Goal: Task Accomplishment & Management: Manage account settings

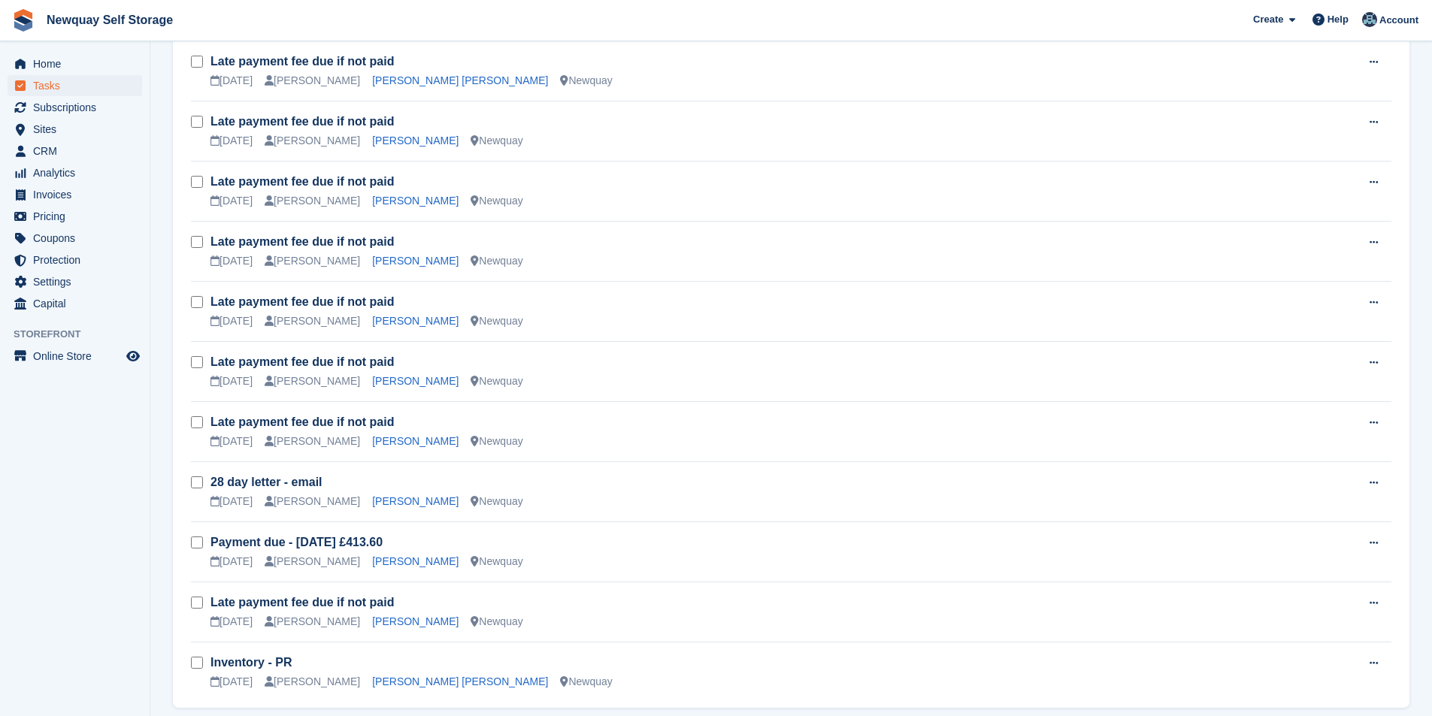
scroll to position [1069, 0]
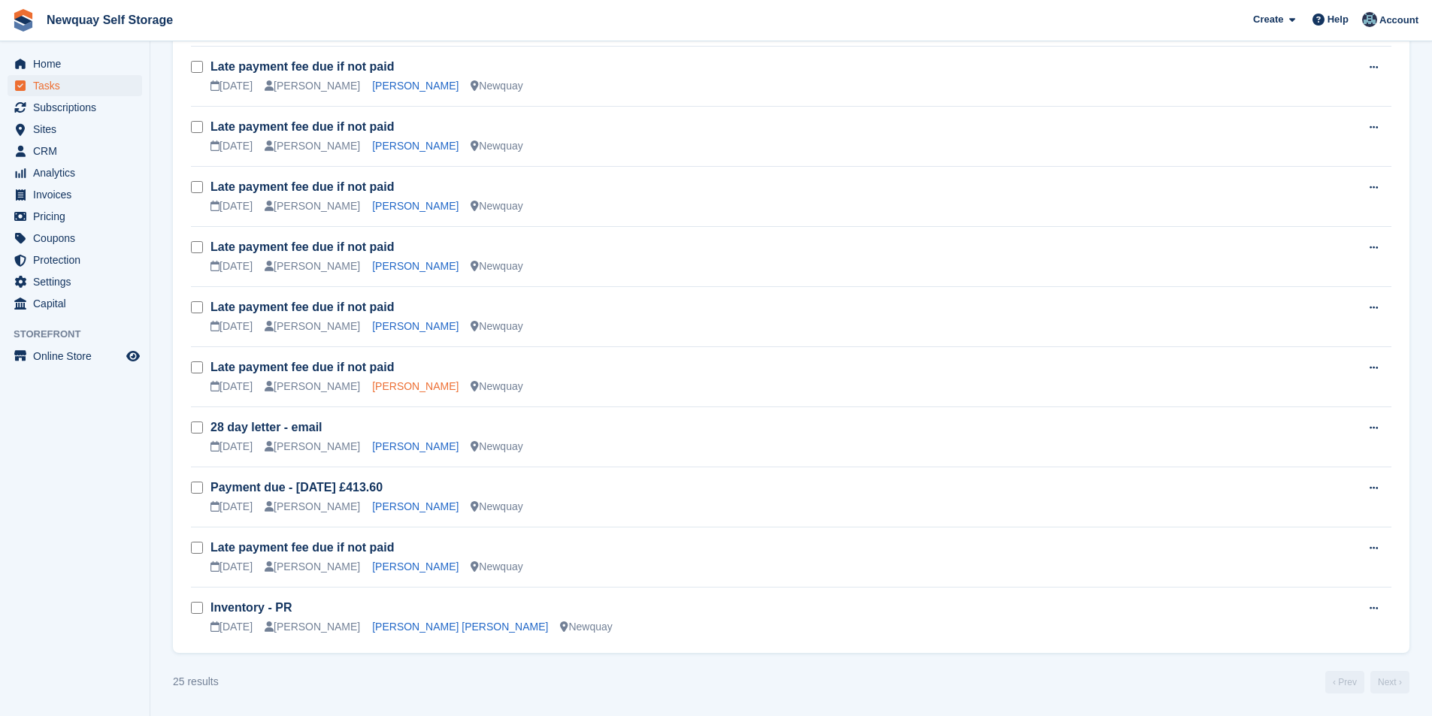
click at [383, 387] on link "John Watt" at bounding box center [415, 386] width 86 height 12
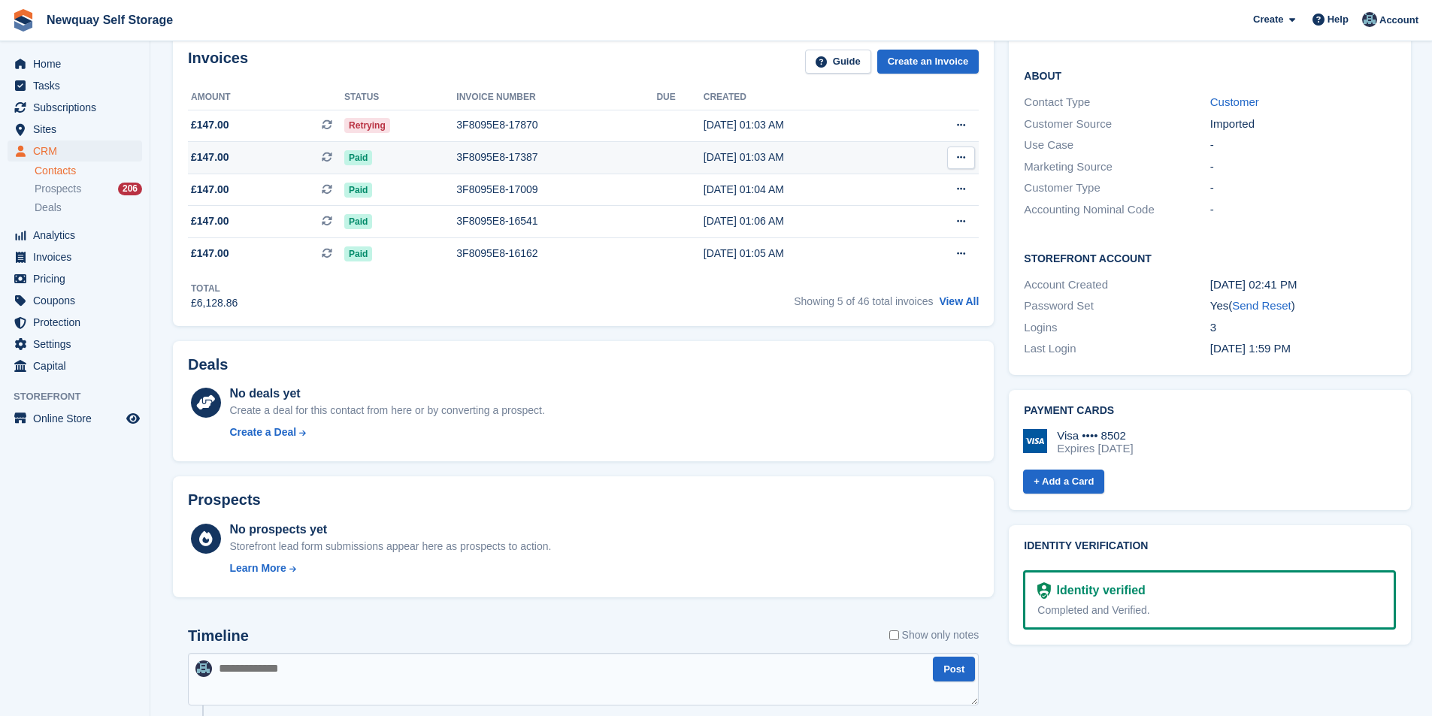
scroll to position [301, 0]
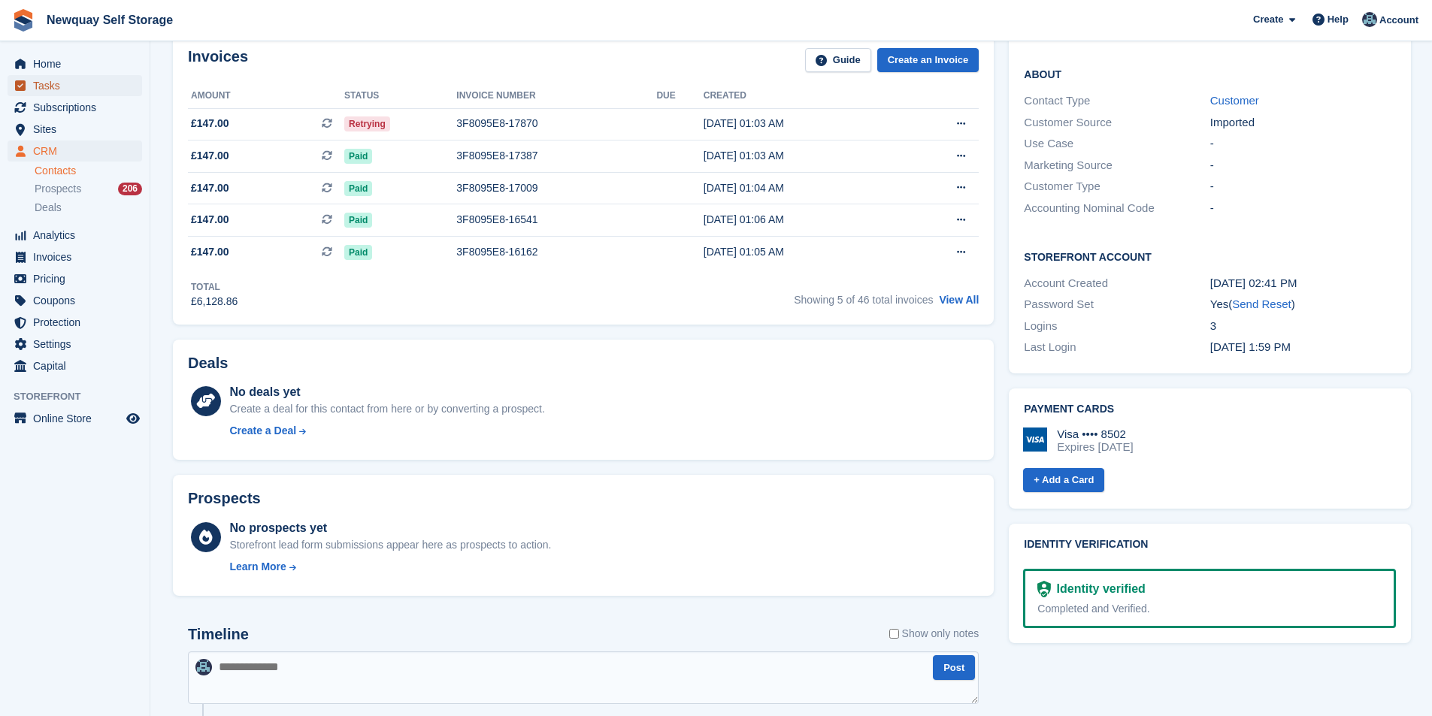
click at [71, 83] on span "Tasks" at bounding box center [78, 85] width 90 height 21
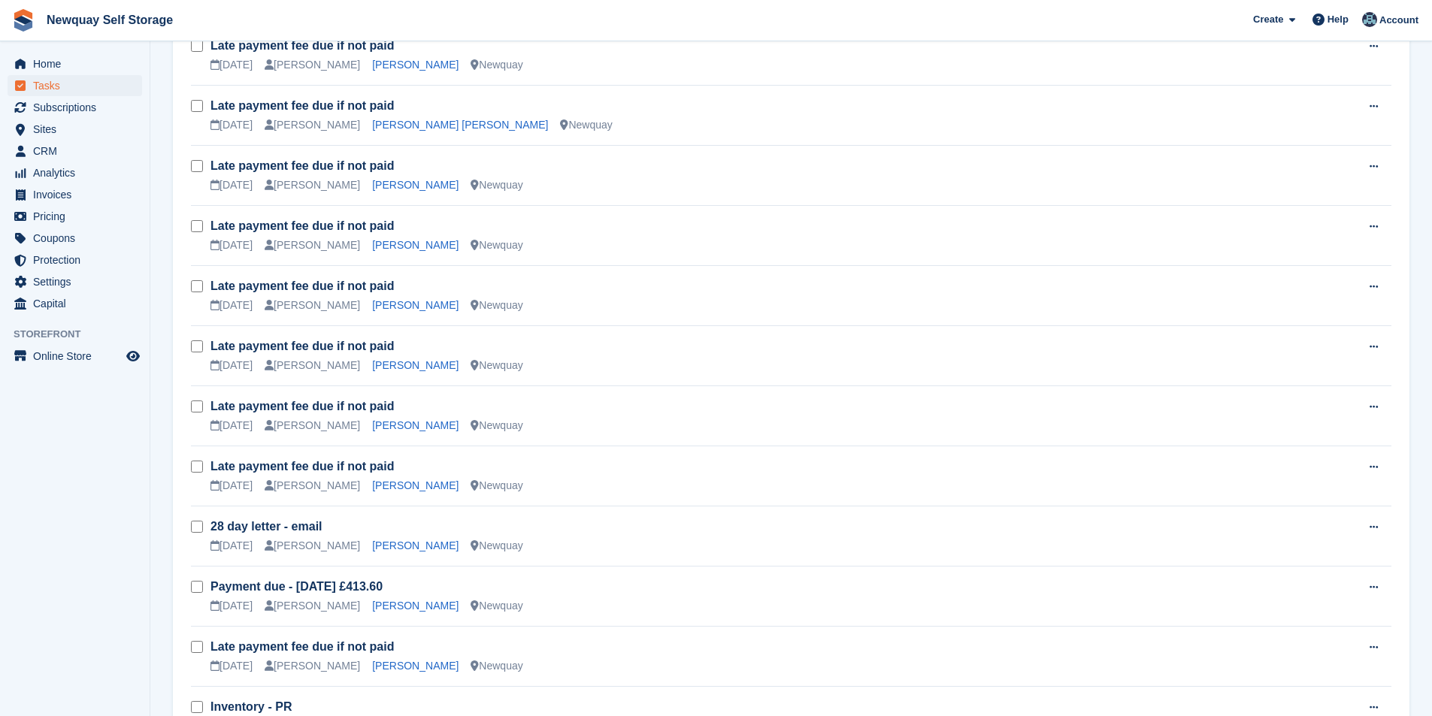
scroll to position [1069, 0]
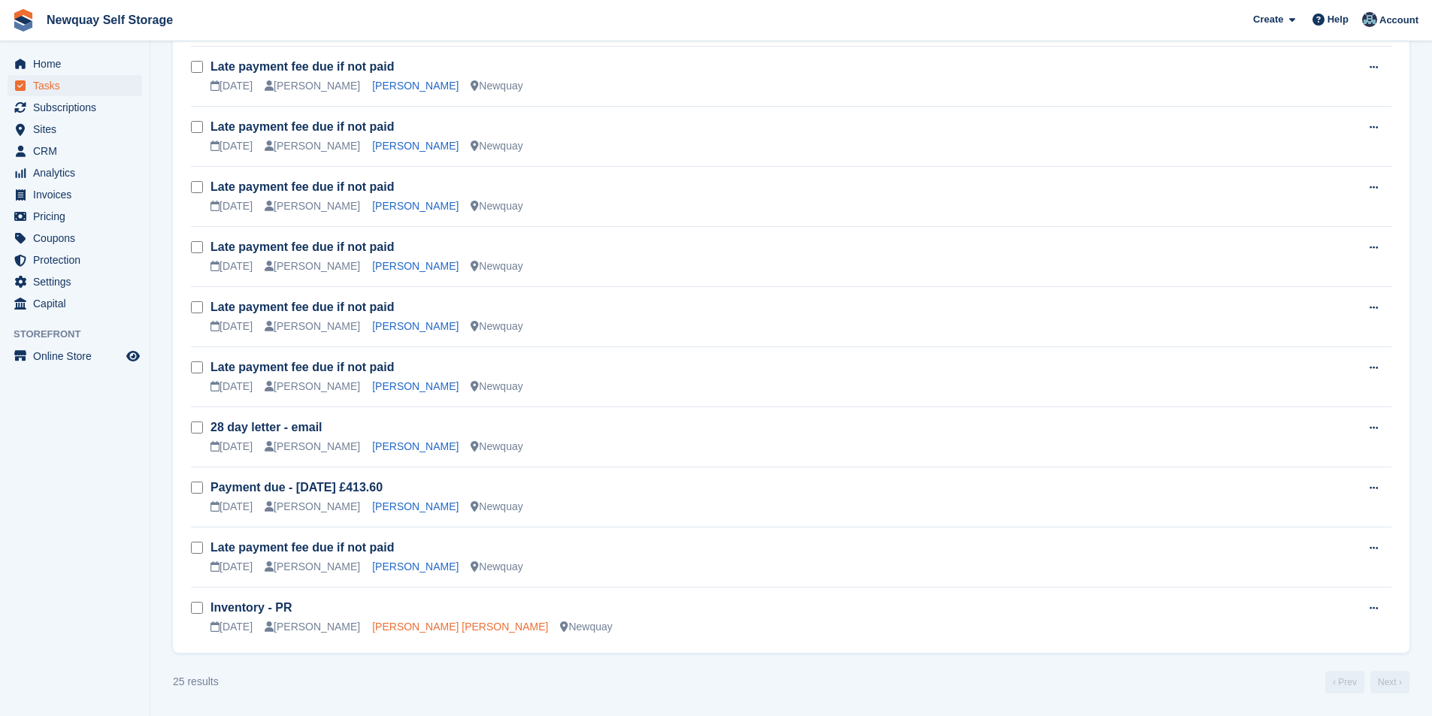
click at [416, 626] on link "Hristo Slavov Slavov" at bounding box center [460, 627] width 176 height 12
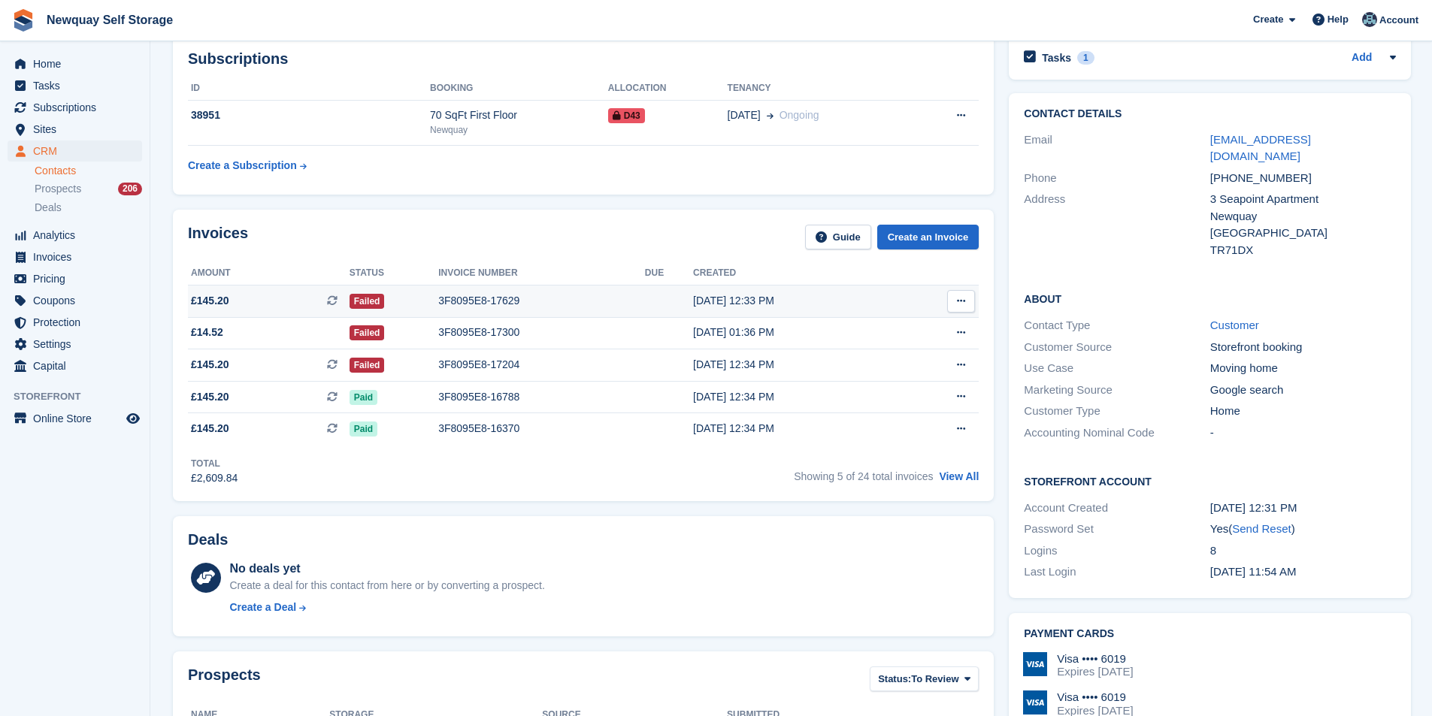
scroll to position [75, 0]
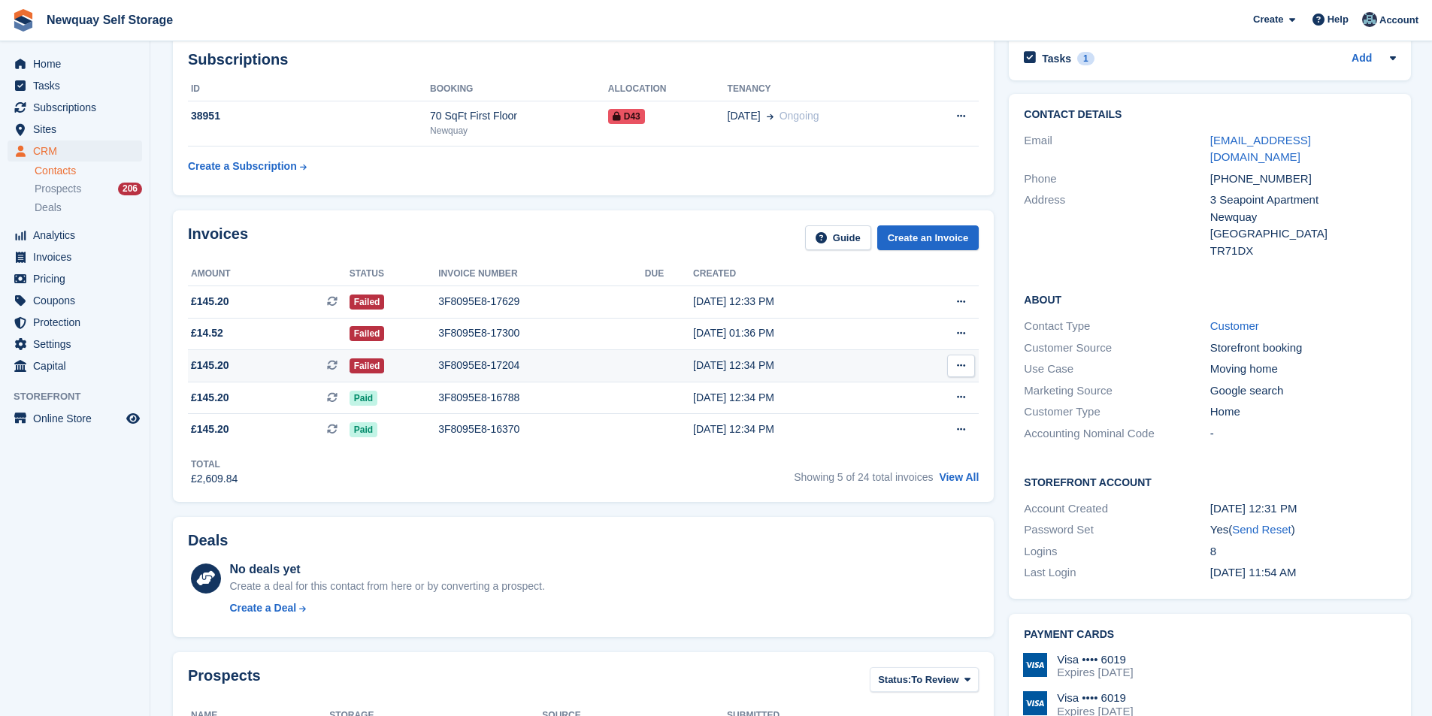
click at [495, 365] on div "3F8095E8-17204" at bounding box center [541, 366] width 207 height 16
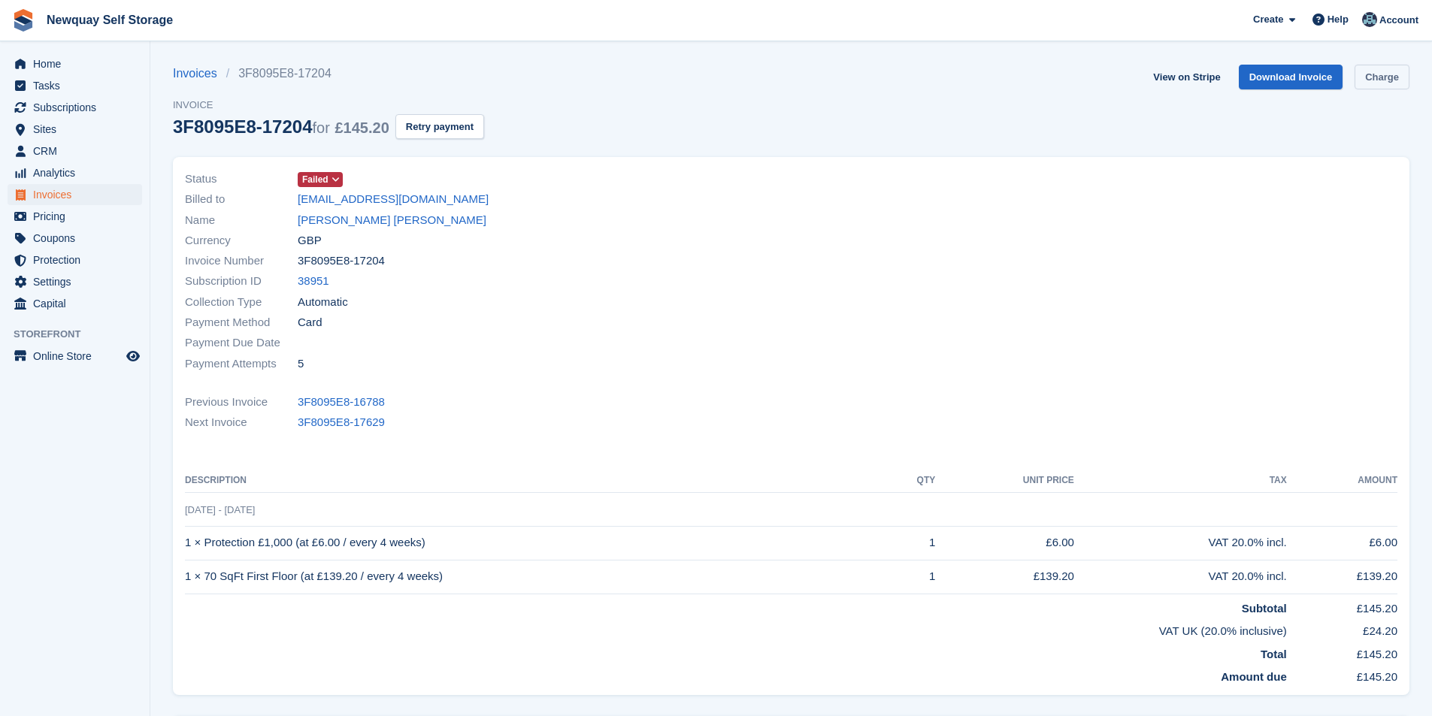
click at [1386, 79] on link "Charge" at bounding box center [1381, 77] width 55 height 25
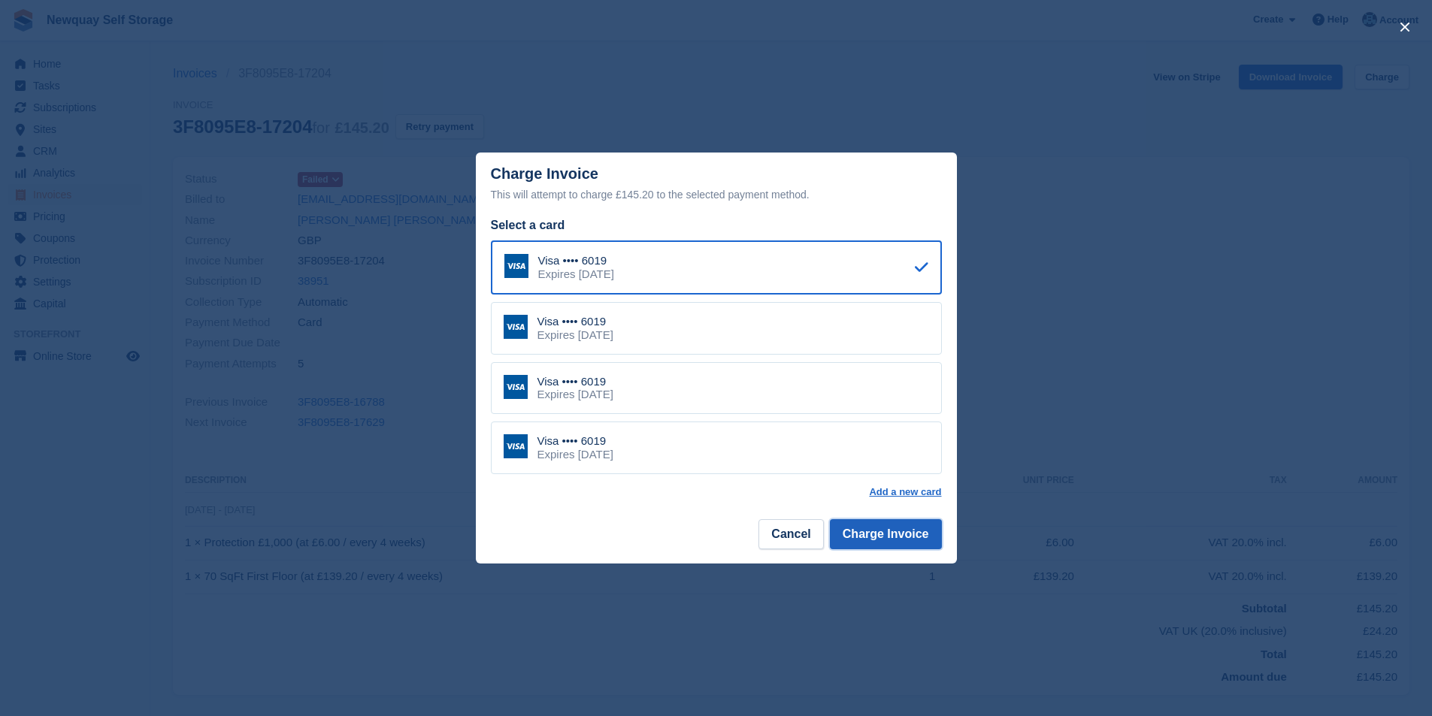
click at [890, 537] on button "Charge Invoice" at bounding box center [886, 534] width 112 height 30
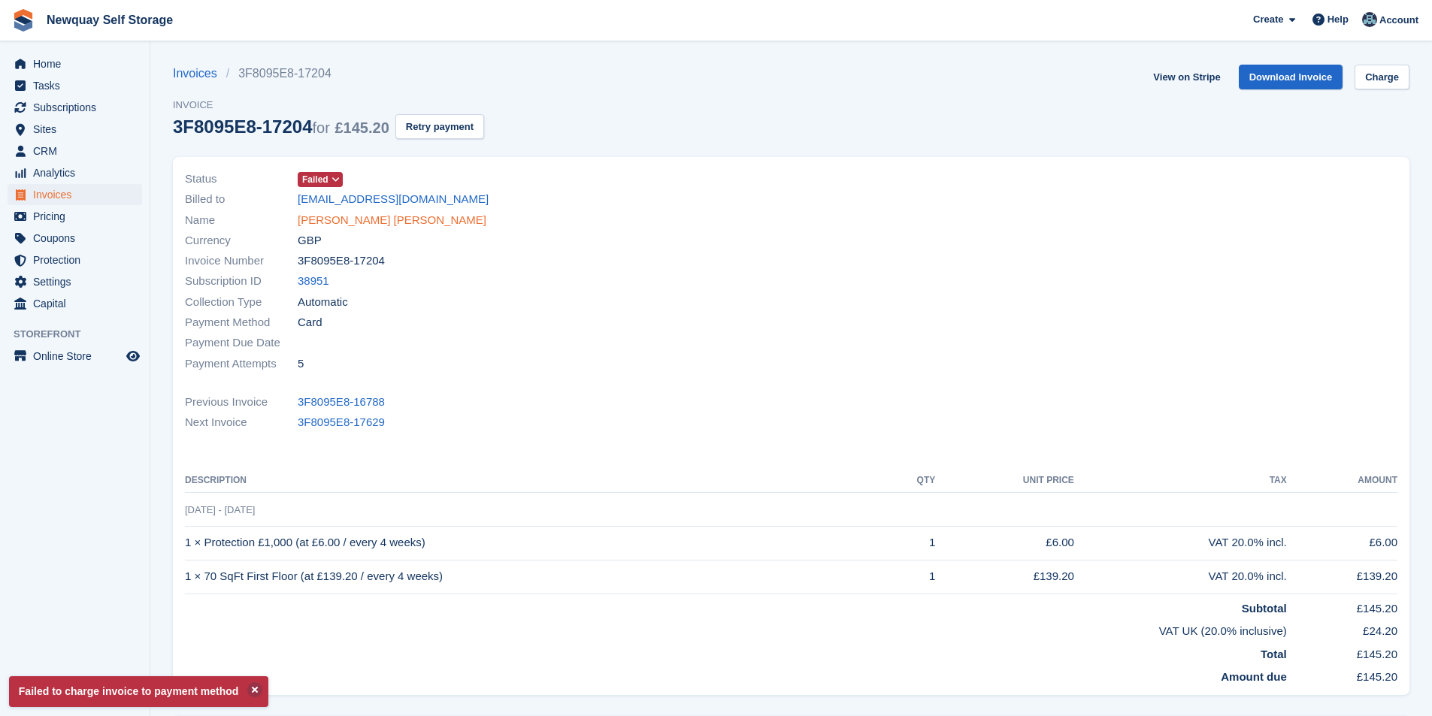
click at [363, 221] on link "Hristo Slavov Slavov" at bounding box center [392, 220] width 189 height 17
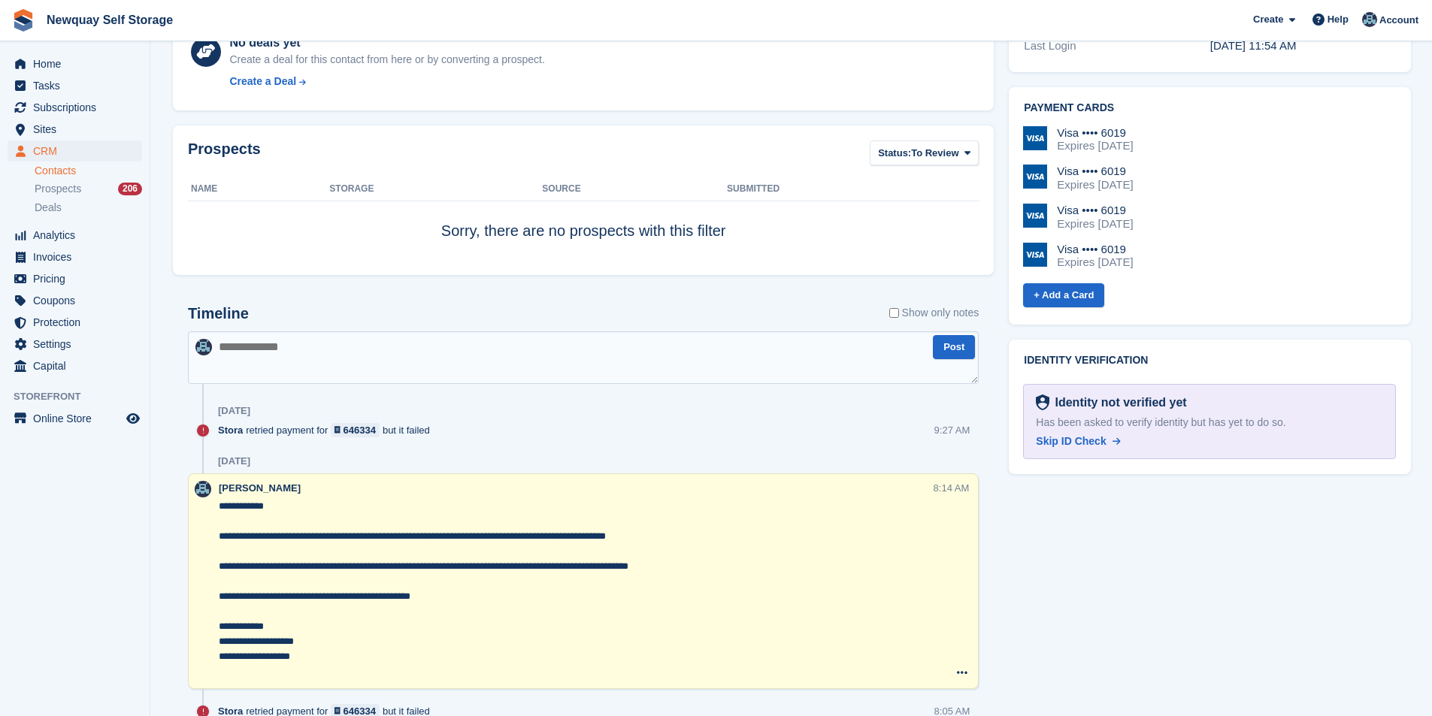
scroll to position [451, 0]
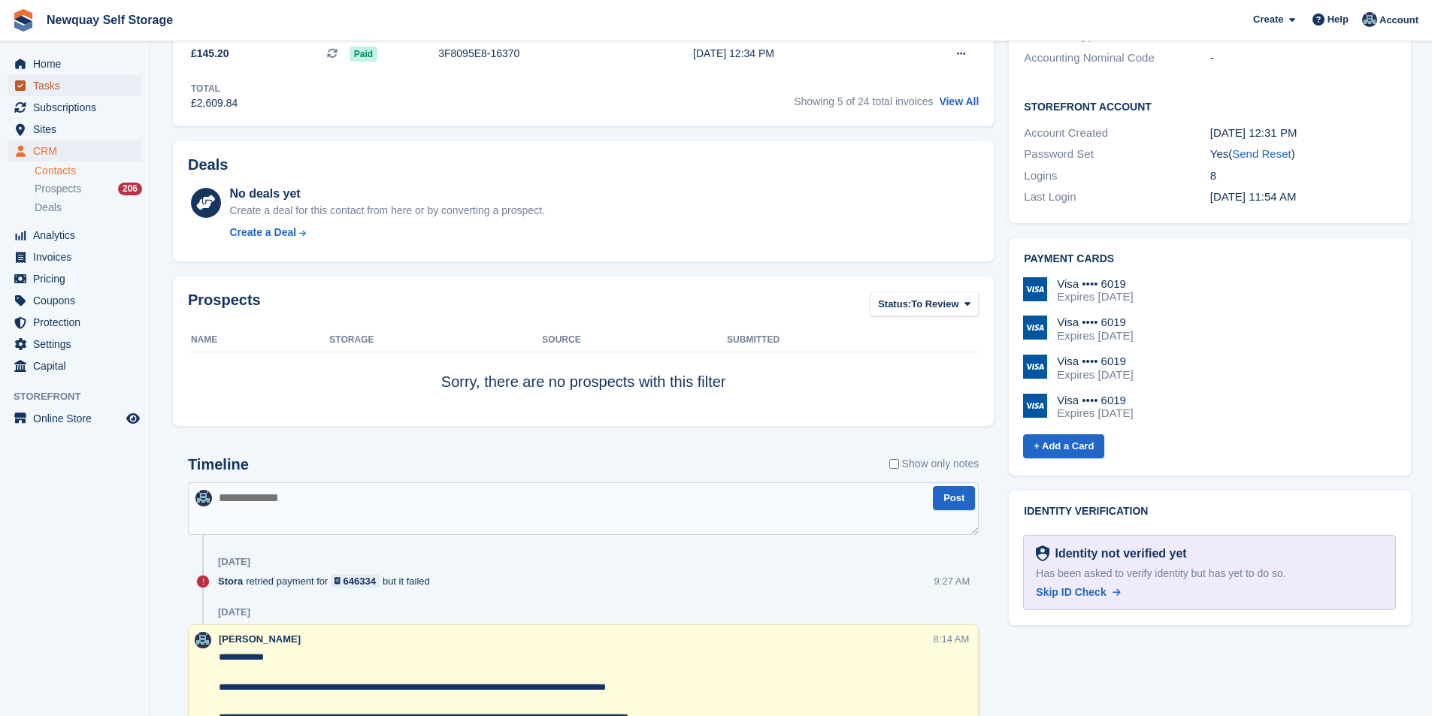
click at [78, 91] on span "Tasks" at bounding box center [78, 85] width 90 height 21
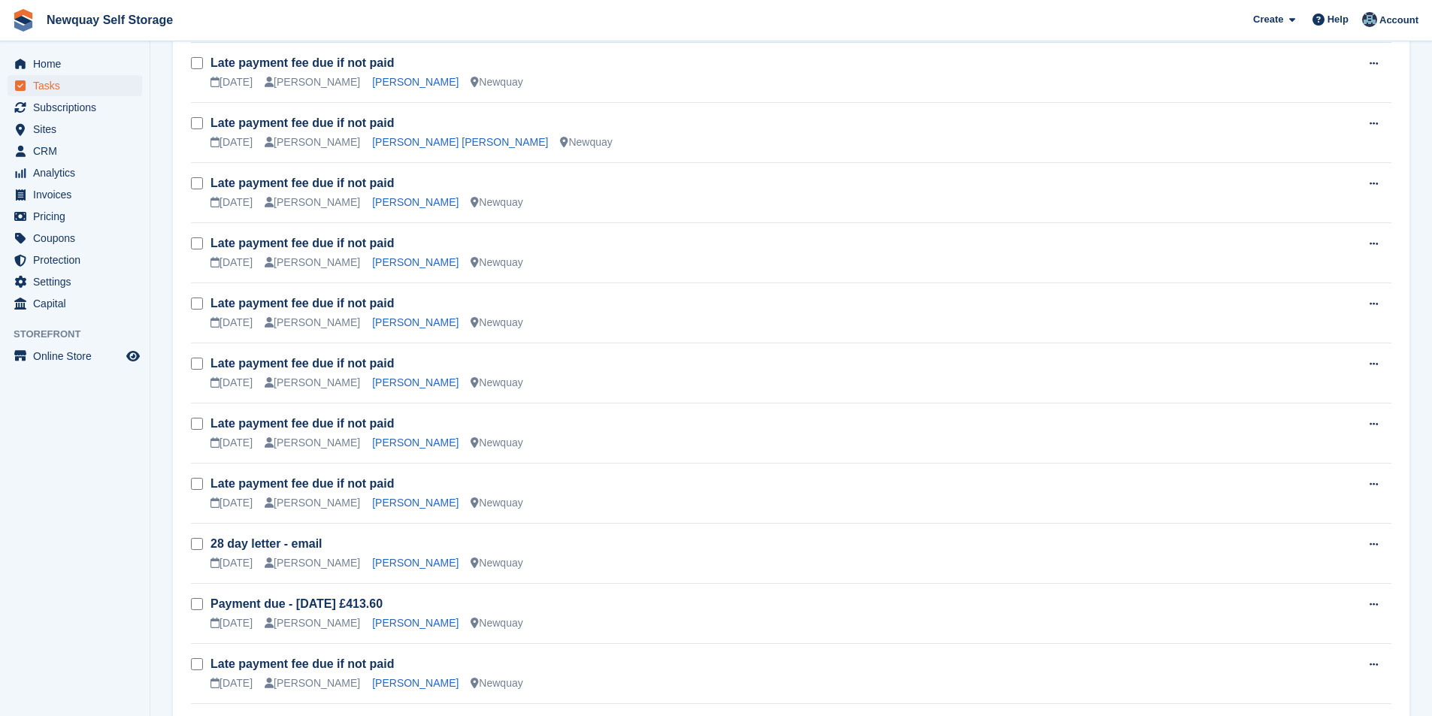
scroll to position [1069, 0]
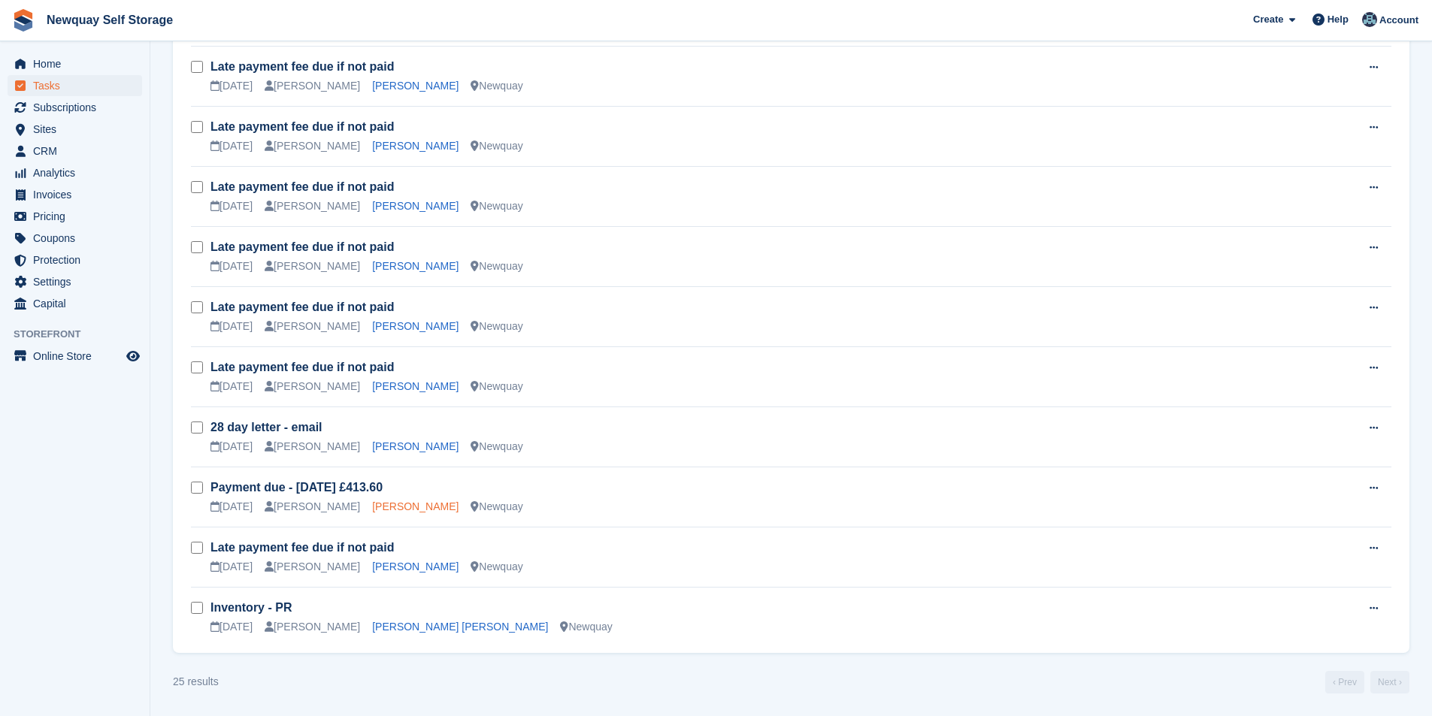
click at [393, 508] on link "Robin Miles" at bounding box center [415, 507] width 86 height 12
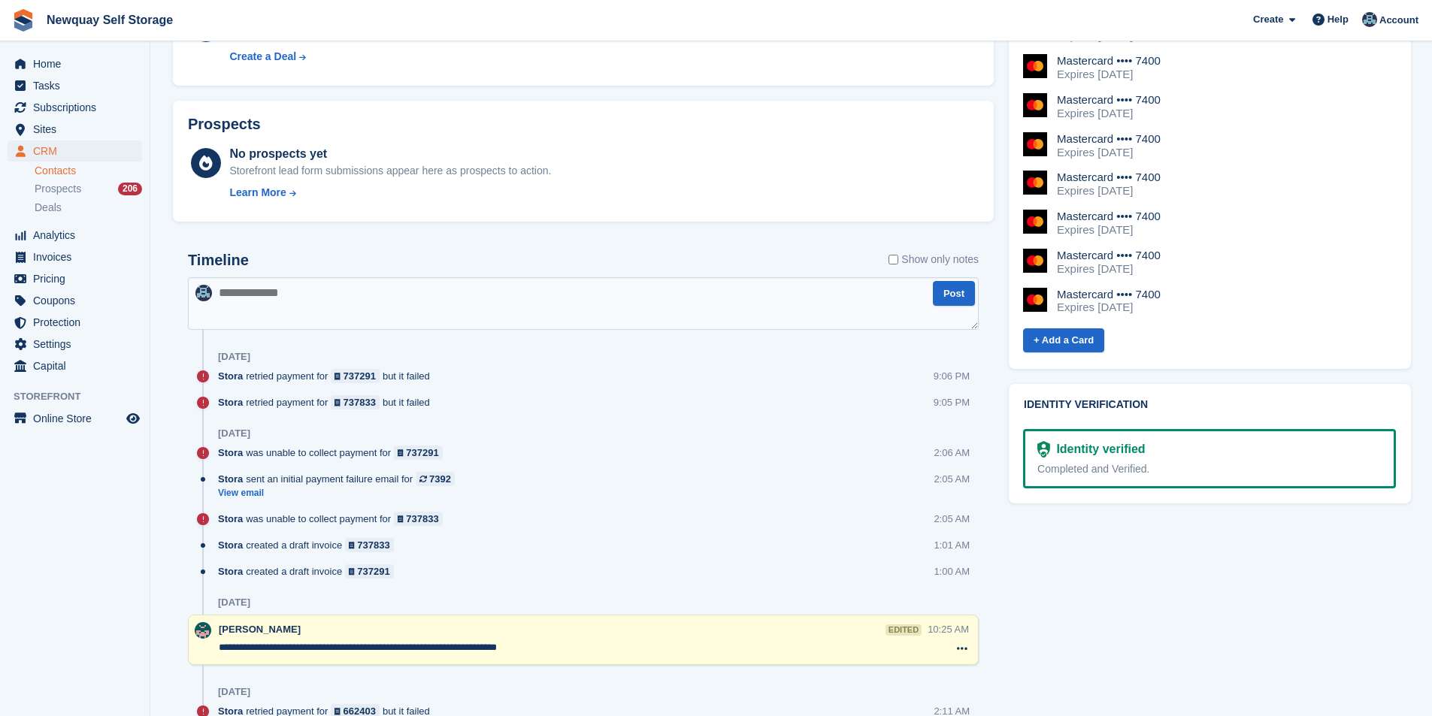
scroll to position [902, 0]
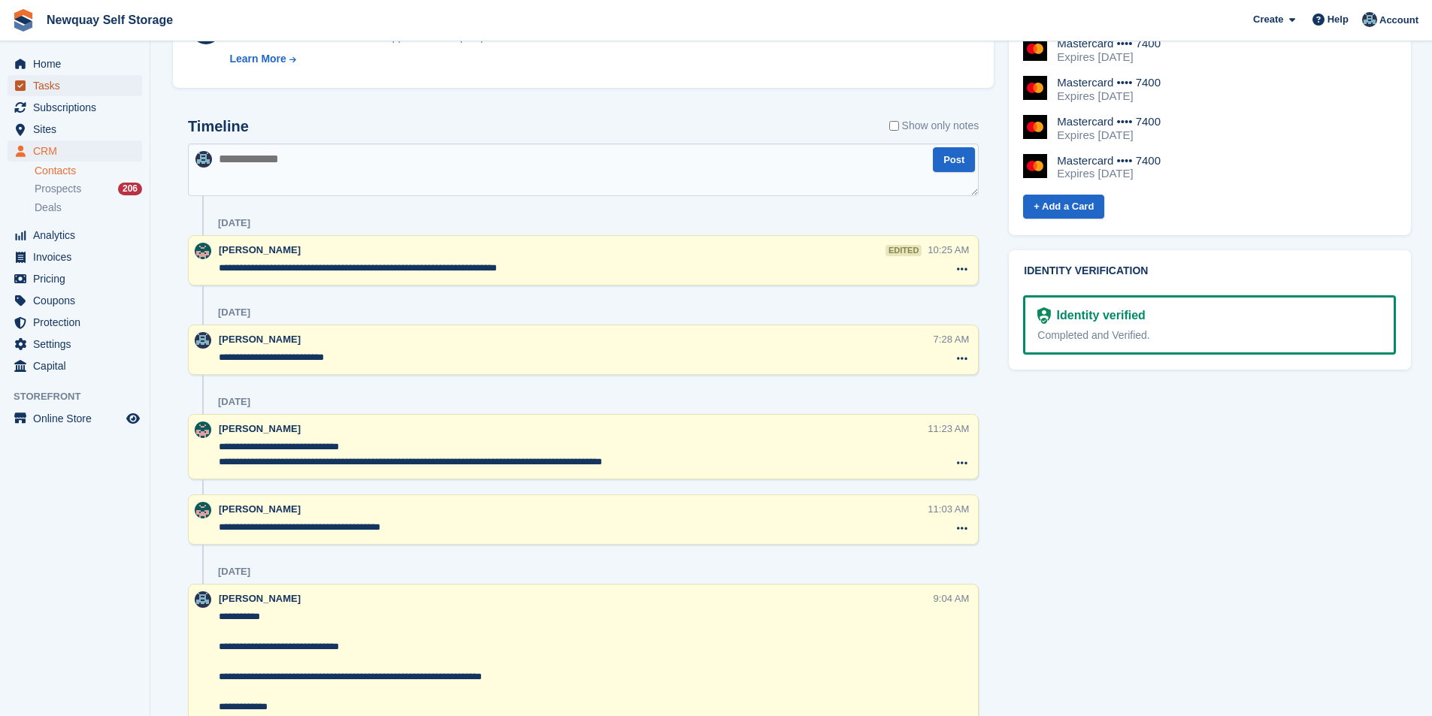
click at [56, 93] on span "Tasks" at bounding box center [78, 85] width 90 height 21
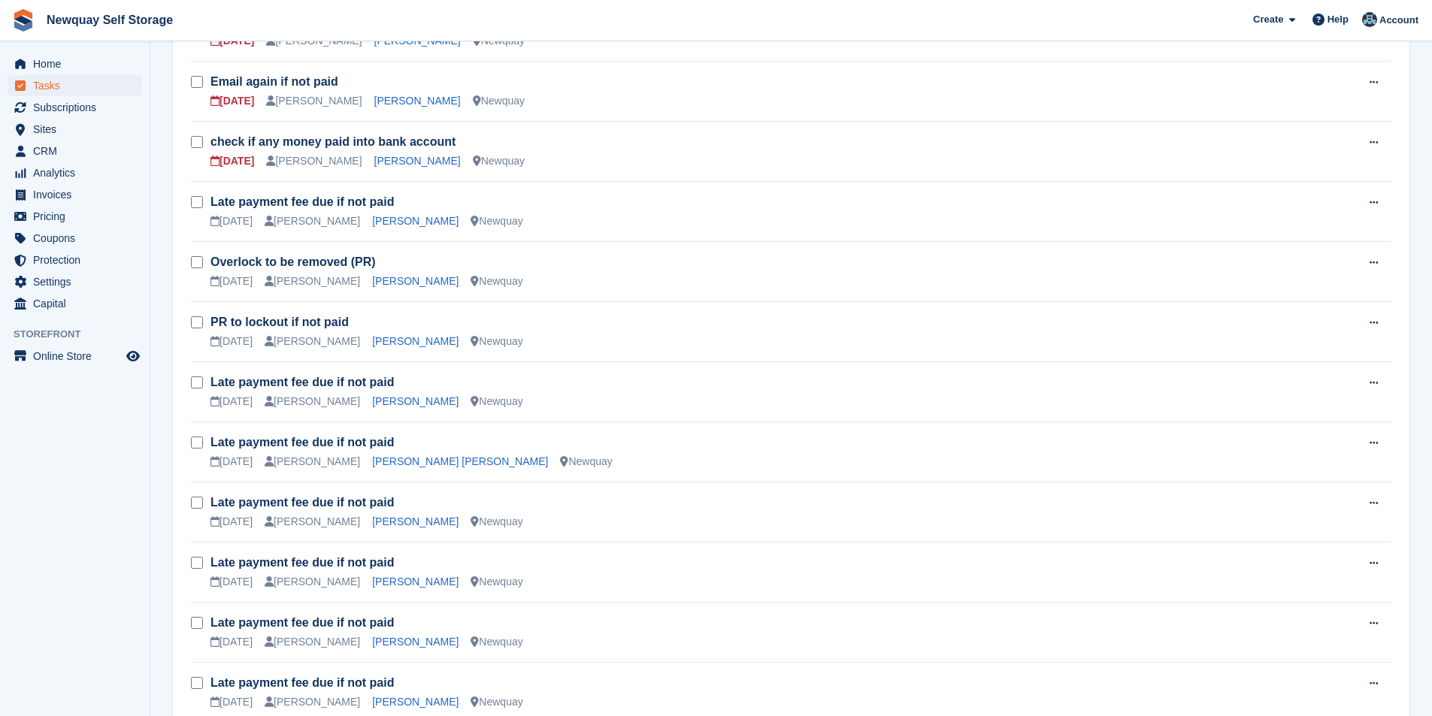
scroll to position [676, 0]
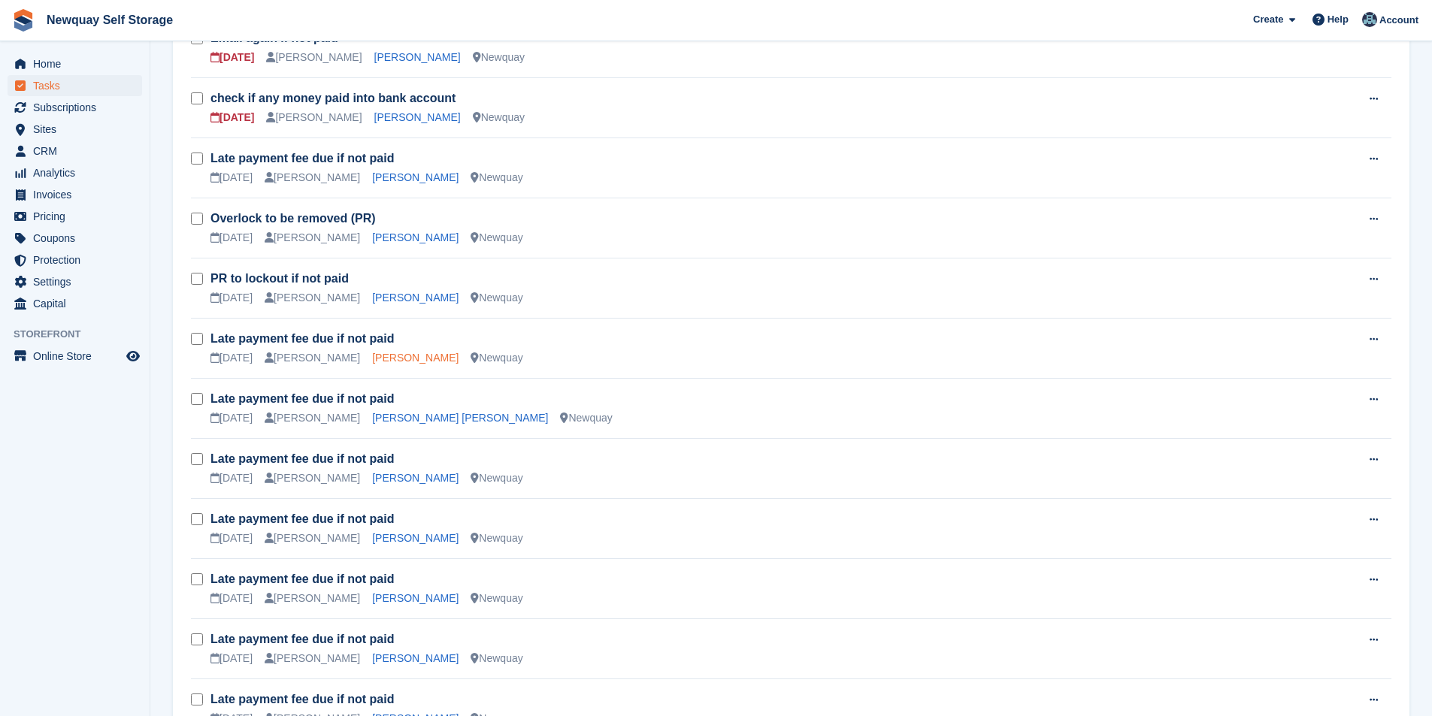
click at [405, 356] on link "James O'Sullivan" at bounding box center [415, 358] width 86 height 12
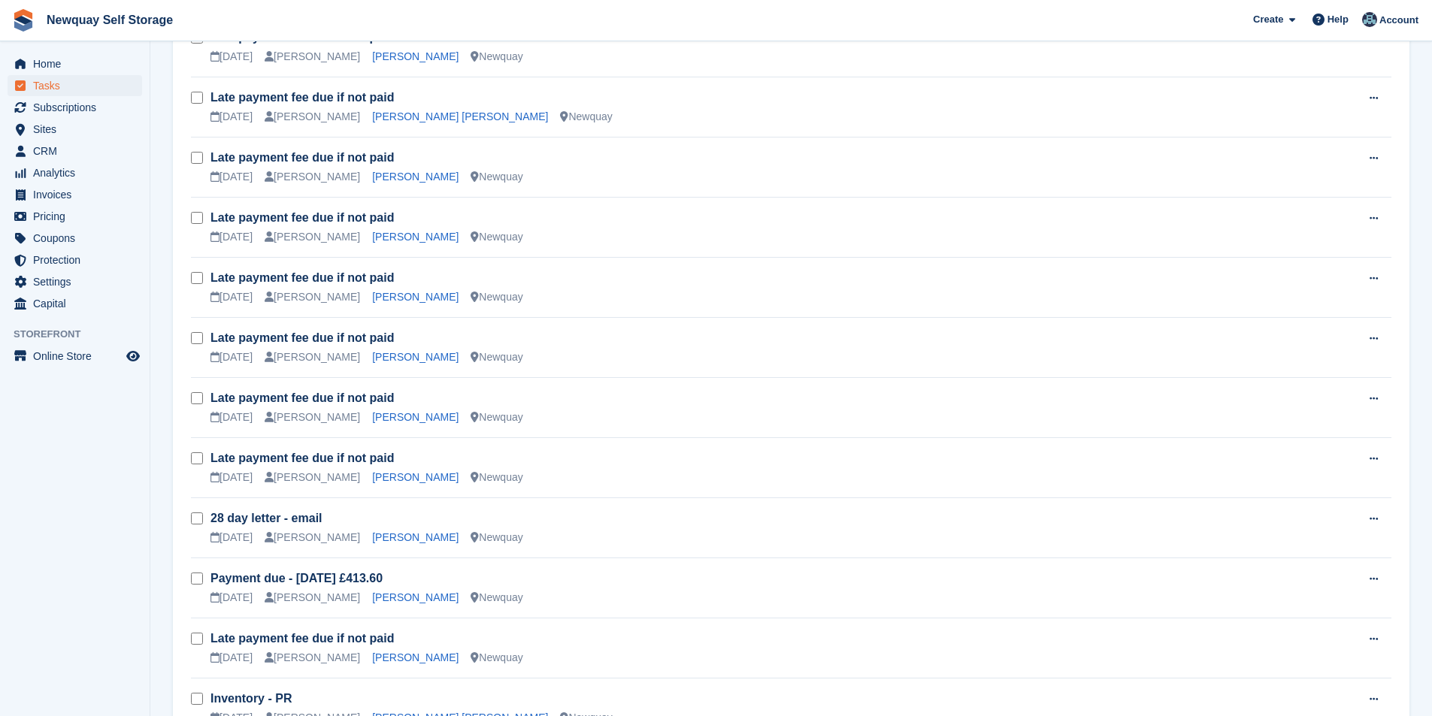
scroll to position [827, 0]
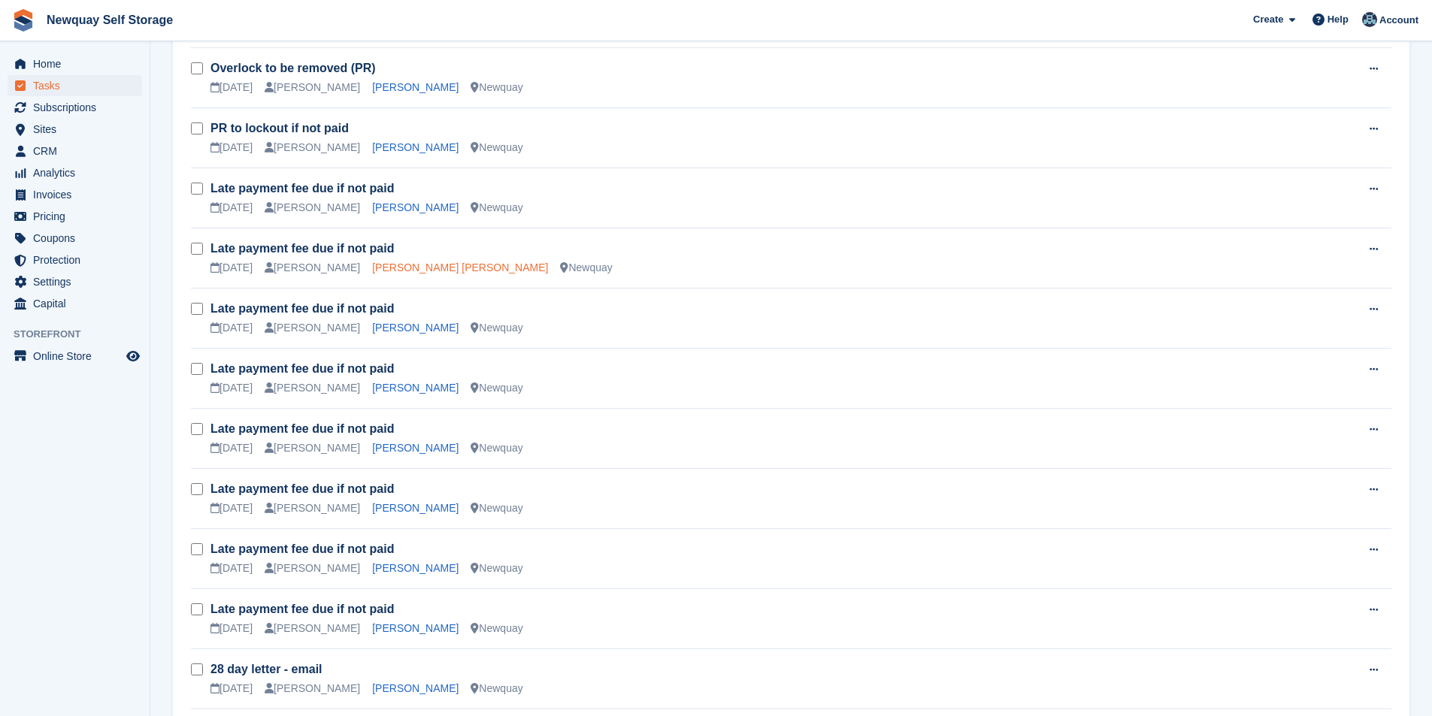
click at [410, 271] on link "Petra Linda Reynolds" at bounding box center [460, 268] width 176 height 12
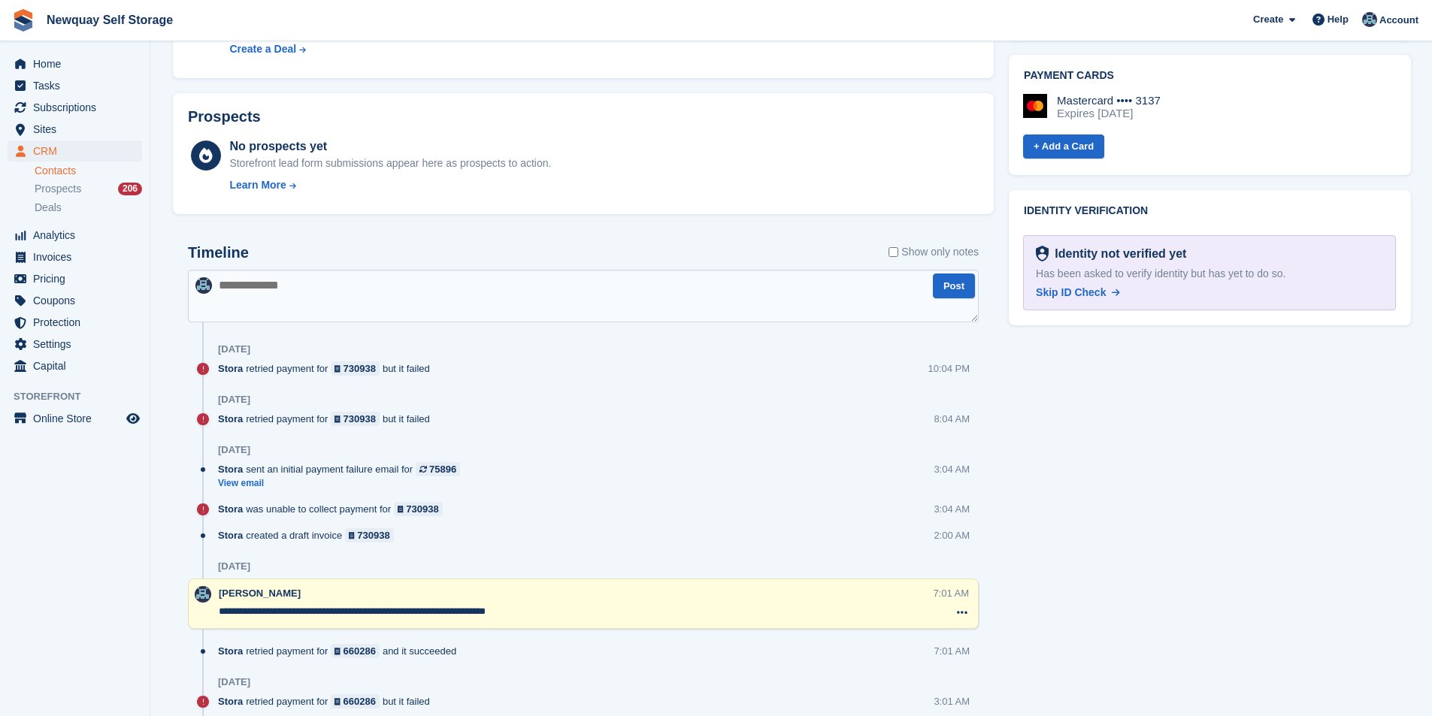
scroll to position [752, 0]
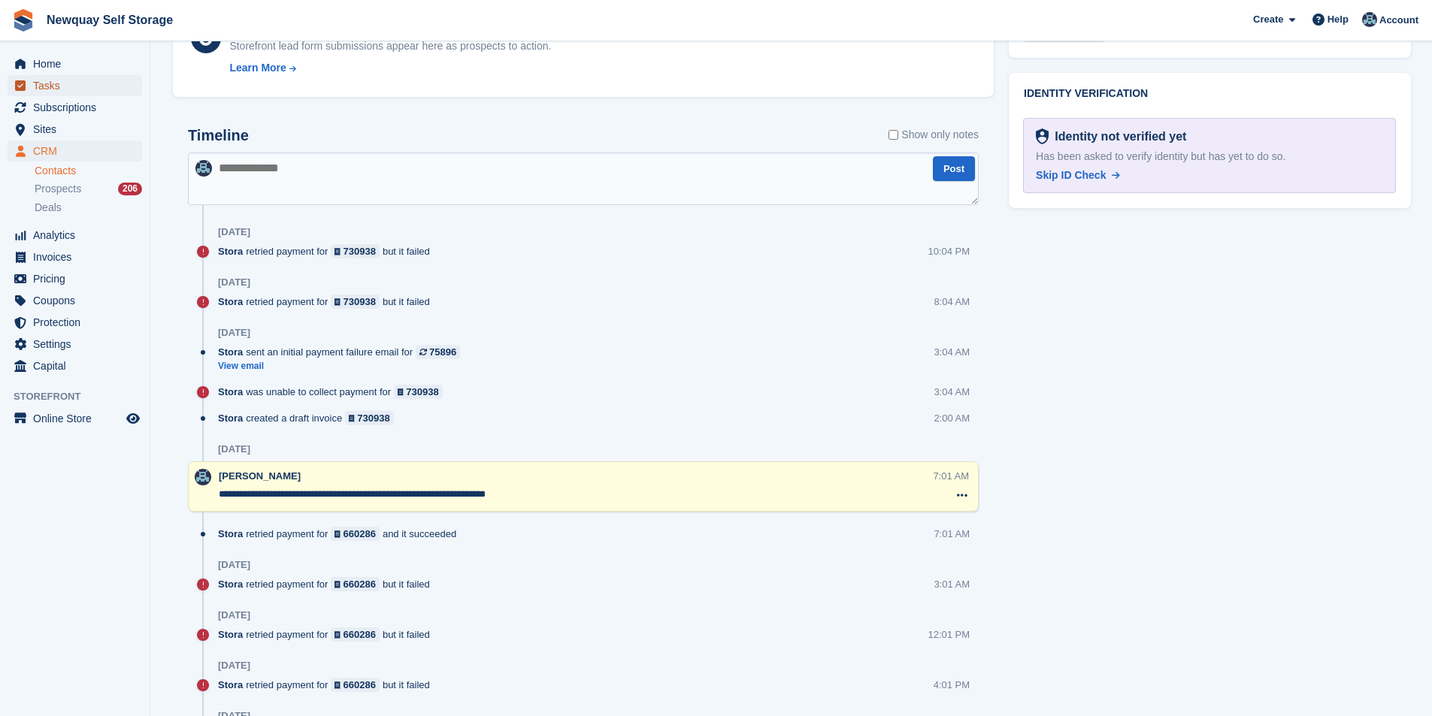
click at [73, 90] on span "Tasks" at bounding box center [78, 85] width 90 height 21
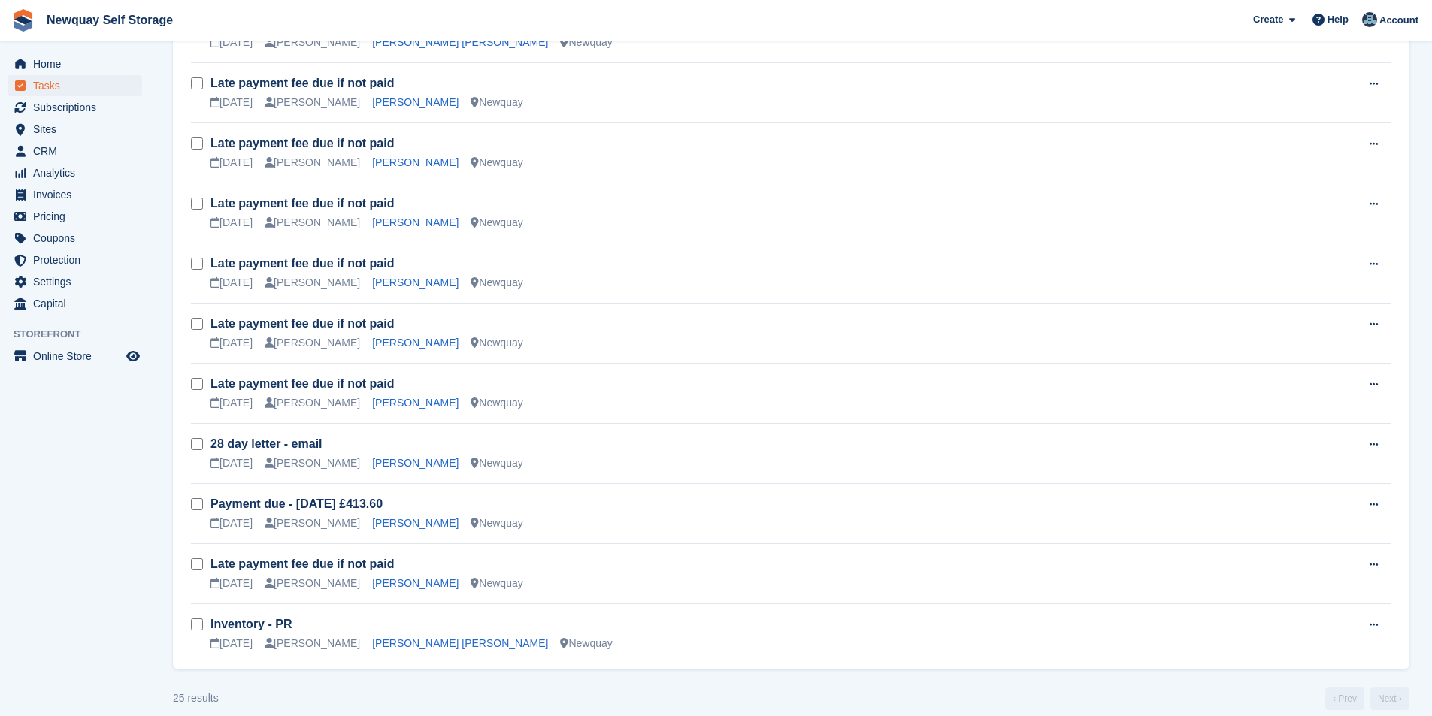
scroll to position [1069, 0]
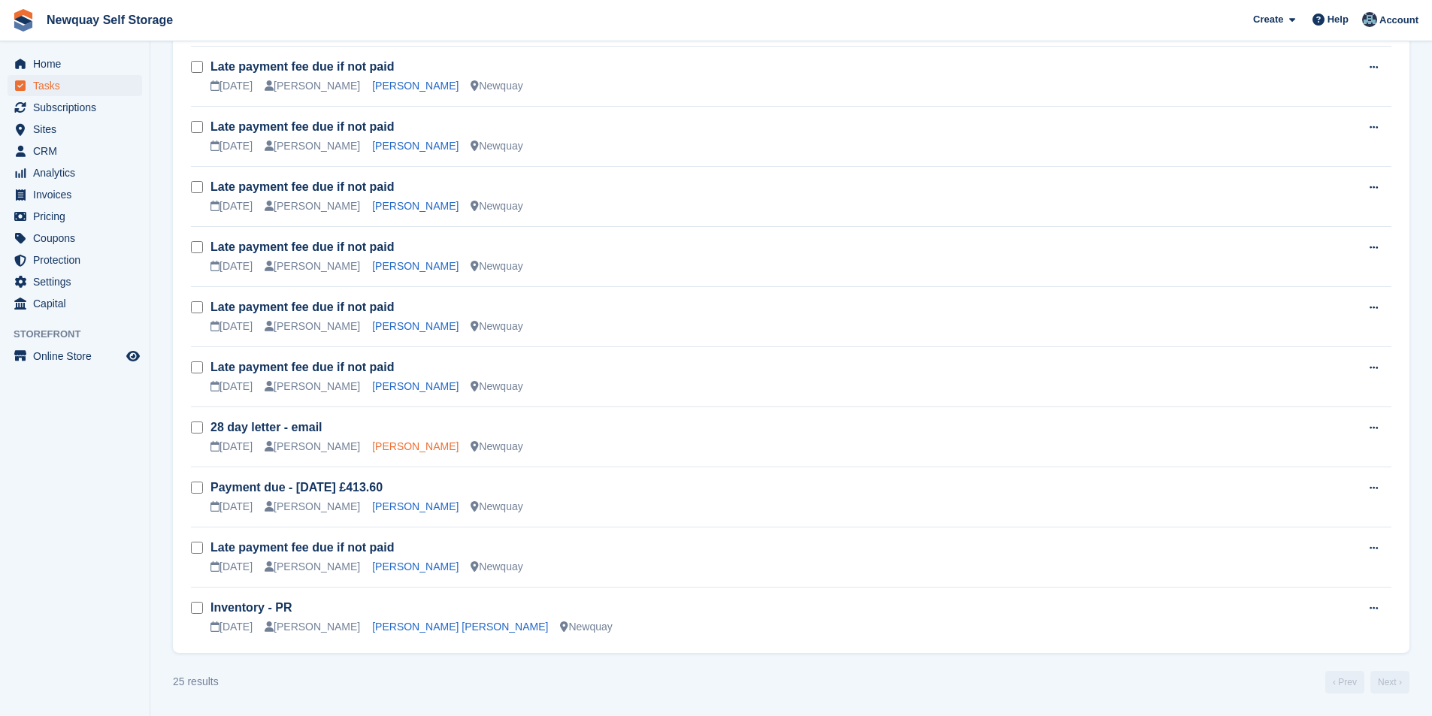
click at [395, 450] on link "[PERSON_NAME]" at bounding box center [415, 446] width 86 height 12
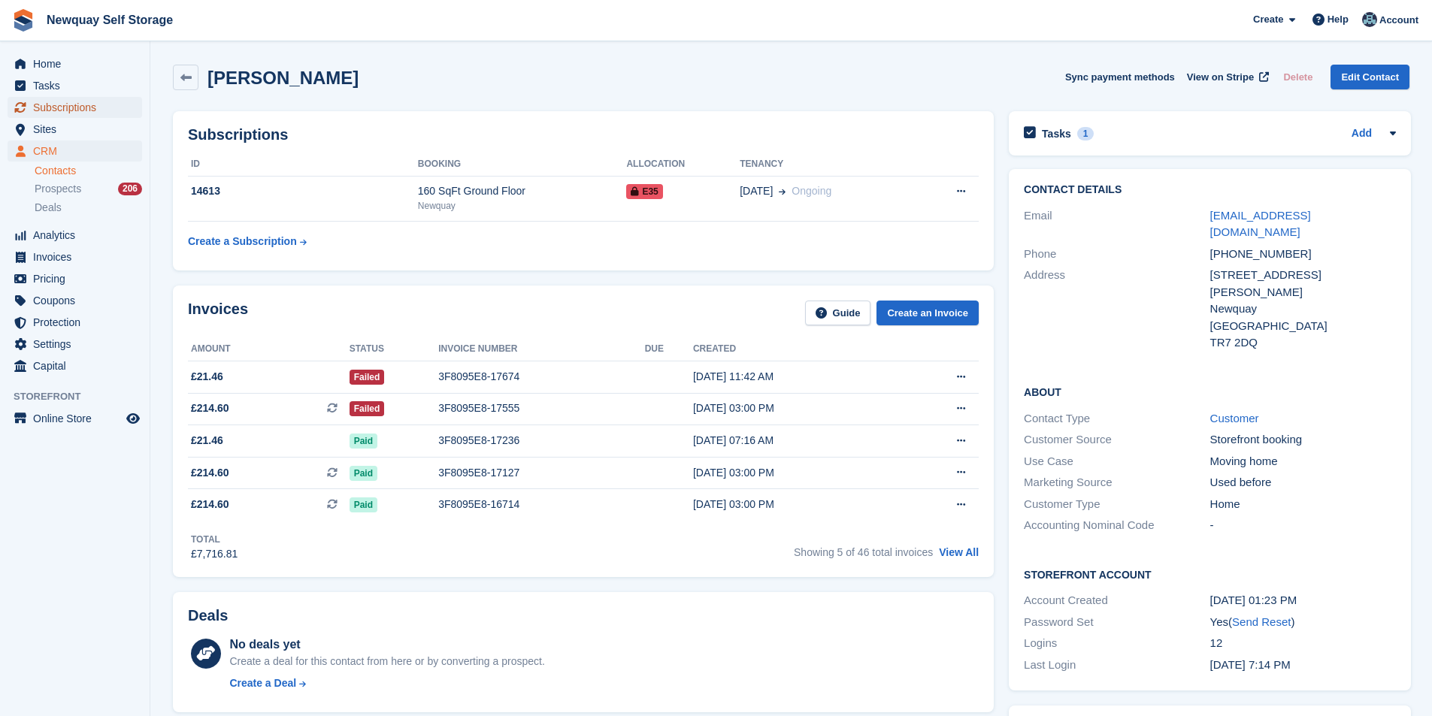
click at [76, 102] on span "Subscriptions" at bounding box center [78, 107] width 90 height 21
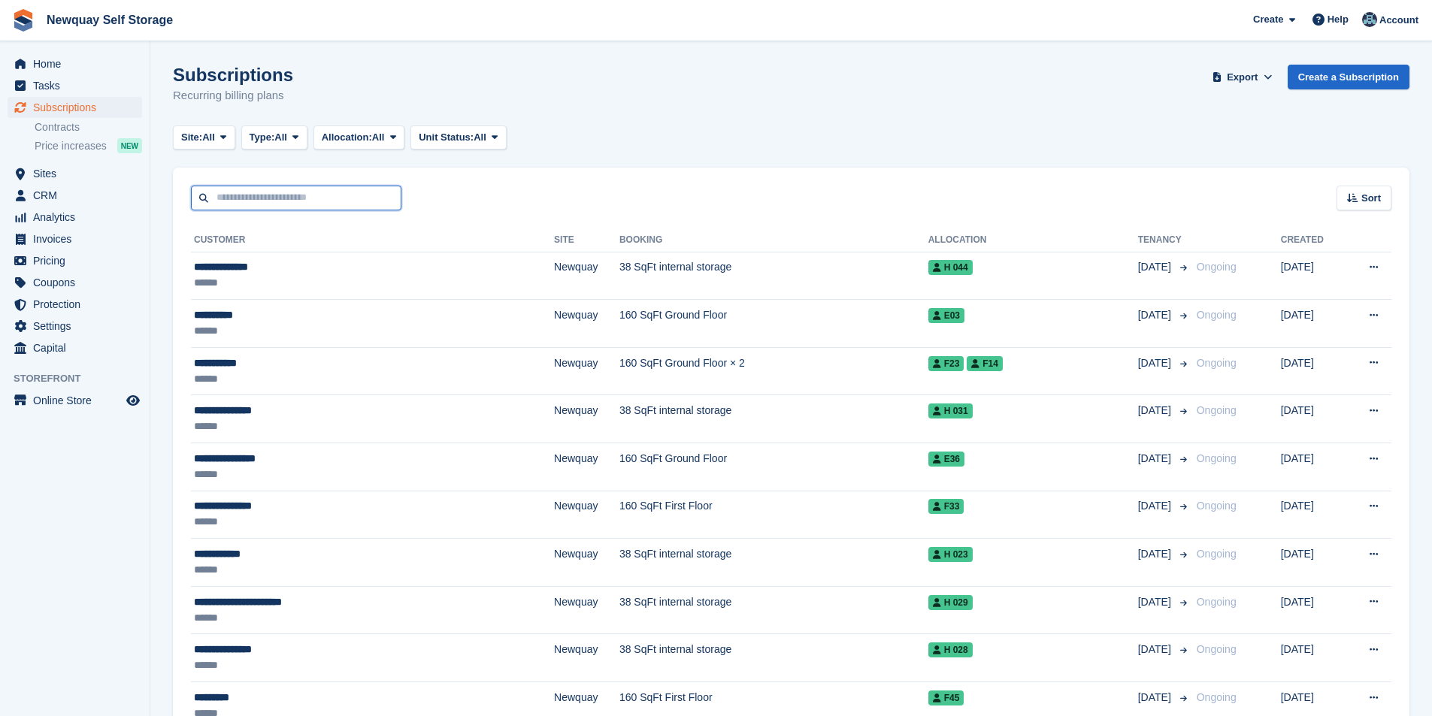
click at [242, 203] on input "text" at bounding box center [296, 198] width 210 height 25
click at [711, 188] on div "Sort Sort by Customer name Date created Move in date Move out date Created (old…" at bounding box center [791, 189] width 1236 height 43
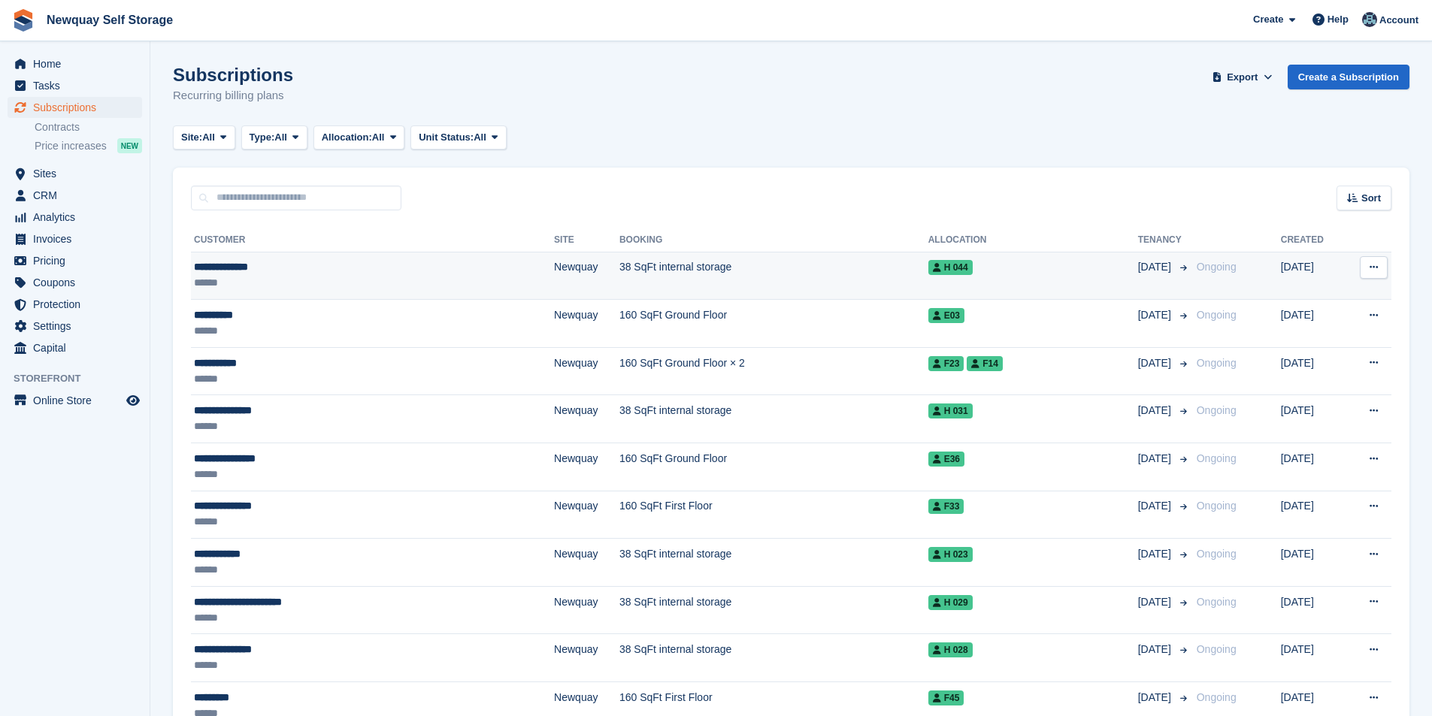
click at [222, 265] on div "**********" at bounding box center [314, 267] width 241 height 16
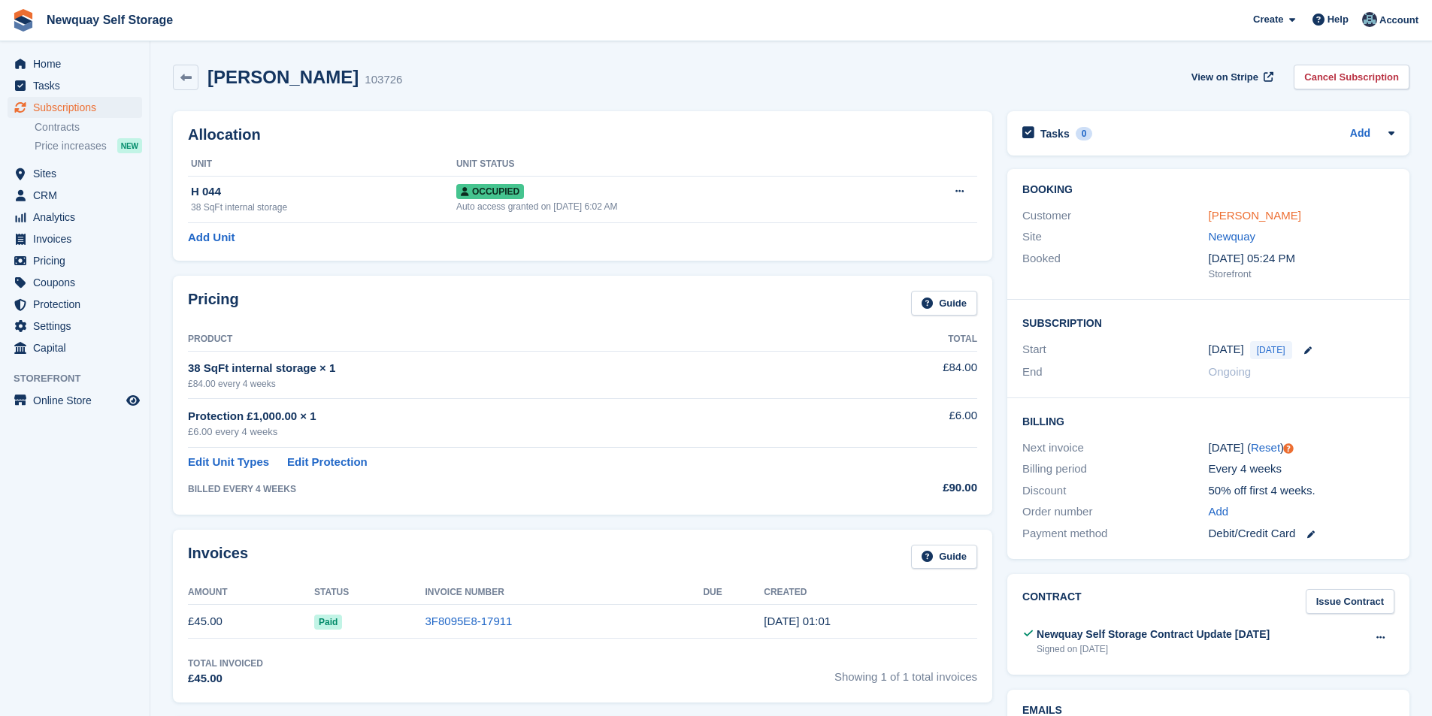
click at [1265, 210] on link "Charlie Morris" at bounding box center [1255, 215] width 92 height 13
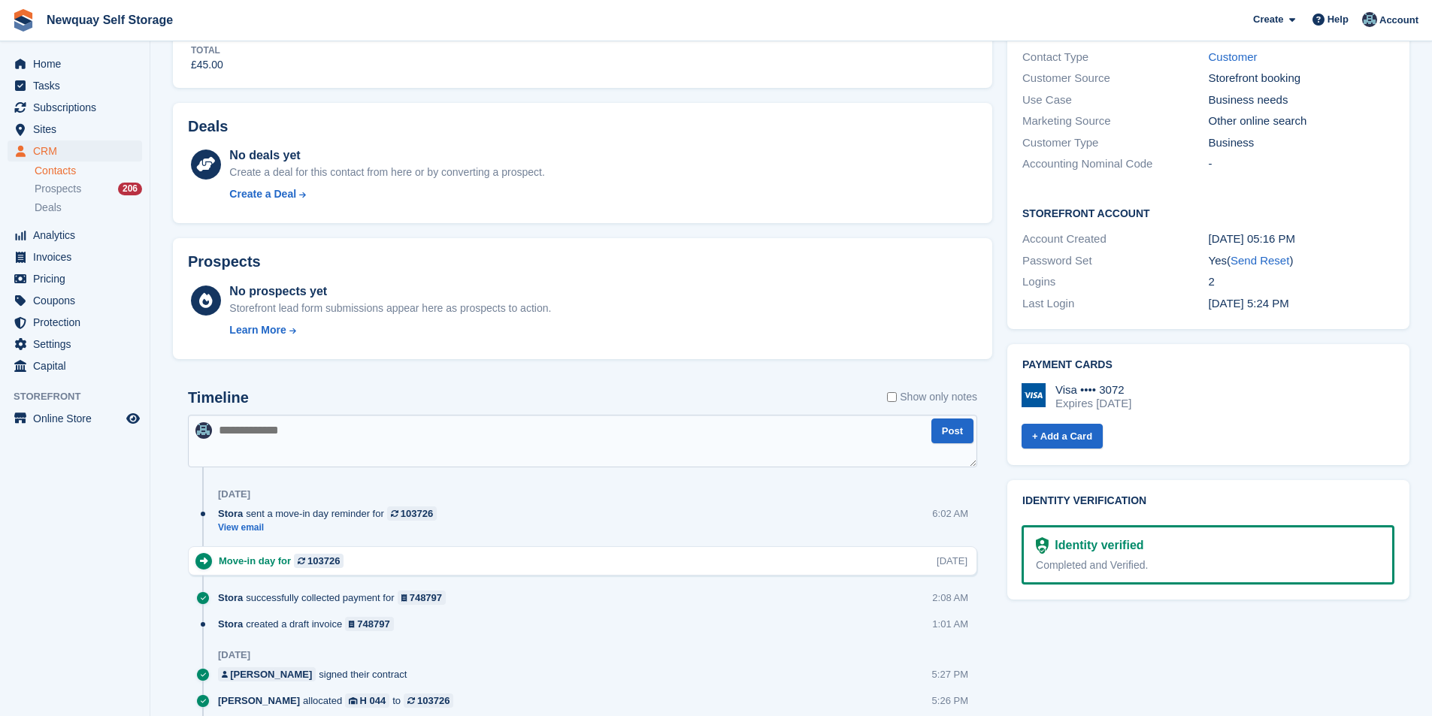
scroll to position [229, 0]
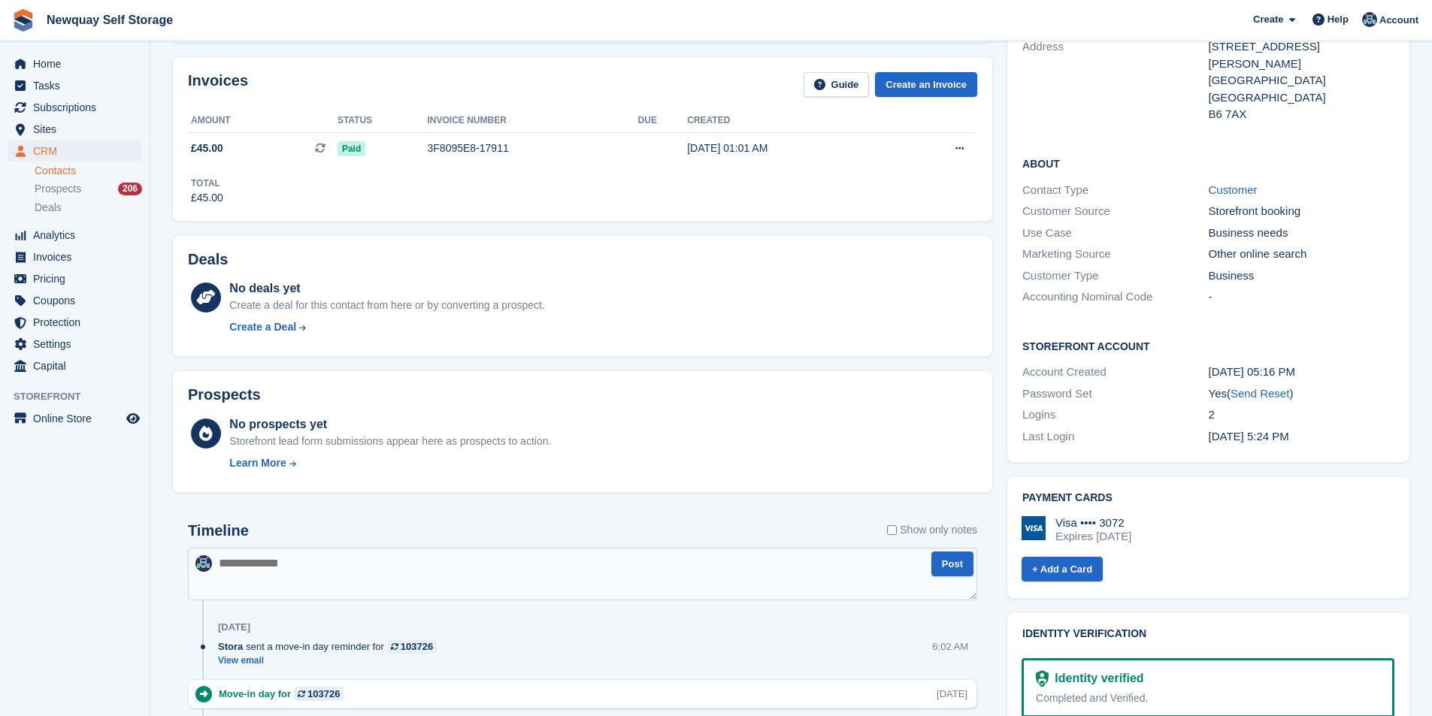
click at [295, 565] on textarea at bounding box center [582, 574] width 789 height 53
type textarea "**********"
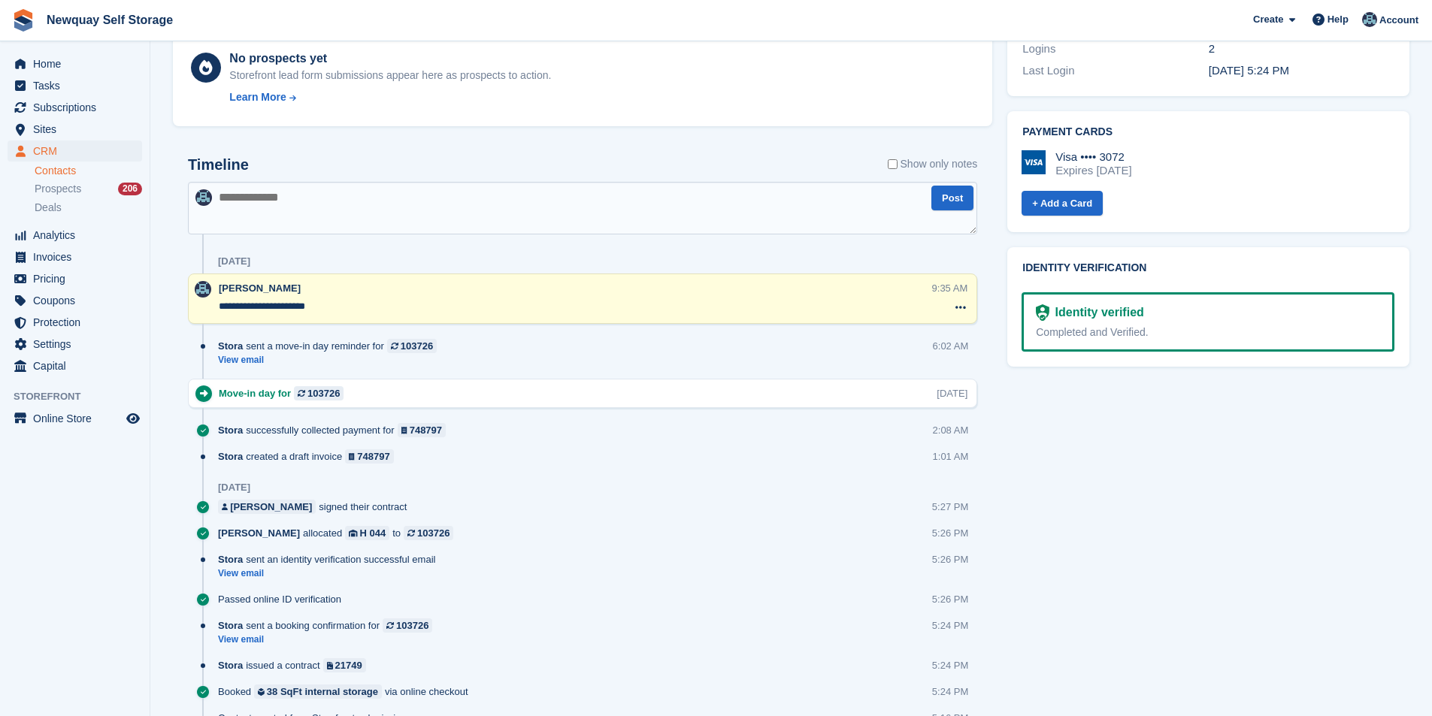
scroll to position [670, 0]
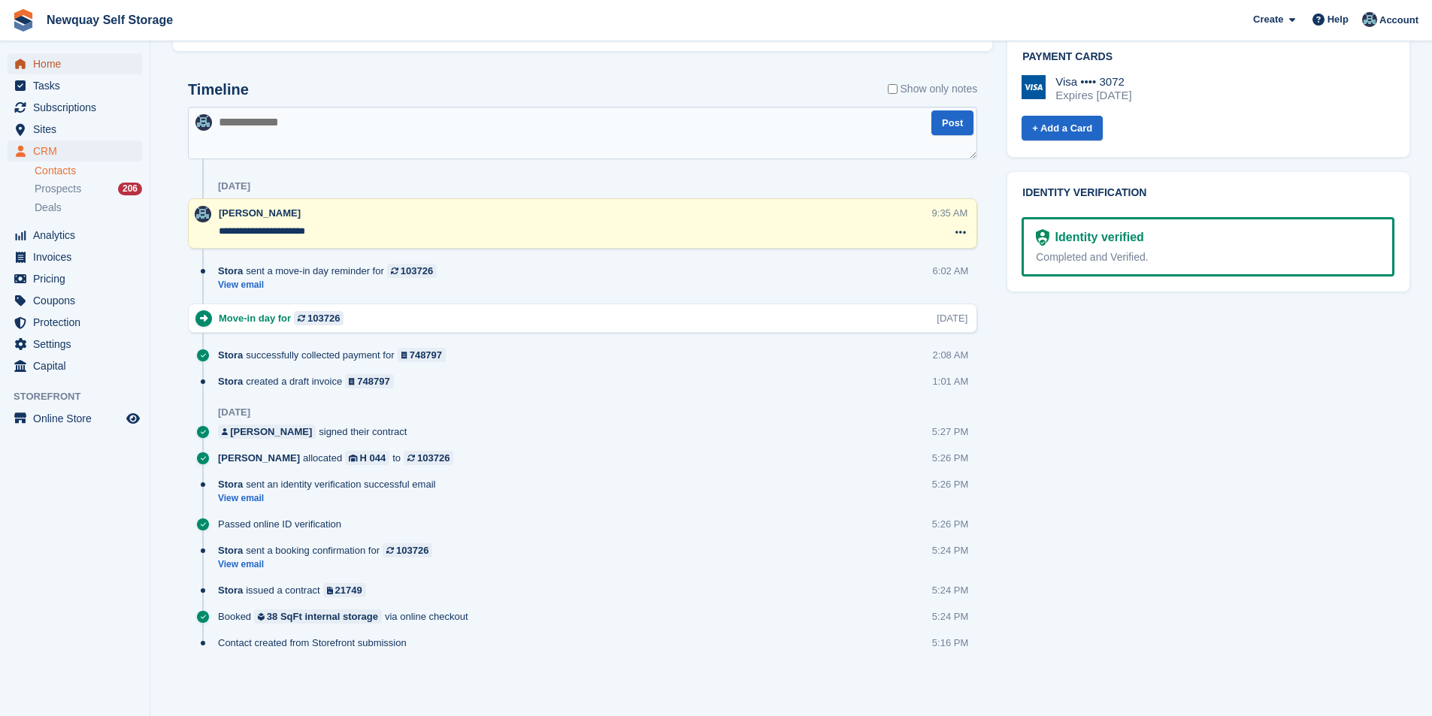
click at [81, 68] on span "Home" at bounding box center [78, 63] width 90 height 21
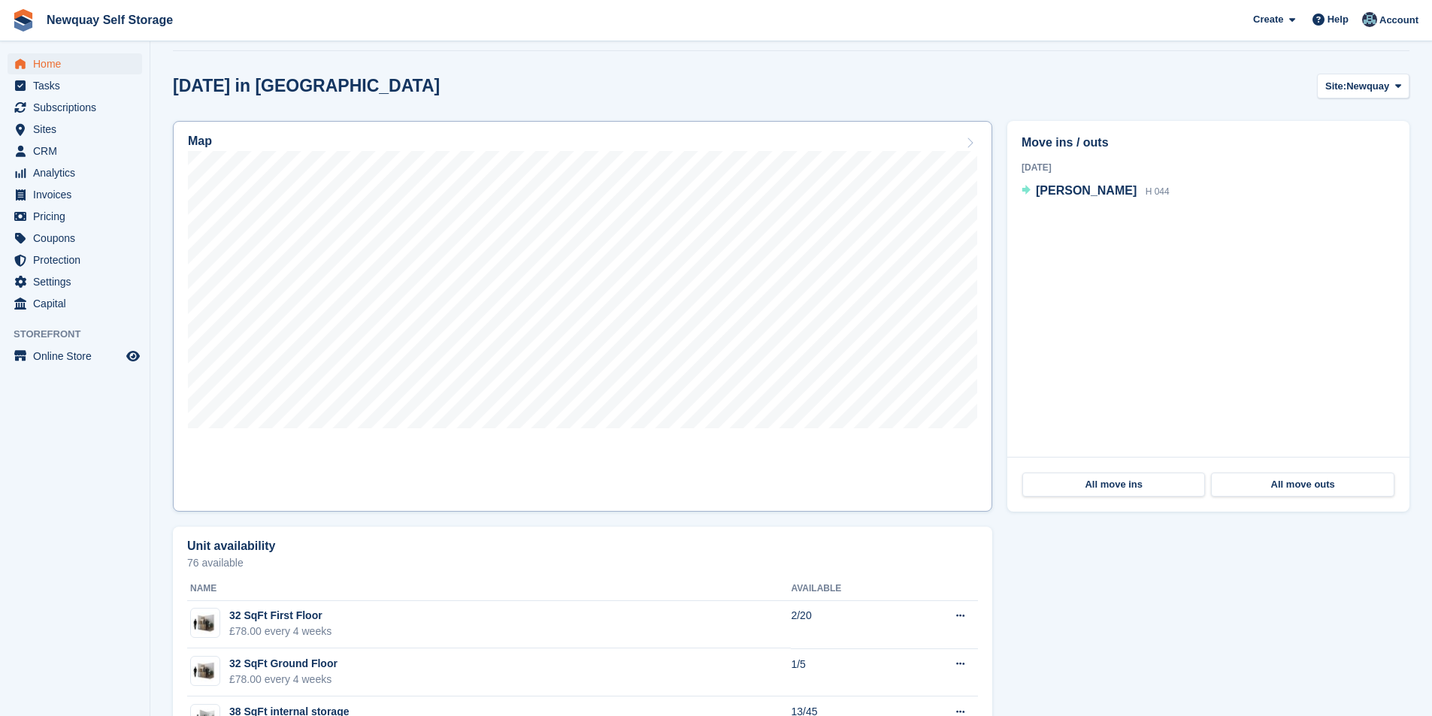
scroll to position [301, 0]
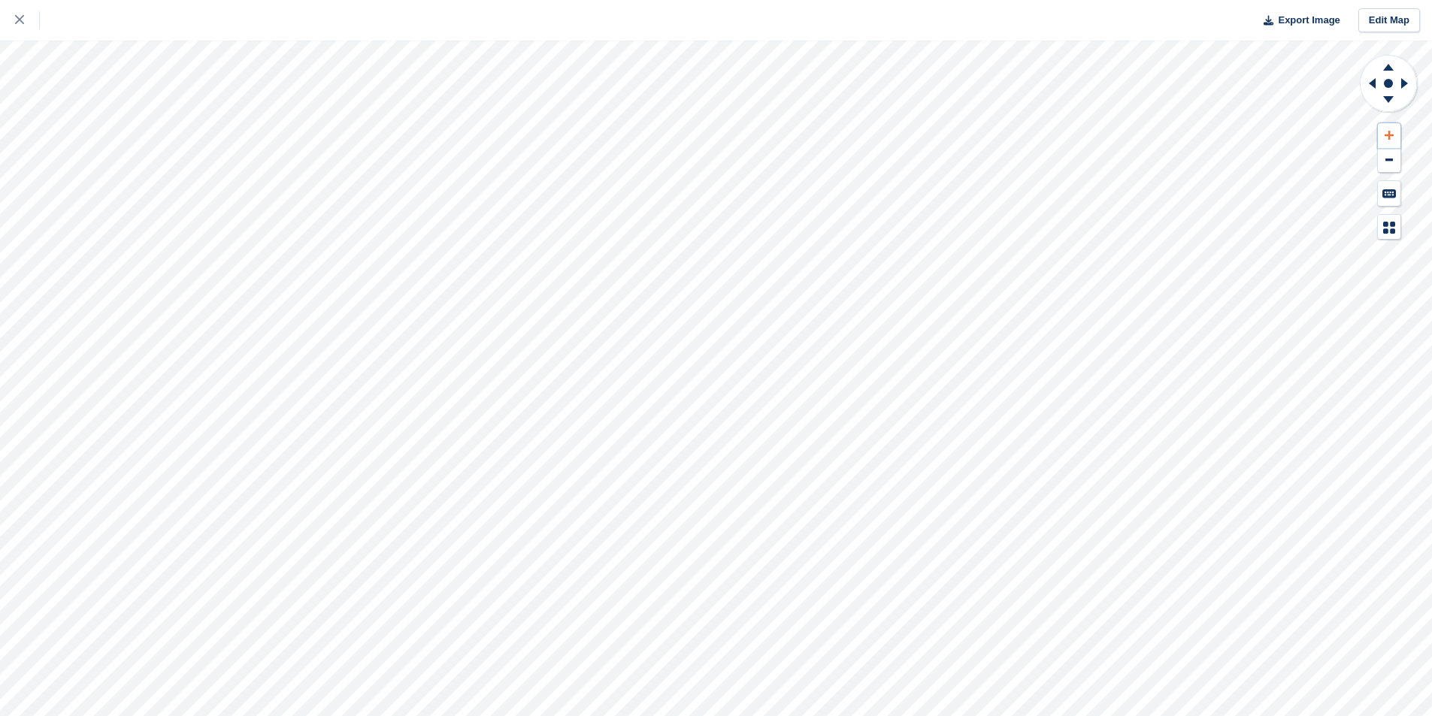
click at [1389, 130] on icon at bounding box center [1389, 135] width 9 height 11
click at [1390, 130] on icon at bounding box center [1389, 135] width 9 height 11
click at [1391, 127] on button at bounding box center [1389, 135] width 23 height 25
click at [1391, 131] on icon at bounding box center [1389, 135] width 9 height 11
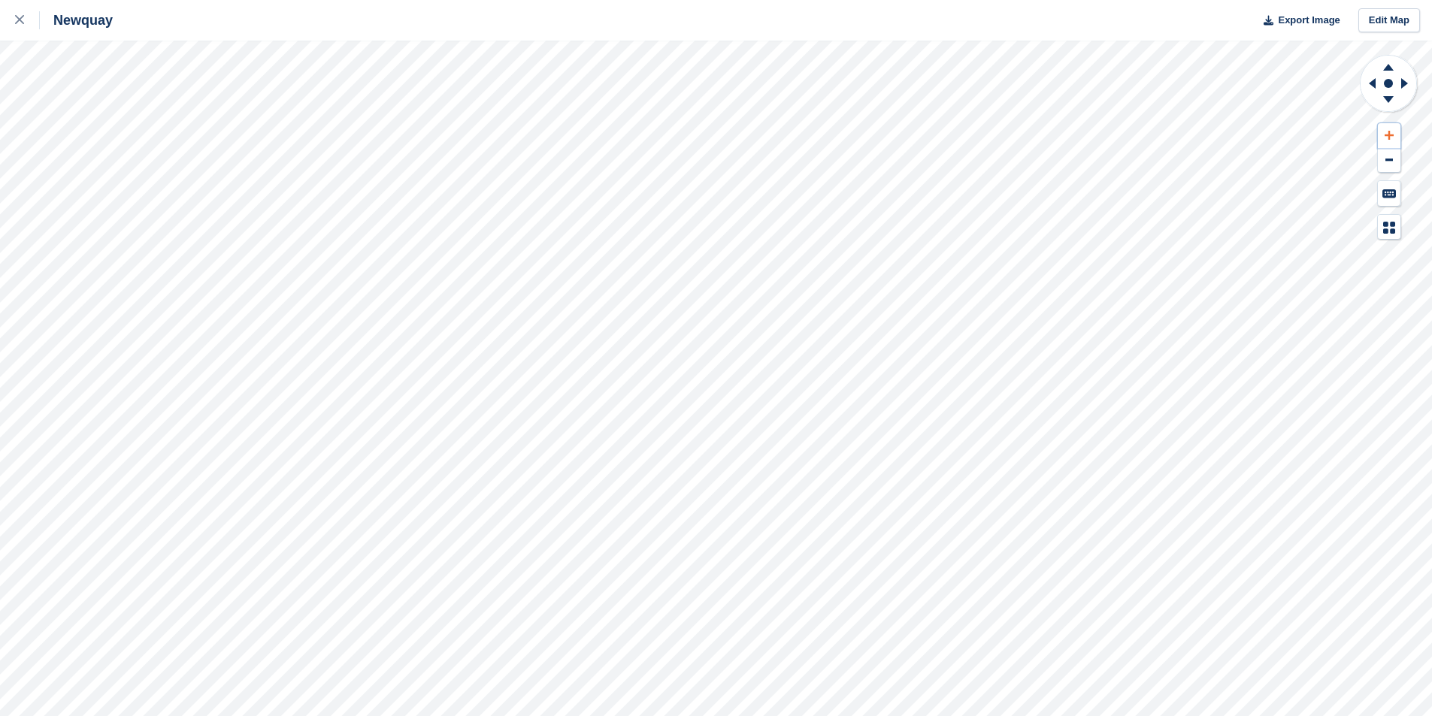
click at [1391, 131] on icon at bounding box center [1389, 135] width 9 height 11
click at [1390, 130] on icon at bounding box center [1389, 135] width 9 height 11
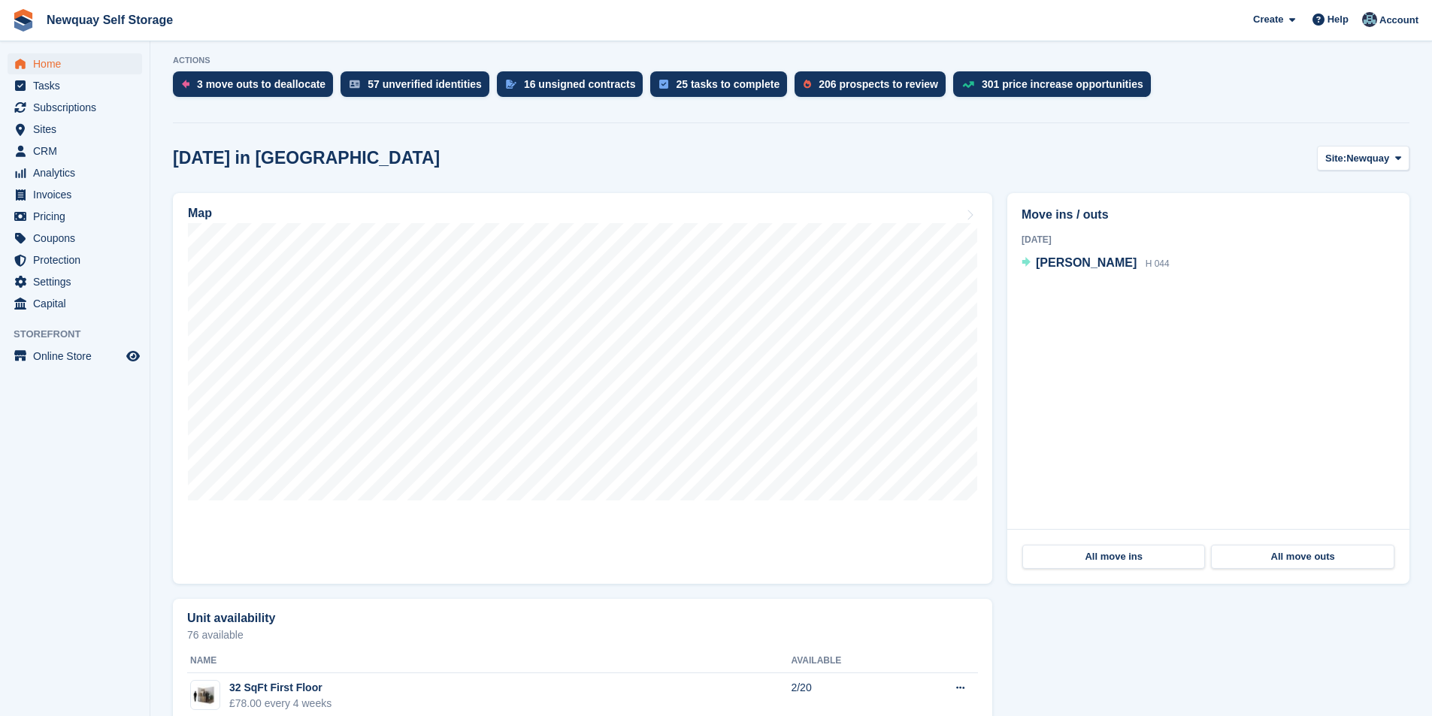
scroll to position [301, 0]
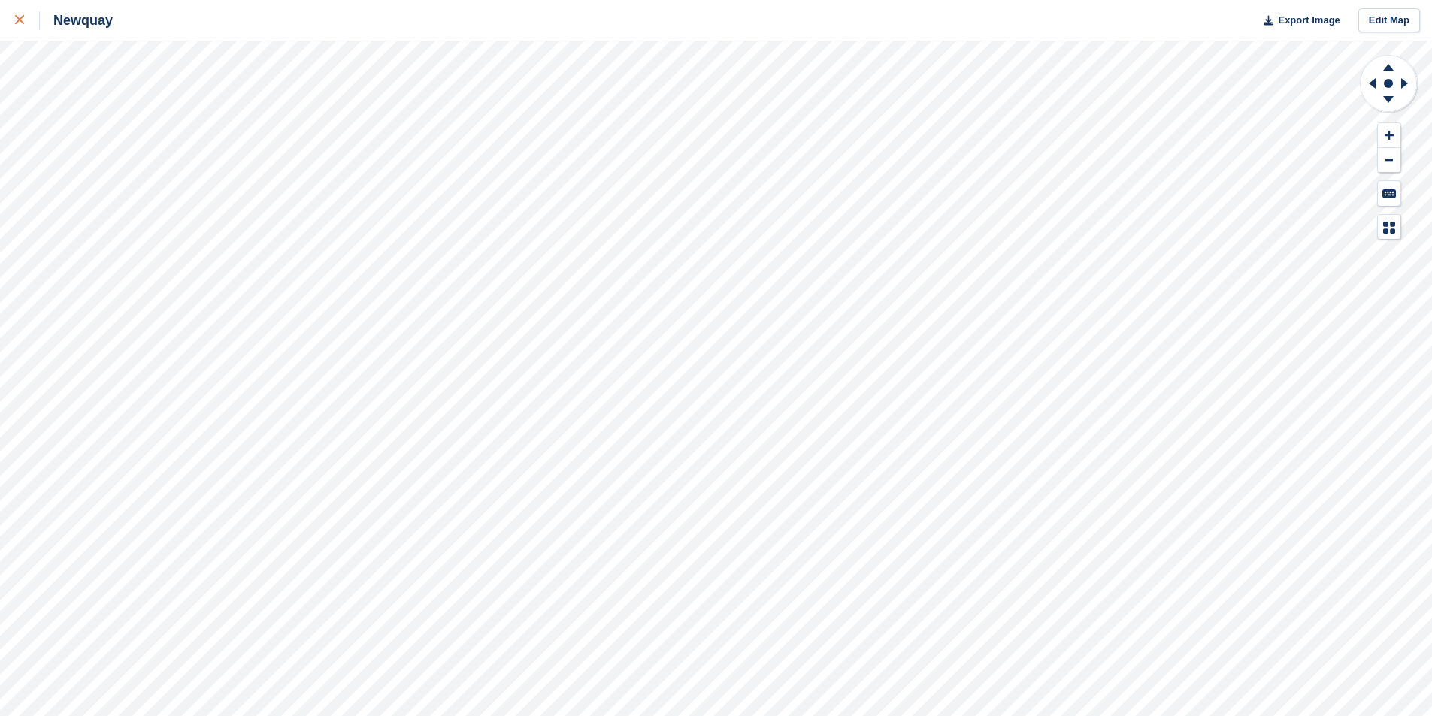
click at [22, 29] on link at bounding box center [20, 20] width 40 height 41
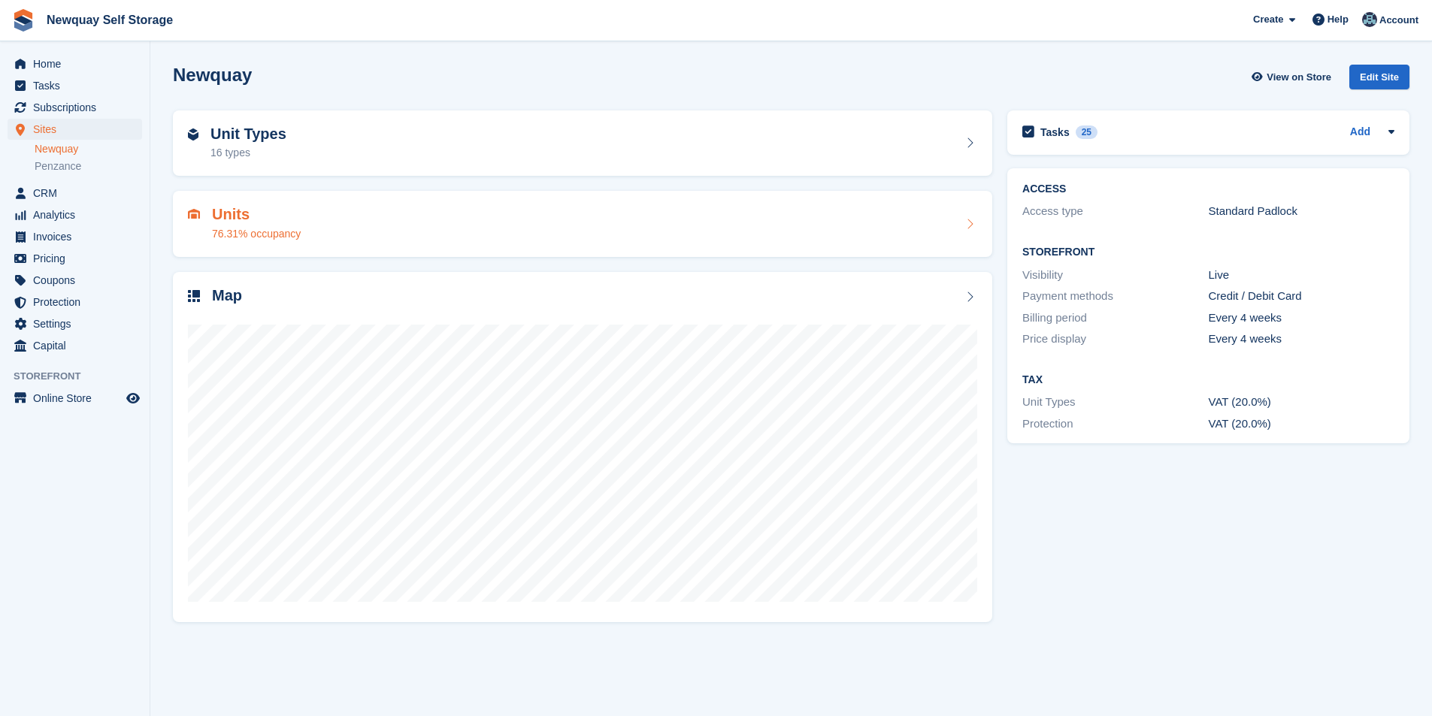
click at [238, 216] on h2 "Units" at bounding box center [256, 214] width 89 height 17
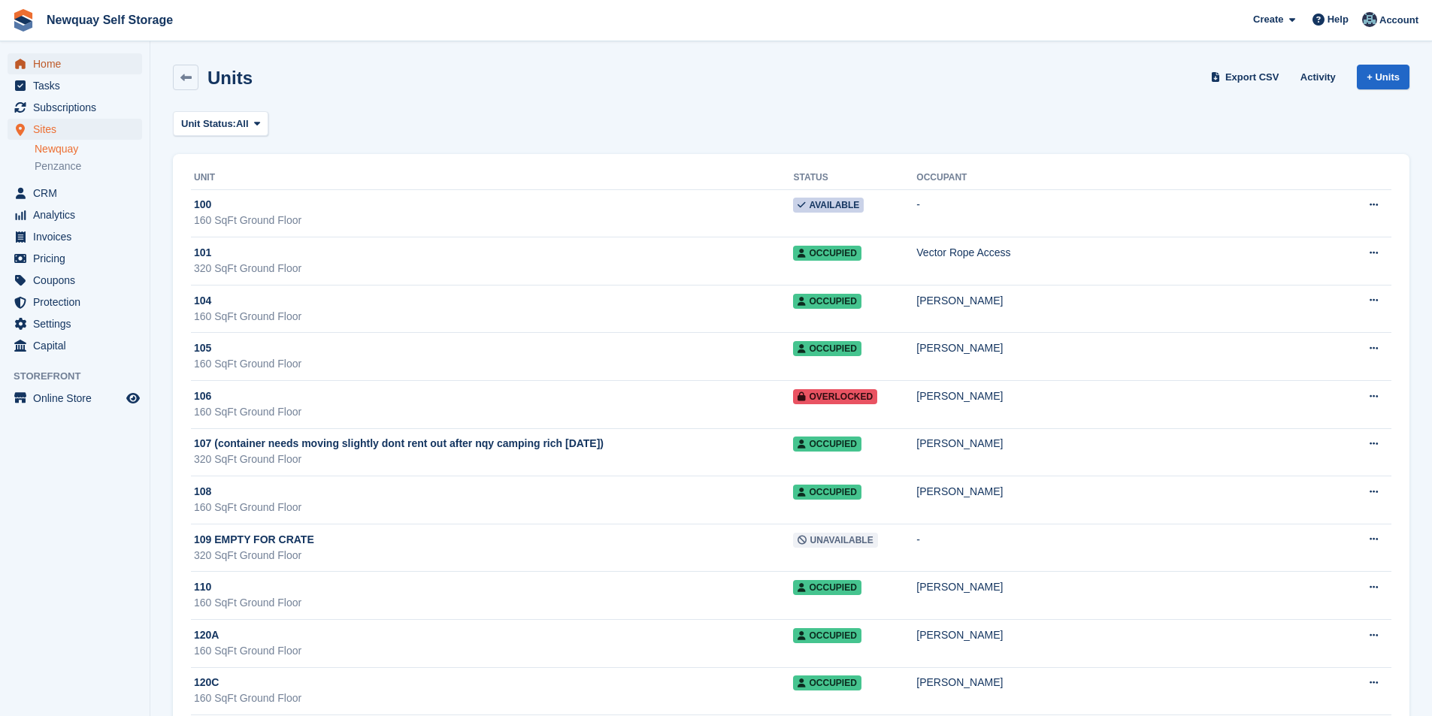
click at [62, 64] on span "Home" at bounding box center [78, 63] width 90 height 21
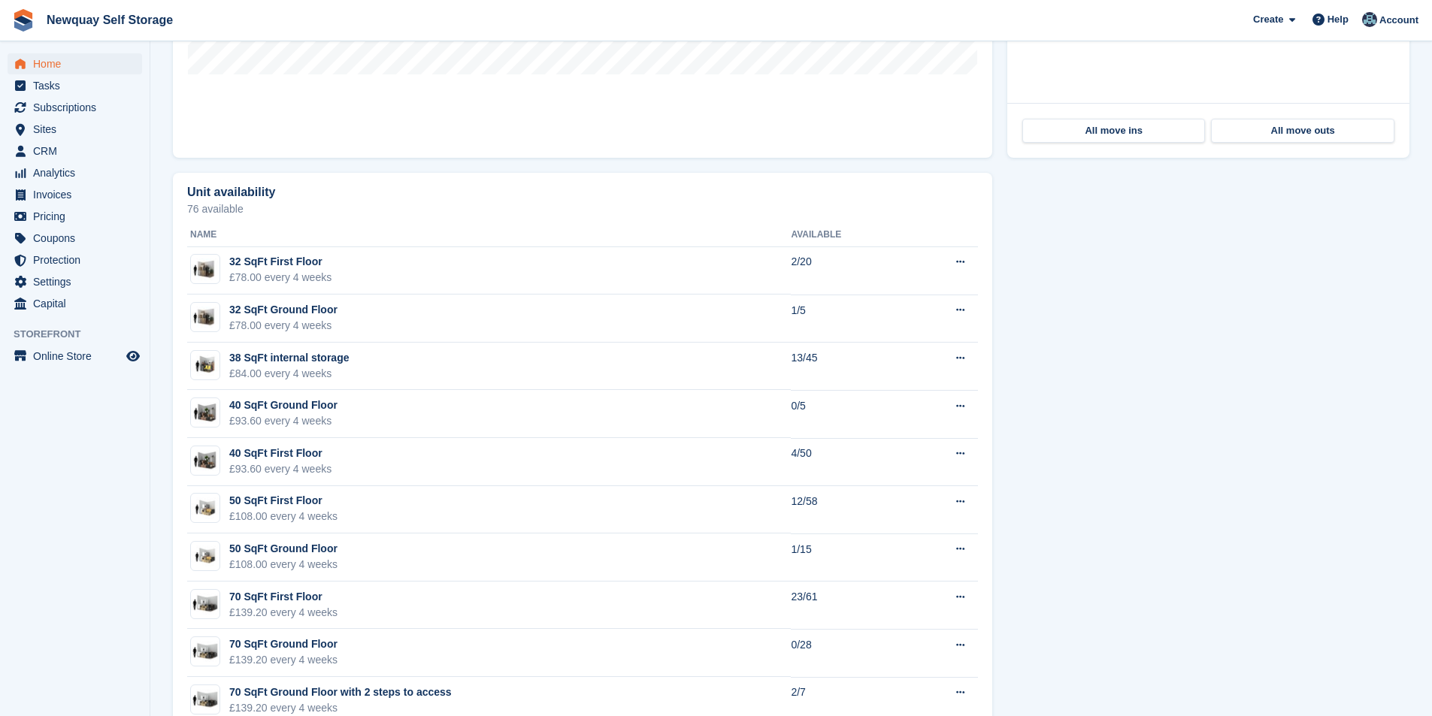
scroll to position [752, 0]
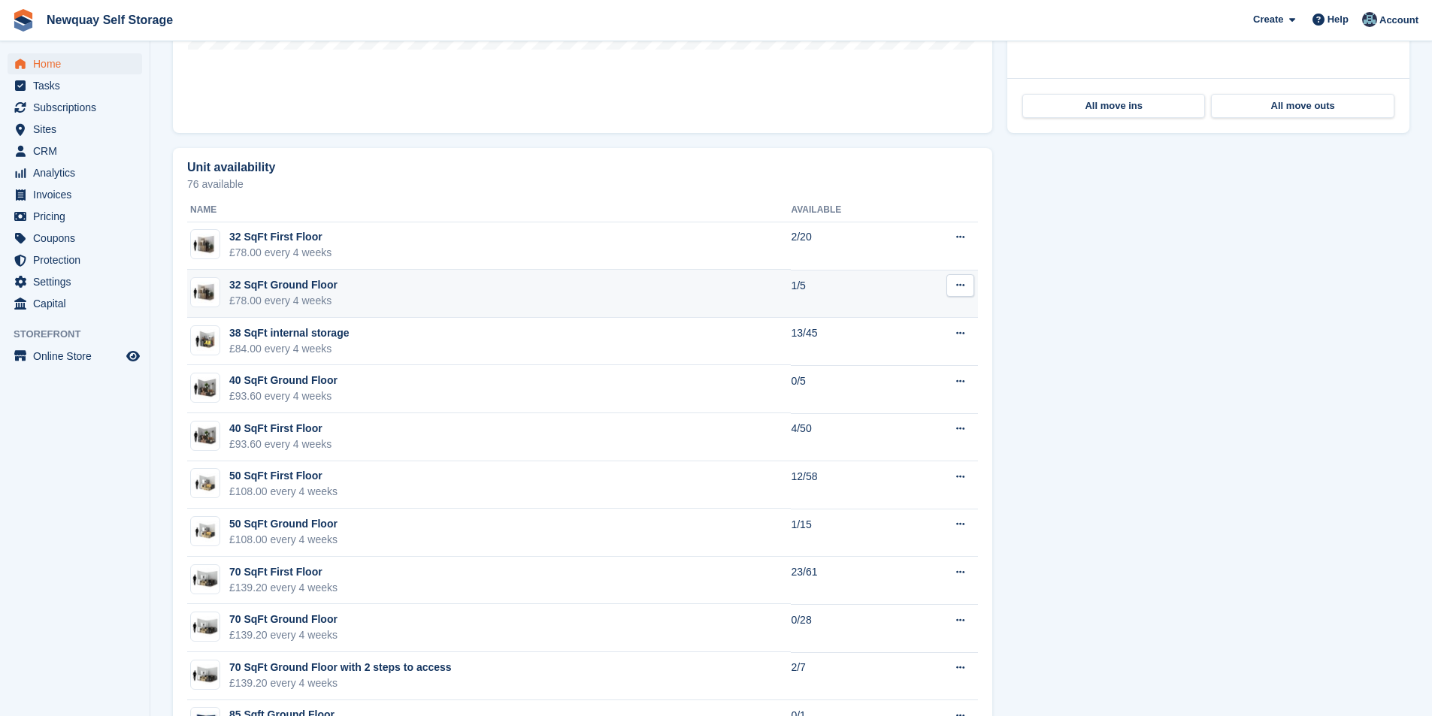
click at [287, 282] on div "32 SqFt Ground Floor" at bounding box center [283, 285] width 108 height 16
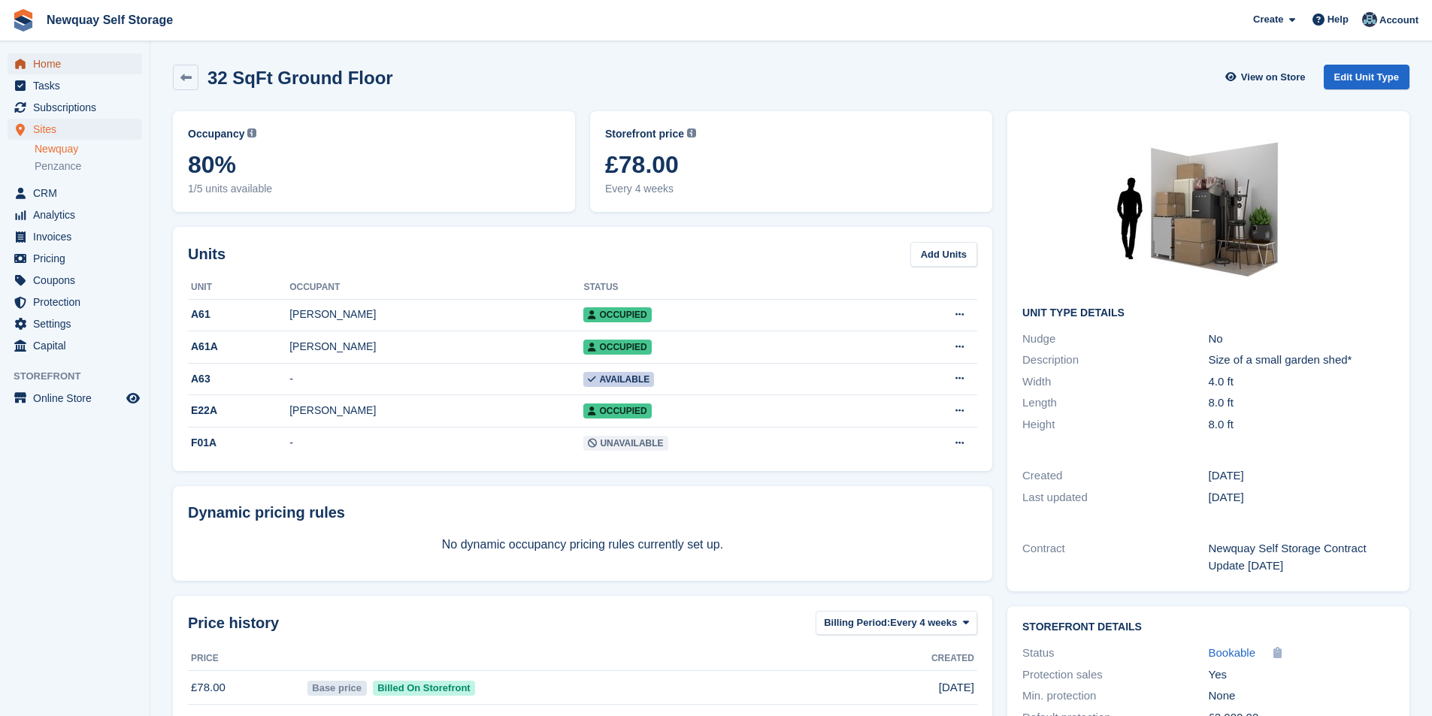
click at [56, 63] on span "Home" at bounding box center [78, 63] width 90 height 21
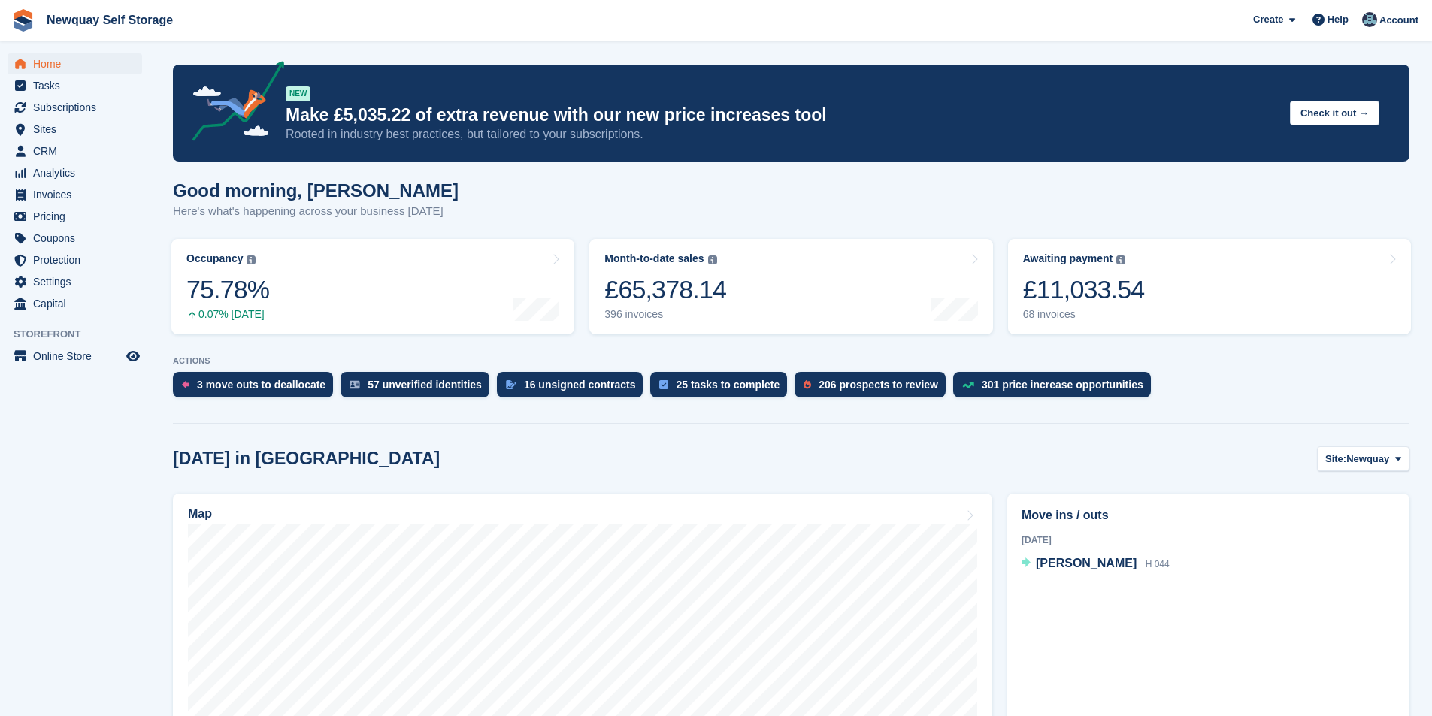
scroll to position [376, 0]
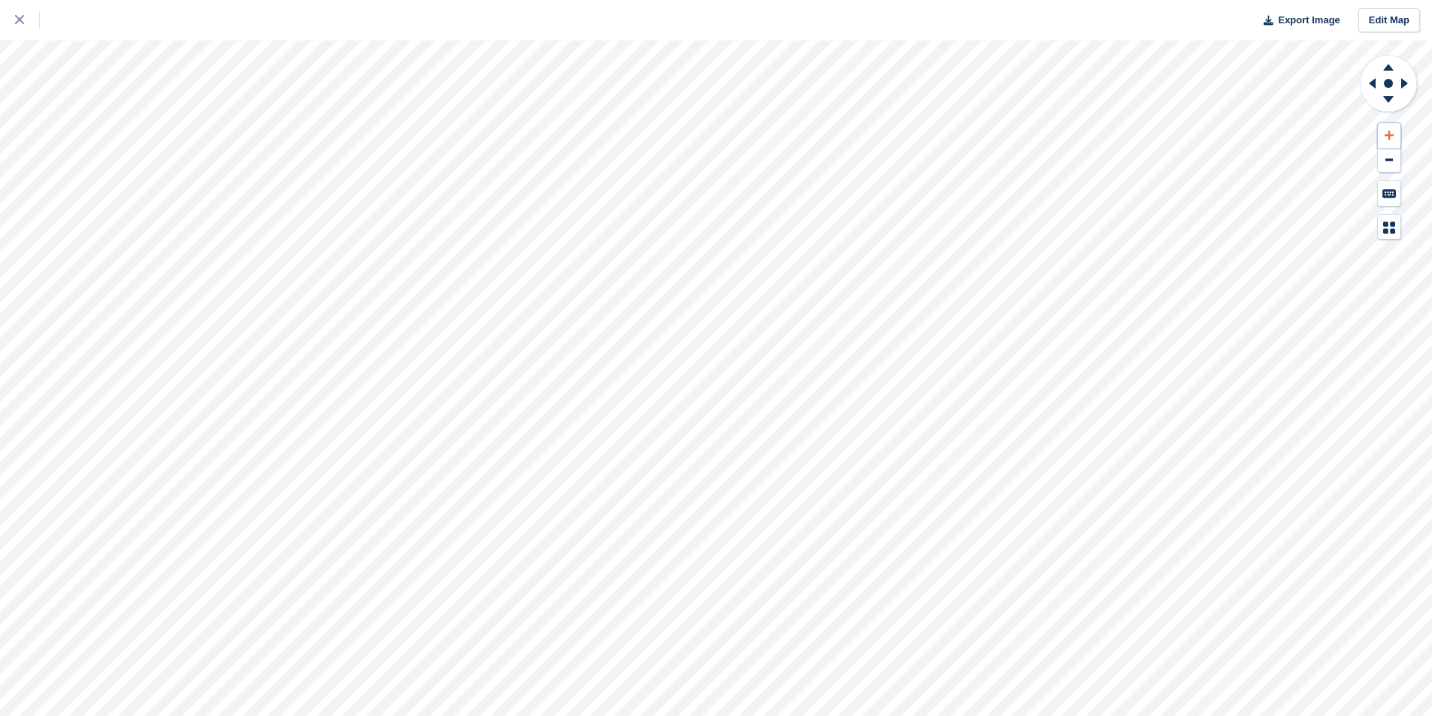
click at [1388, 132] on icon at bounding box center [1389, 135] width 9 height 11
click at [1392, 132] on icon at bounding box center [1389, 135] width 9 height 11
click at [1392, 131] on icon at bounding box center [1389, 135] width 9 height 11
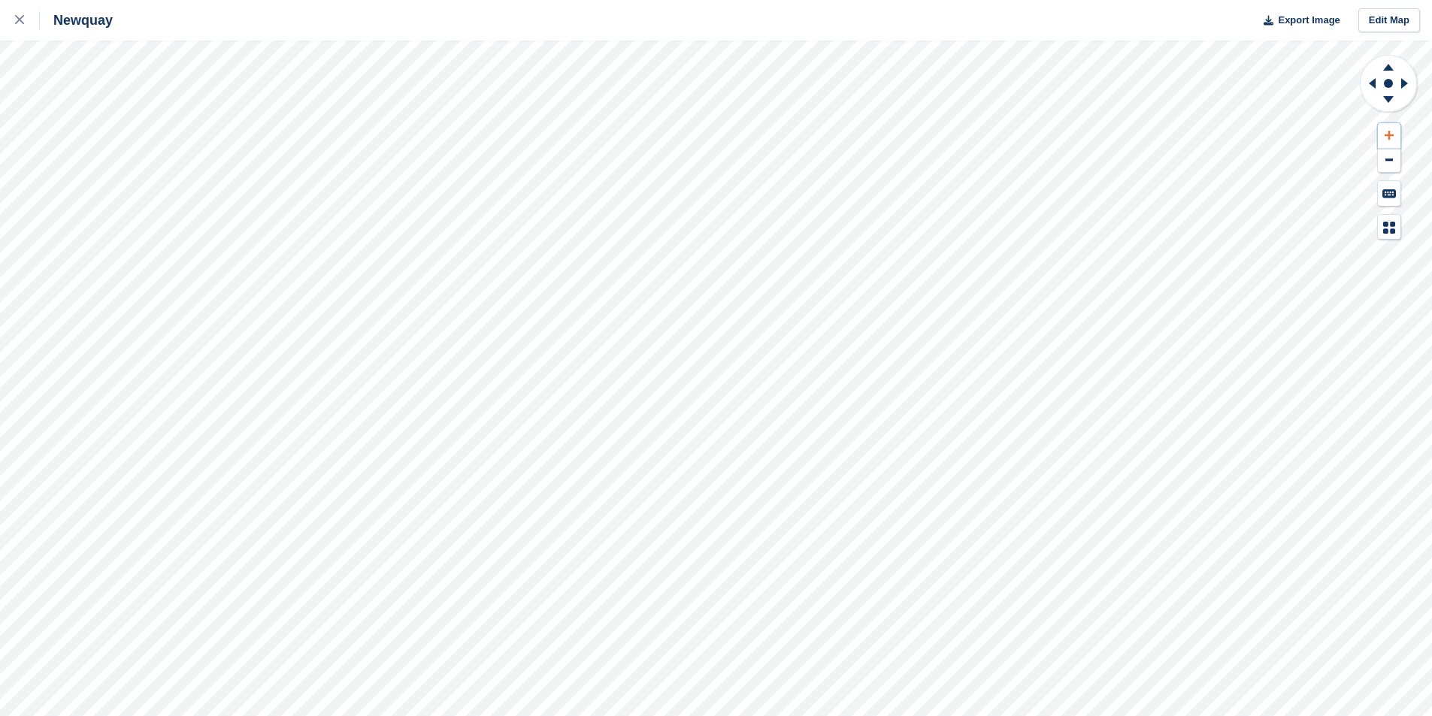
click at [1392, 130] on icon at bounding box center [1389, 135] width 9 height 11
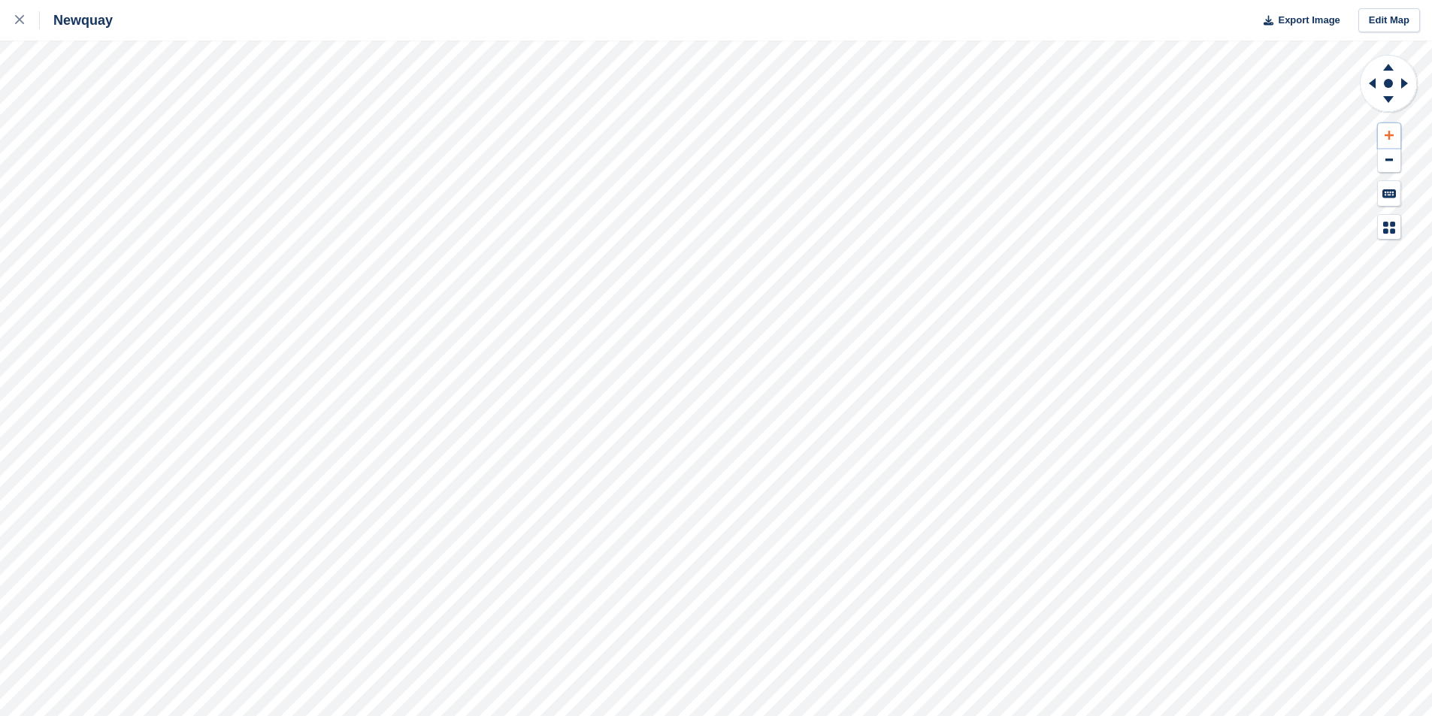
click at [1394, 129] on button at bounding box center [1389, 135] width 23 height 25
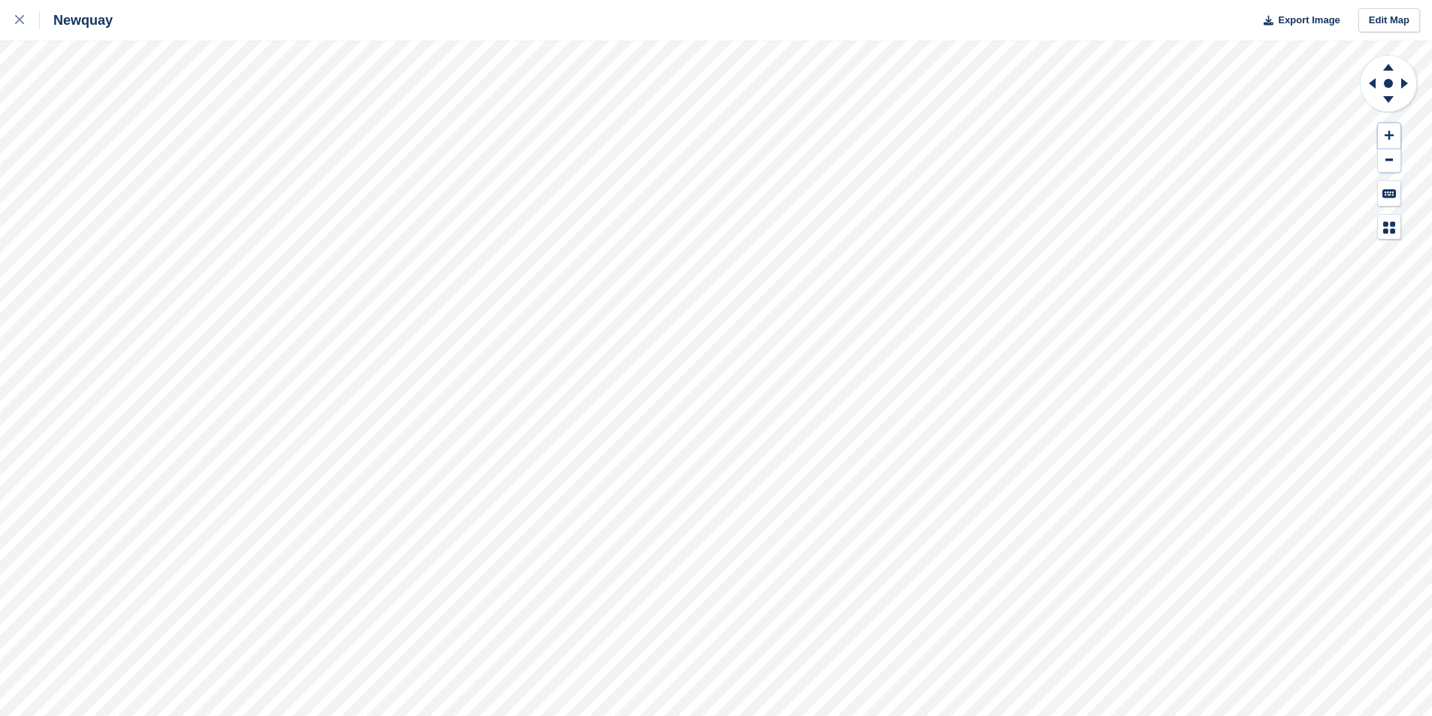
click at [1378, 123] on button at bounding box center [1389, 135] width 23 height 25
click at [1386, 135] on icon at bounding box center [1389, 135] width 9 height 9
click at [1385, 135] on icon at bounding box center [1389, 135] width 9 height 11
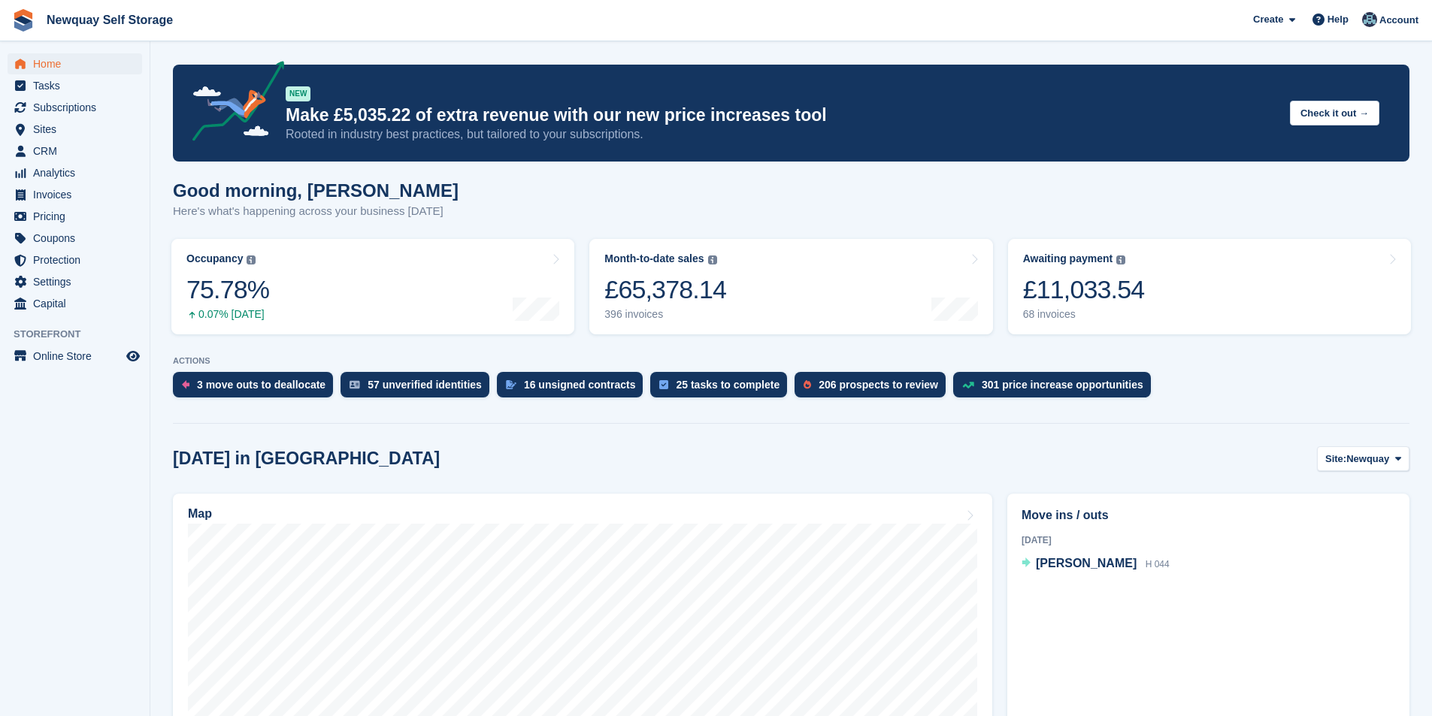
scroll to position [676, 0]
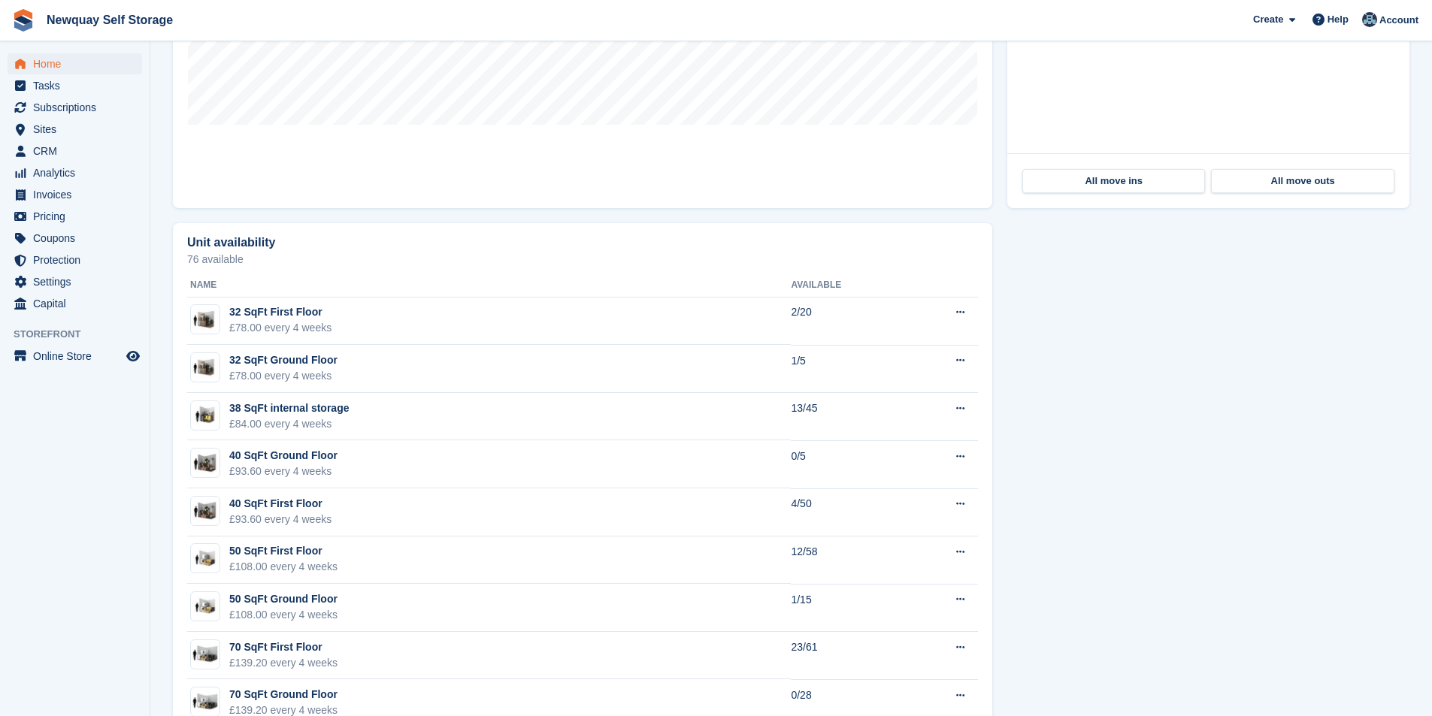
click at [300, 359] on div "32 SqFt Ground Floor" at bounding box center [283, 361] width 108 height 16
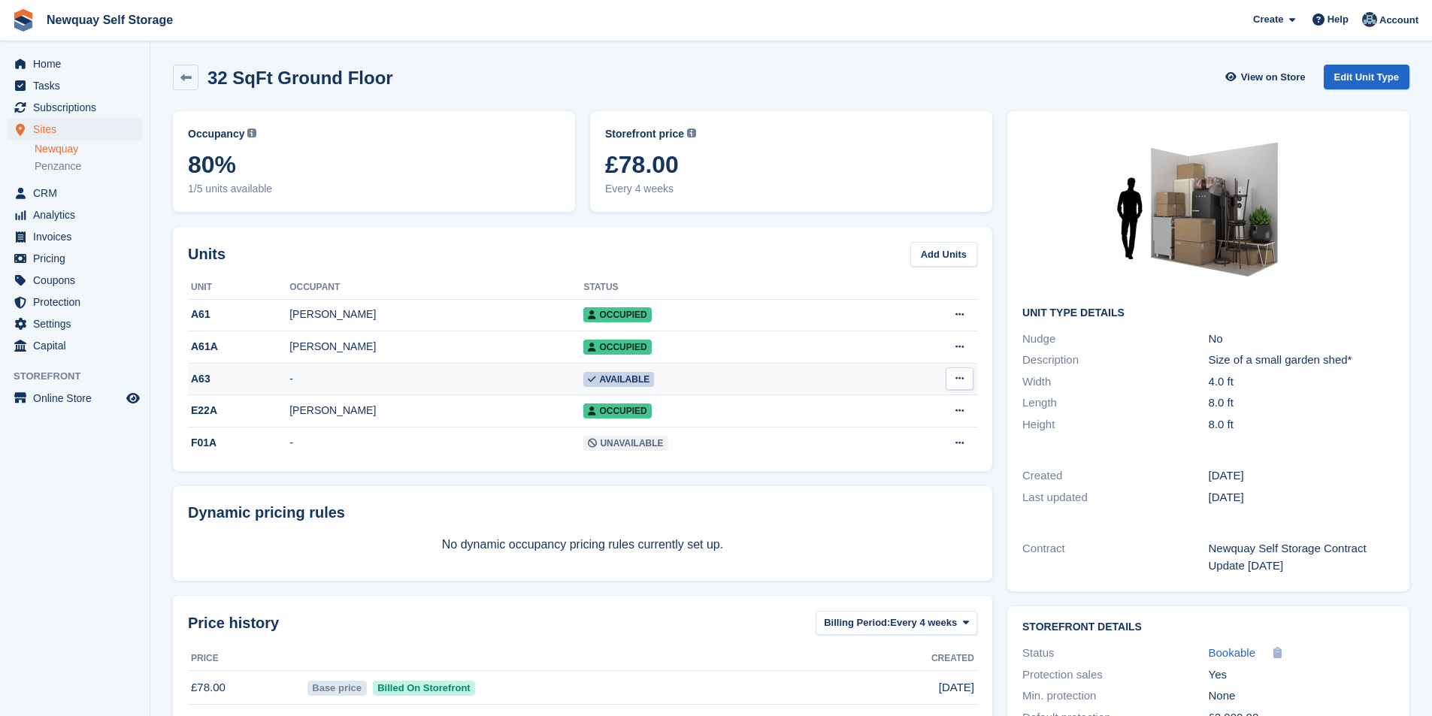
click at [198, 380] on div "A63" at bounding box center [238, 379] width 101 height 16
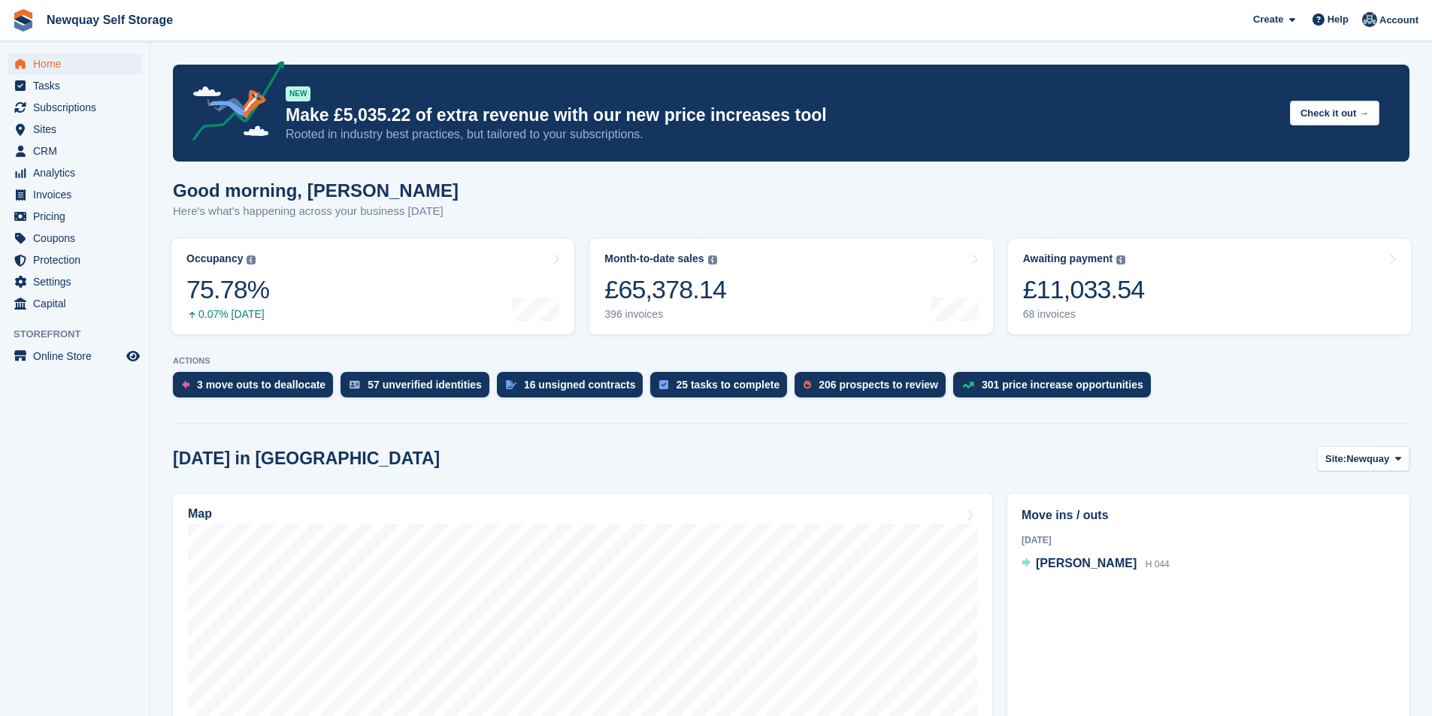
scroll to position [752, 0]
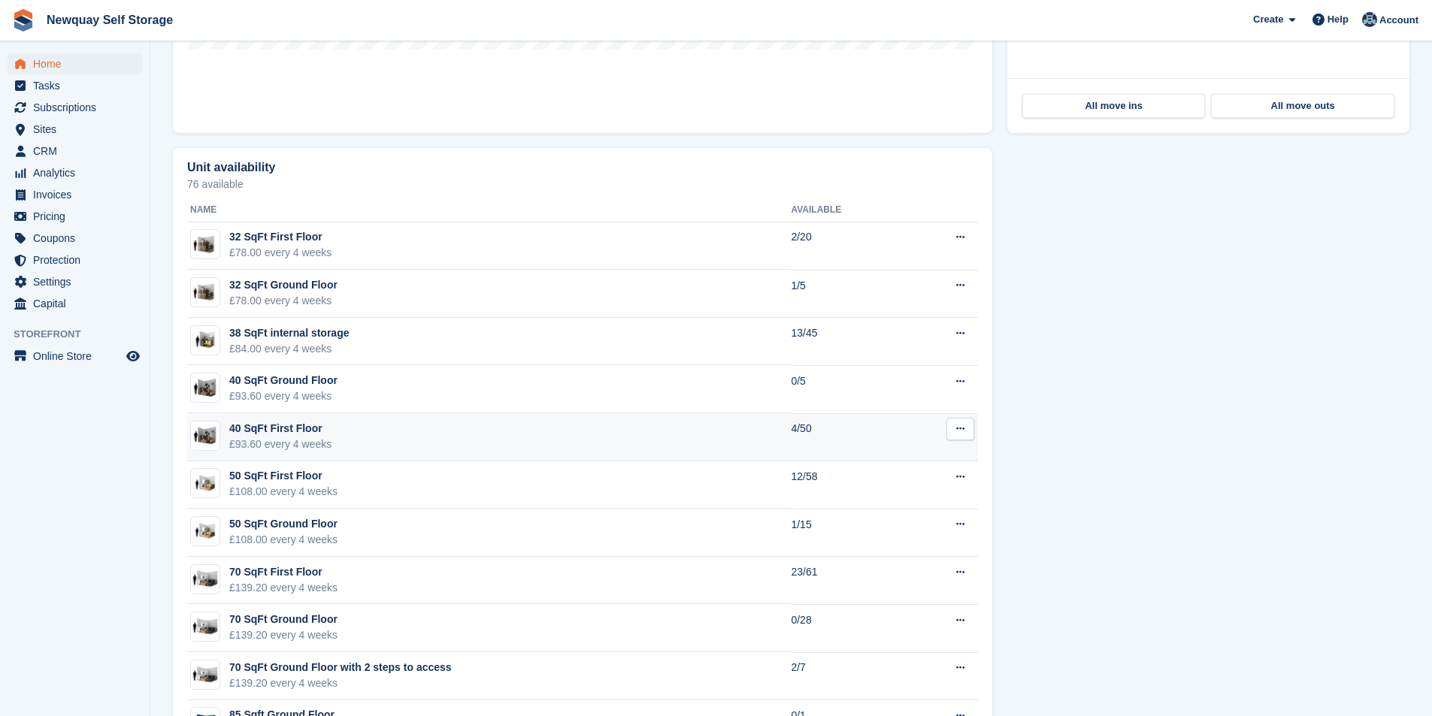
click at [301, 424] on div "40 SqFt First Floor" at bounding box center [280, 429] width 102 height 16
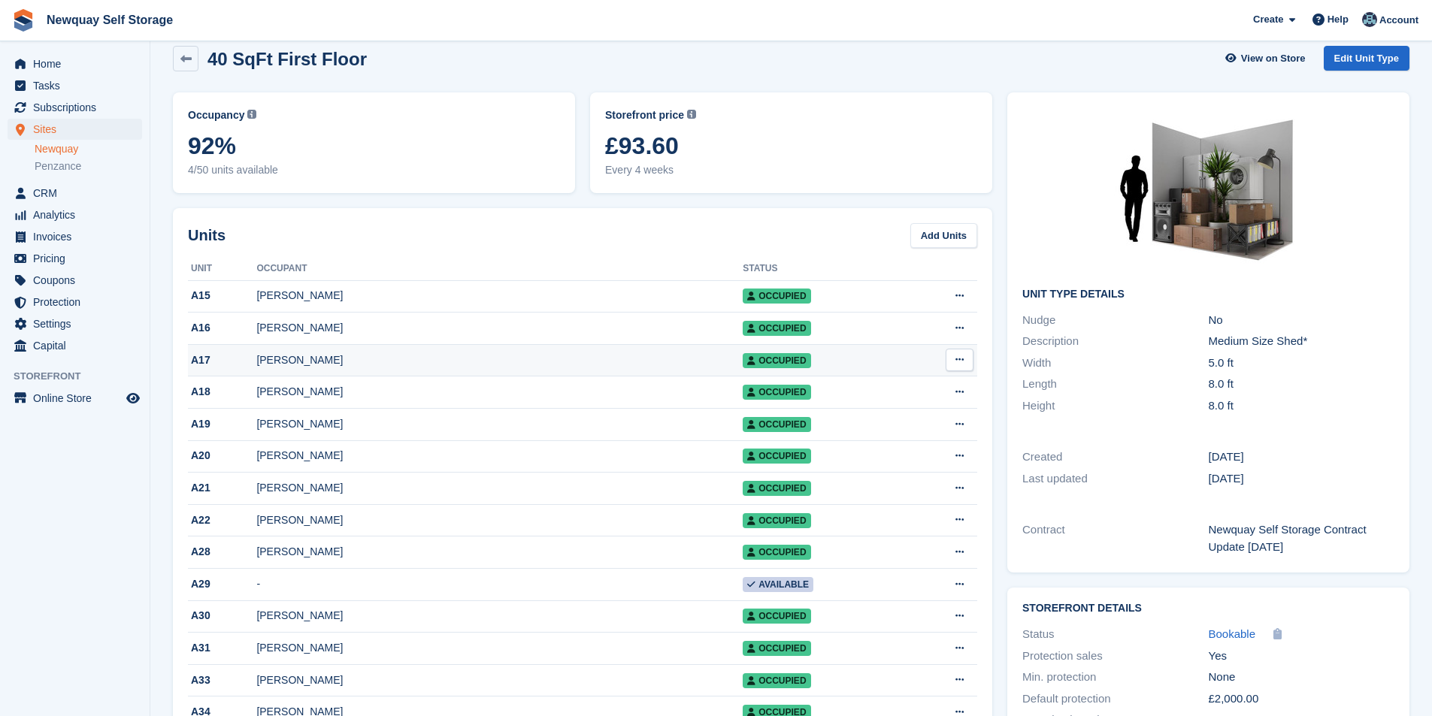
scroll to position [225, 0]
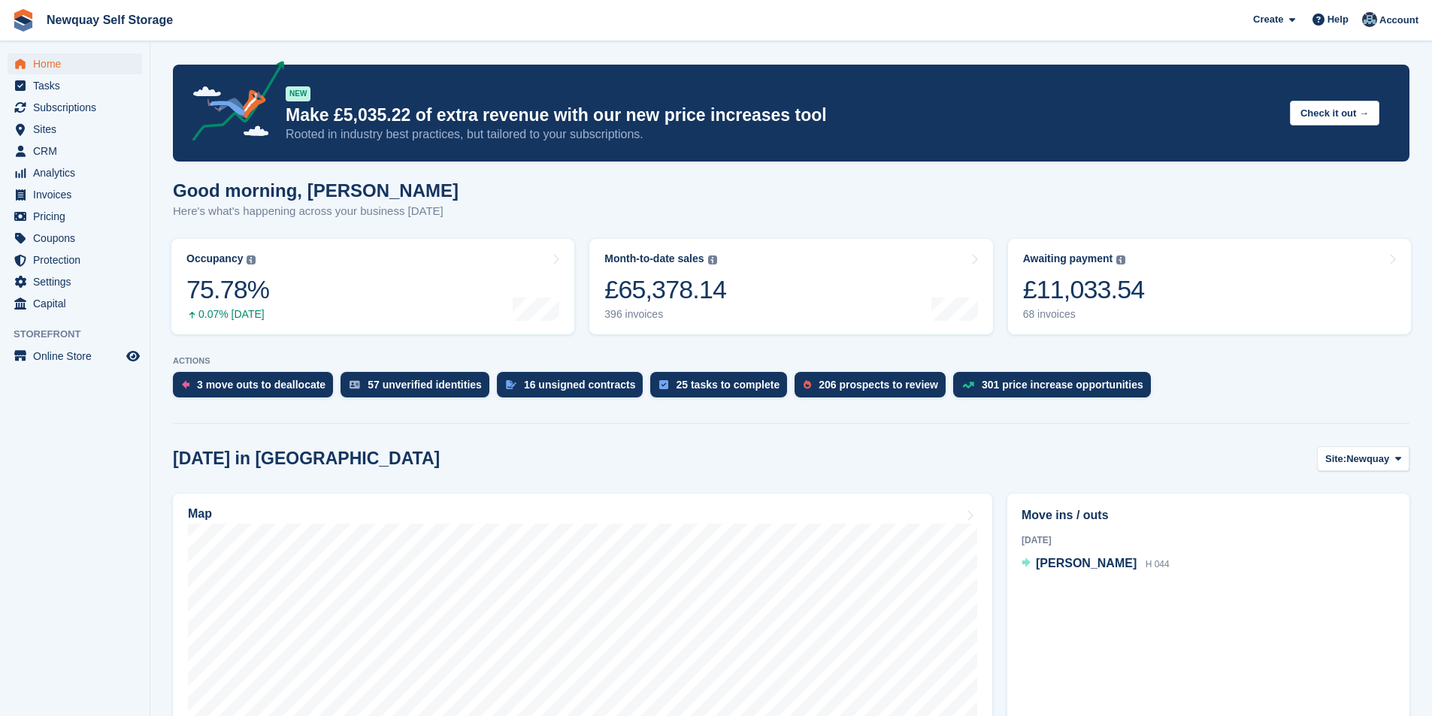
scroll to position [827, 0]
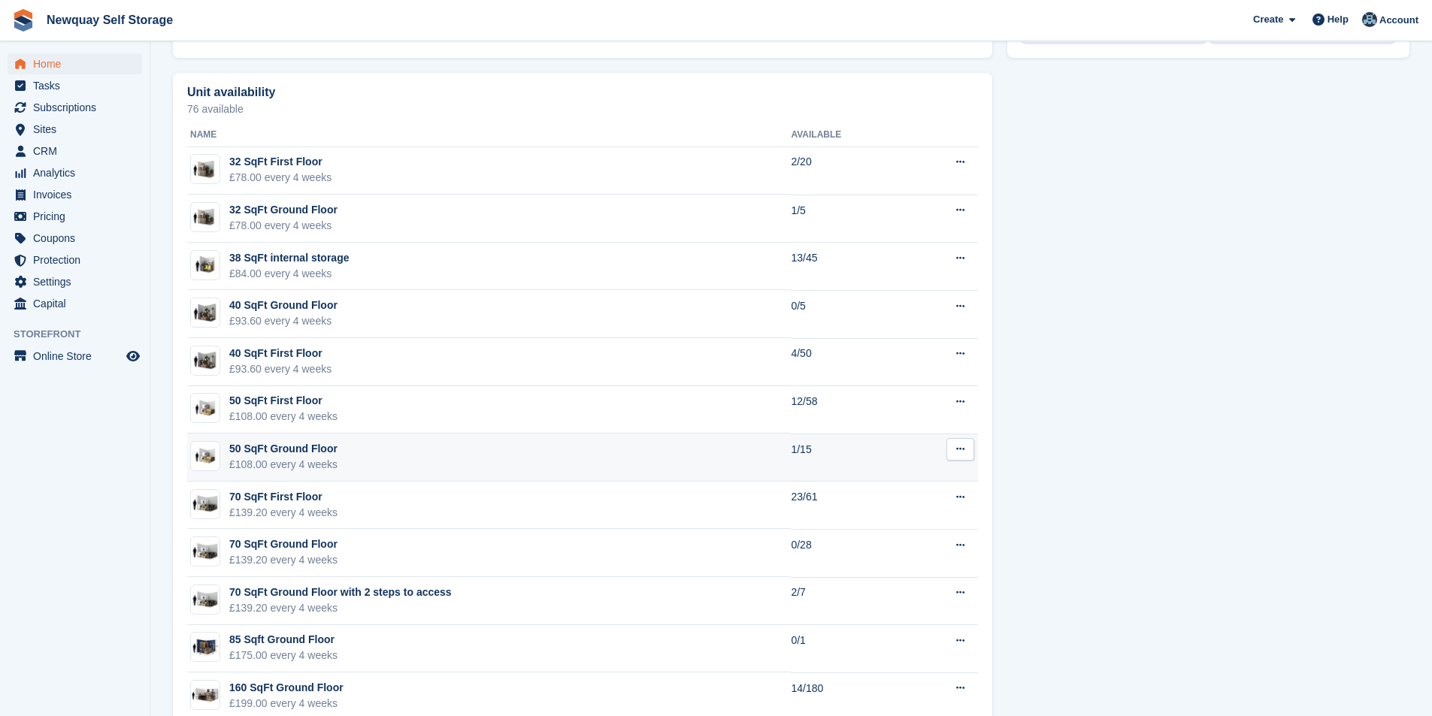
click at [286, 448] on div "50 SqFt Ground Floor" at bounding box center [283, 449] width 108 height 16
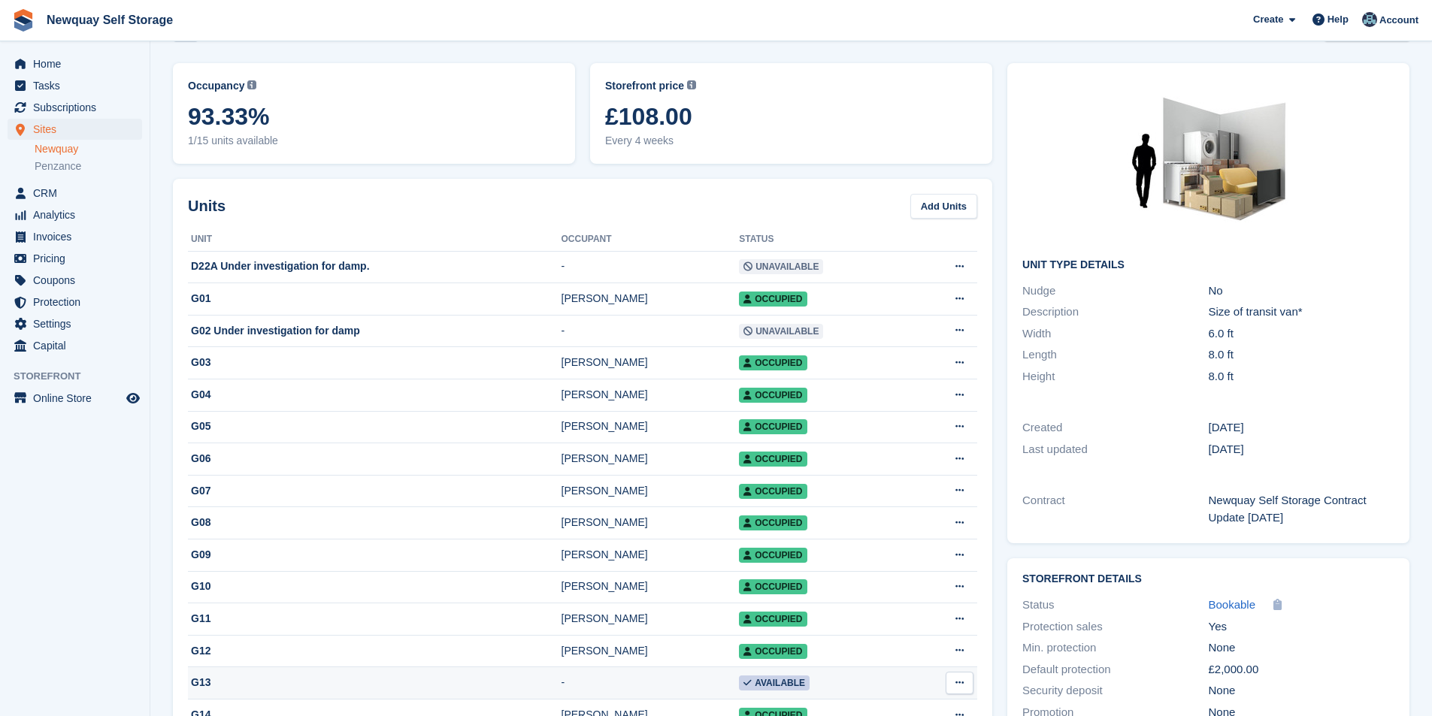
scroll to position [225, 0]
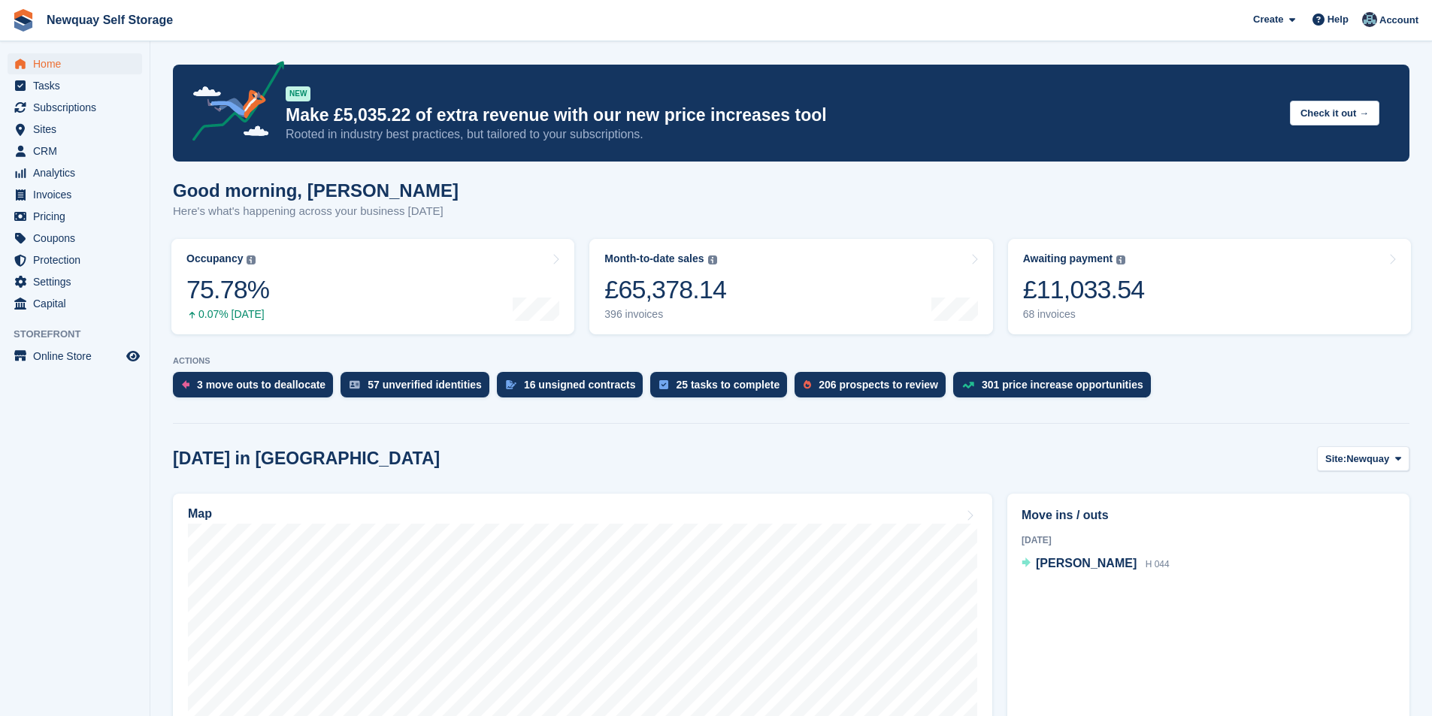
scroll to position [752, 0]
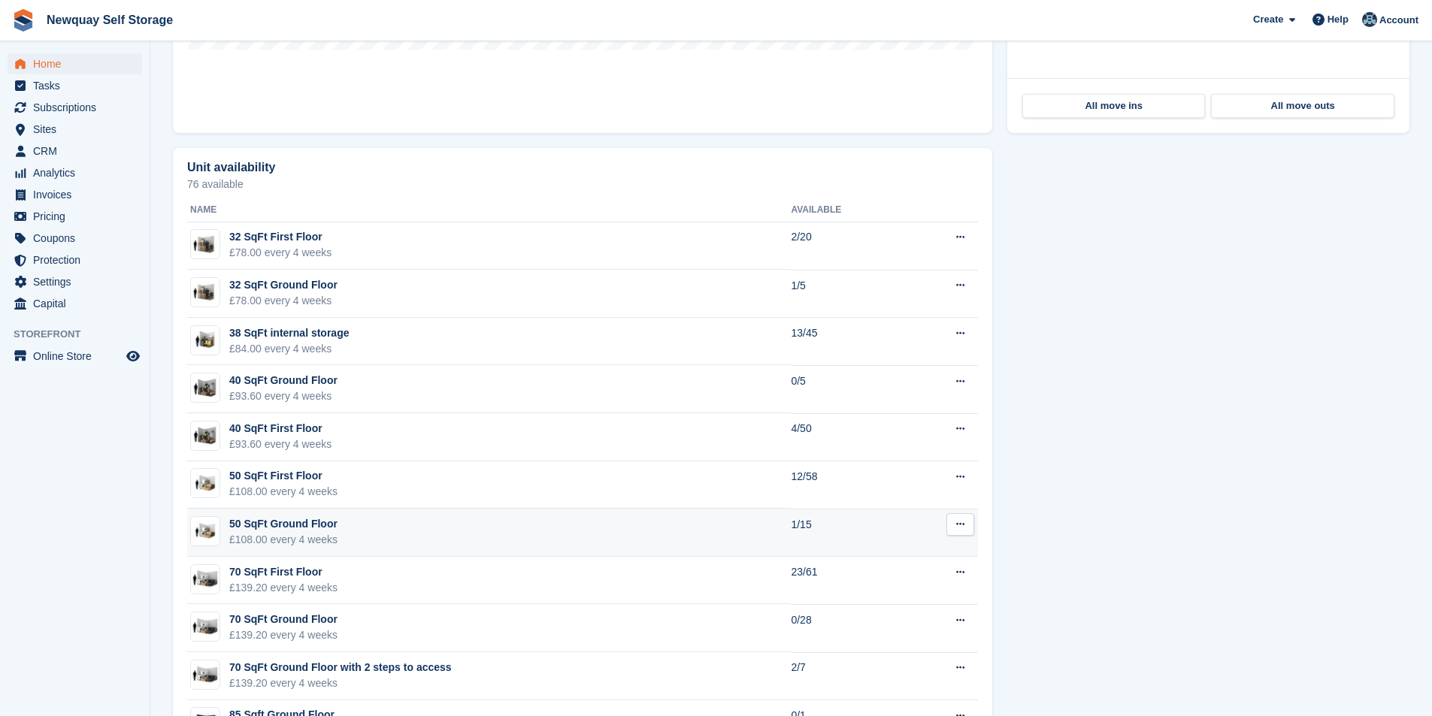
click at [294, 517] on div "50 SqFt Ground Floor" at bounding box center [283, 524] width 108 height 16
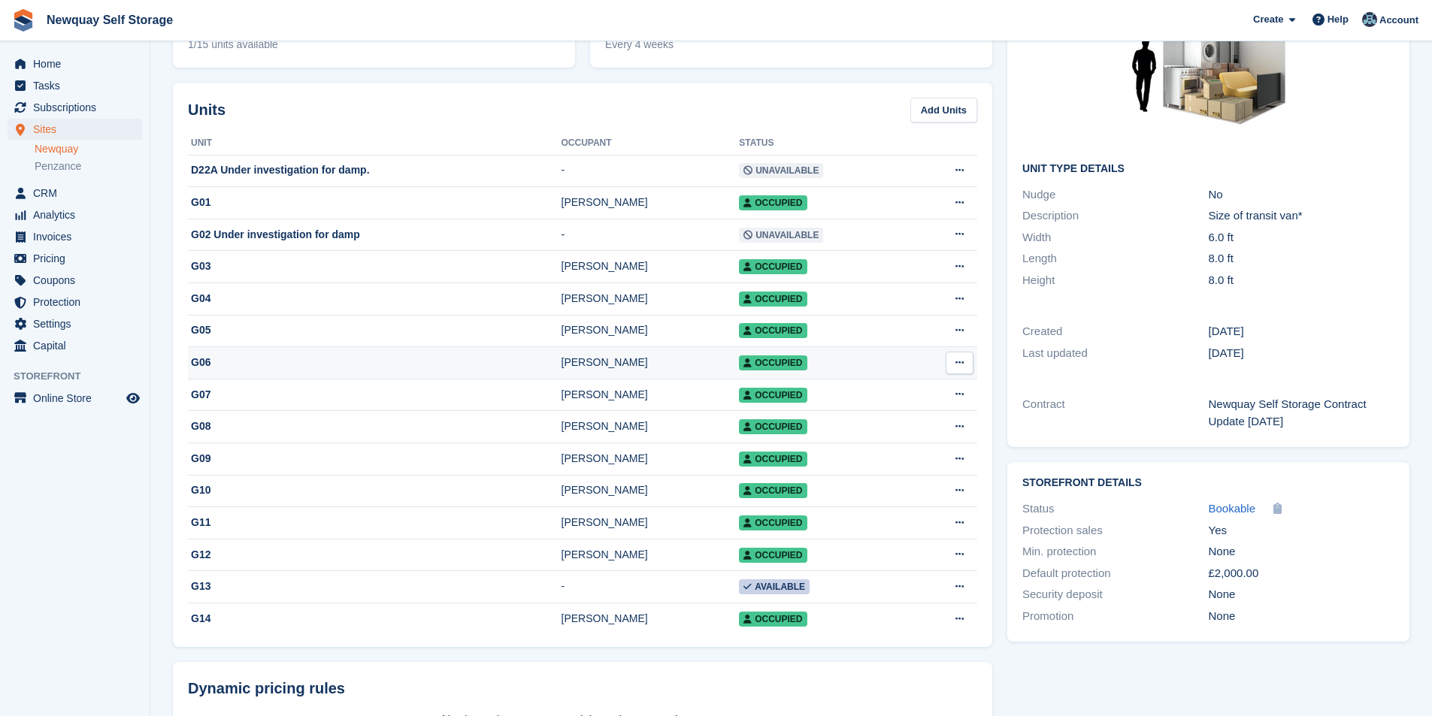
scroll to position [376, 0]
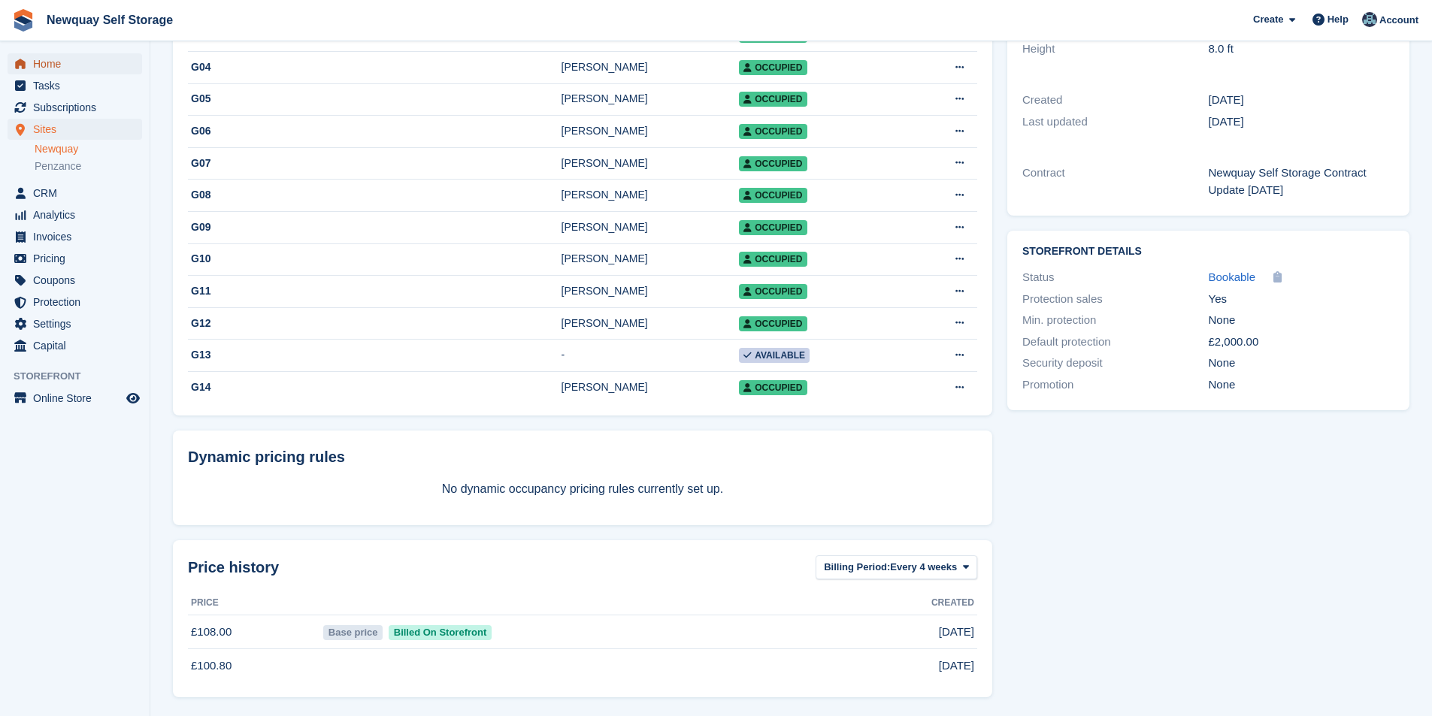
click at [77, 63] on span "Home" at bounding box center [78, 63] width 90 height 21
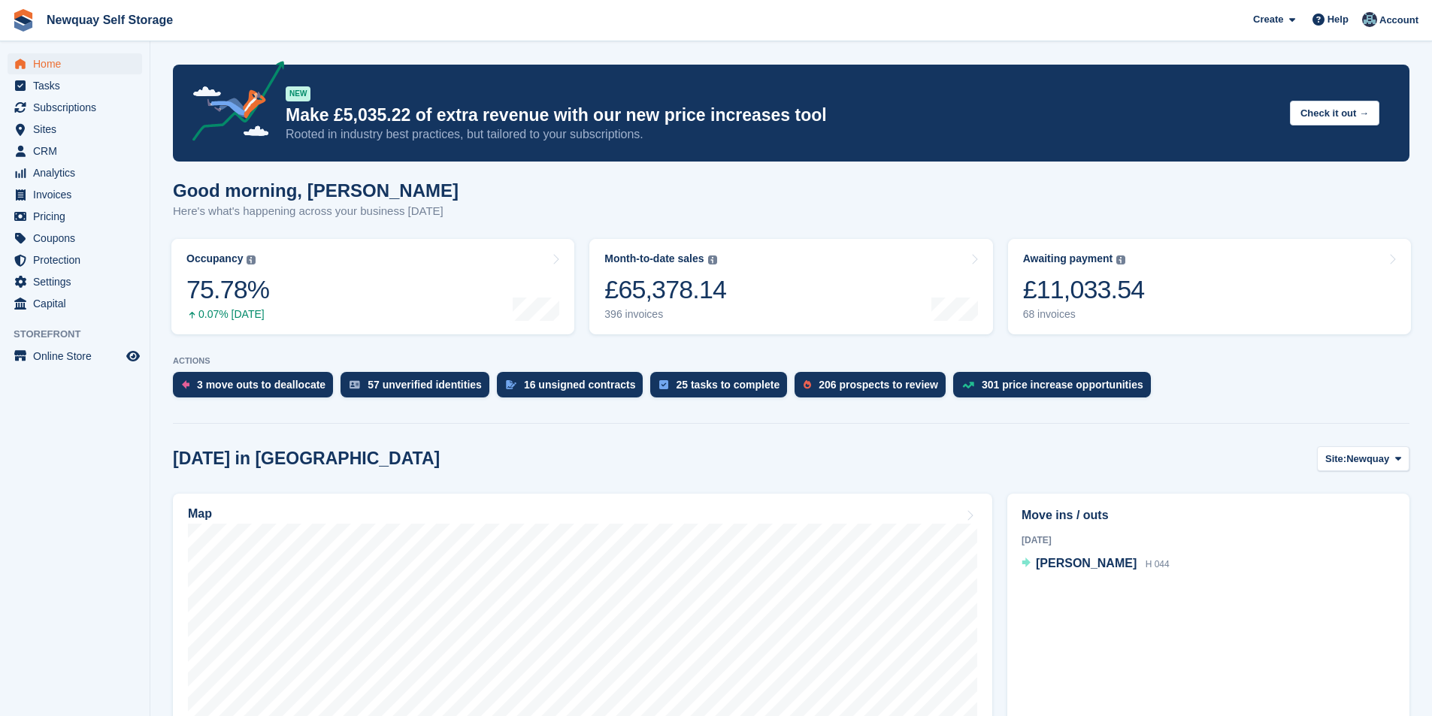
scroll to position [301, 0]
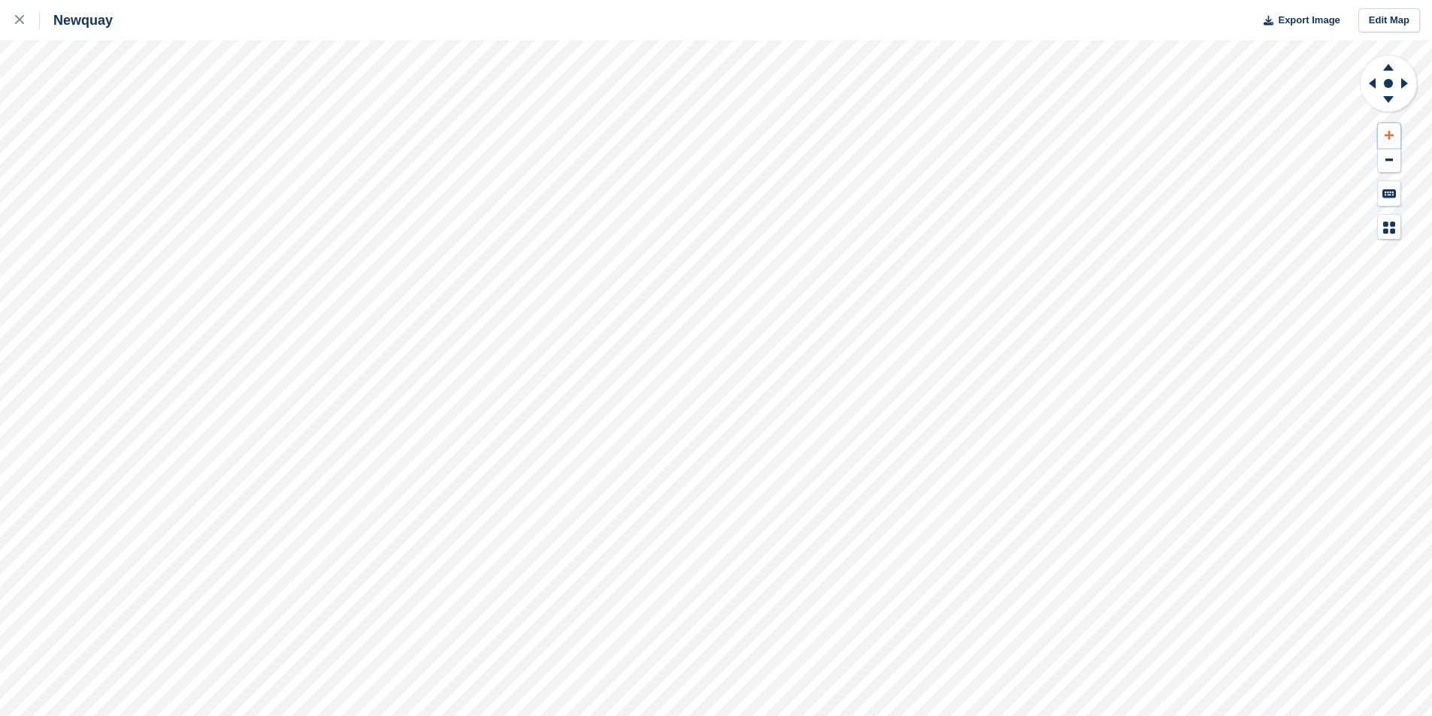
click at [1389, 135] on icon at bounding box center [1389, 135] width 9 height 9
click at [1388, 131] on icon at bounding box center [1389, 135] width 9 height 11
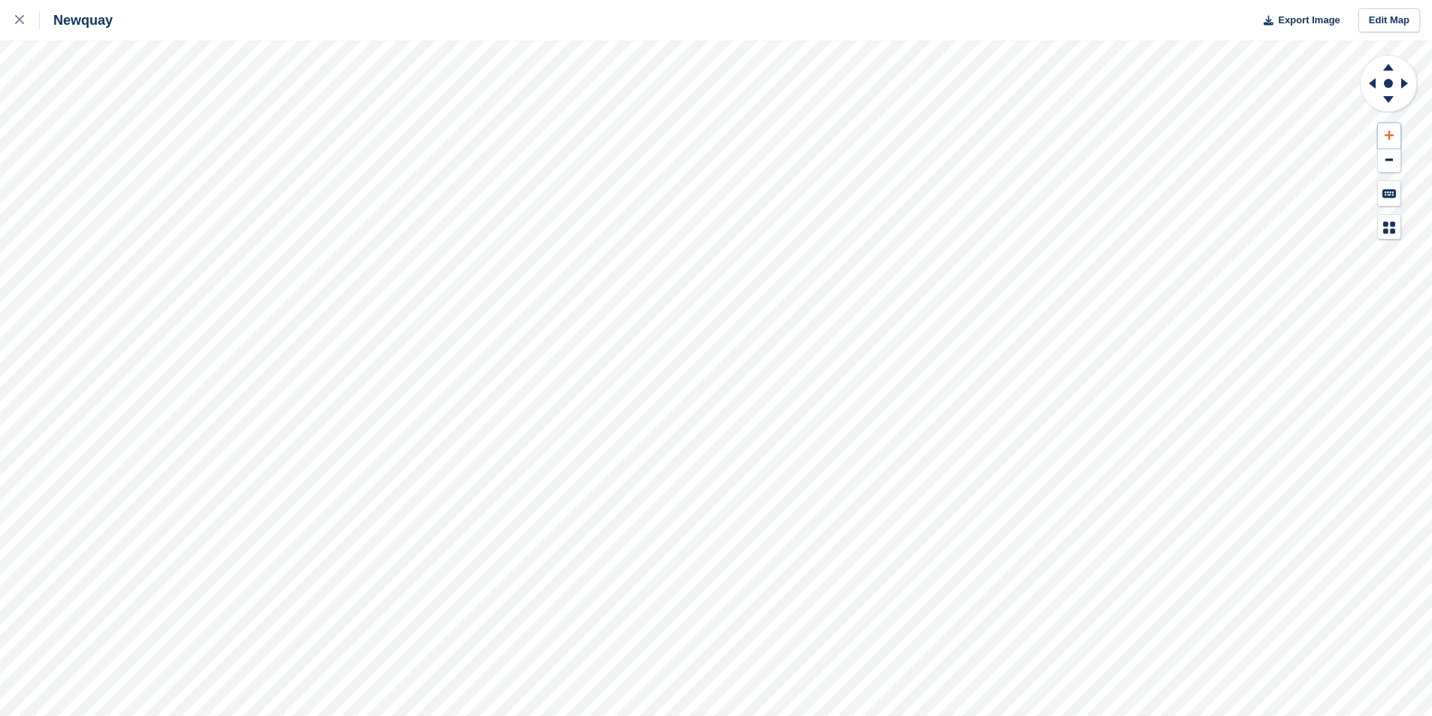
click at [1388, 131] on icon at bounding box center [1389, 135] width 9 height 11
click at [1388, 130] on icon at bounding box center [1389, 135] width 9 height 11
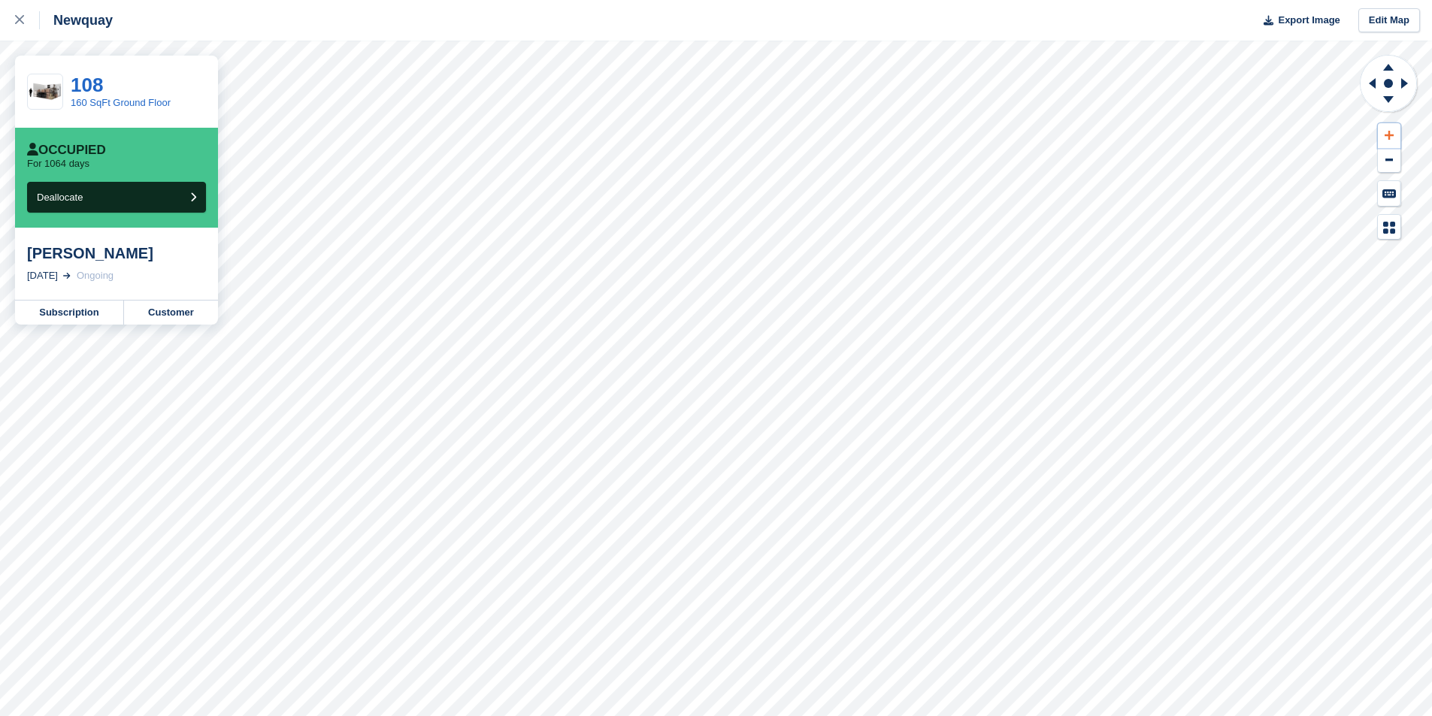
click at [1389, 135] on icon at bounding box center [1389, 135] width 9 height 9
click at [1389, 134] on icon at bounding box center [1389, 135] width 9 height 9
click at [1388, 132] on icon at bounding box center [1389, 135] width 9 height 9
click at [1388, 129] on button at bounding box center [1389, 135] width 23 height 25
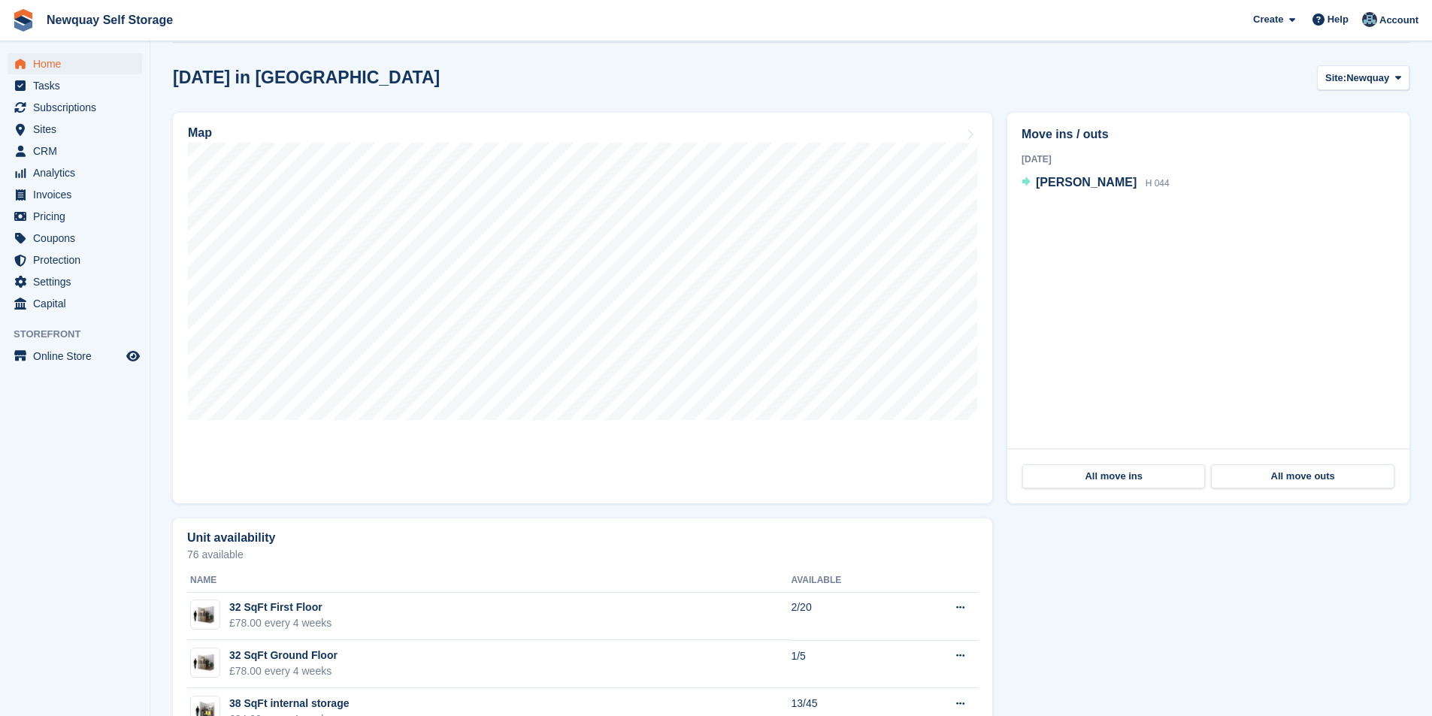
scroll to position [376, 0]
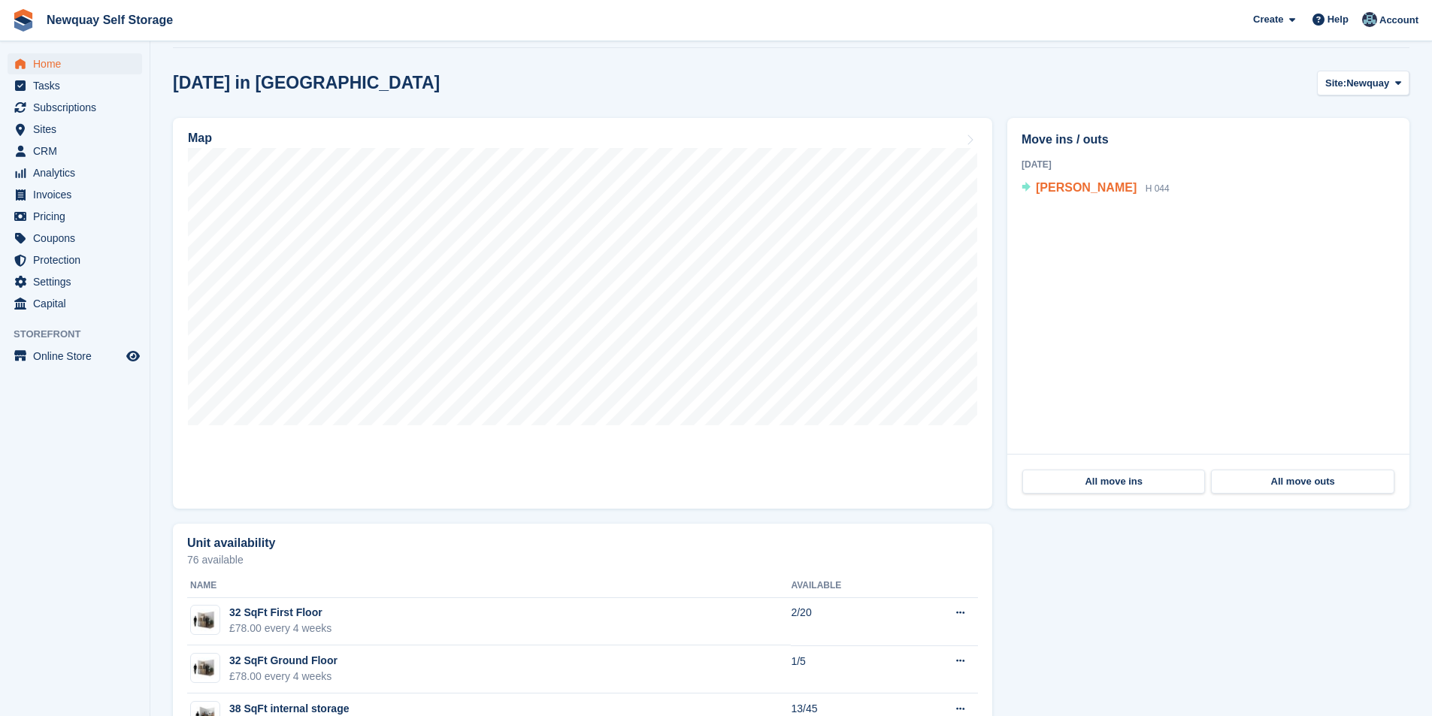
click at [1078, 194] on span "[PERSON_NAME]" at bounding box center [1086, 187] width 101 height 13
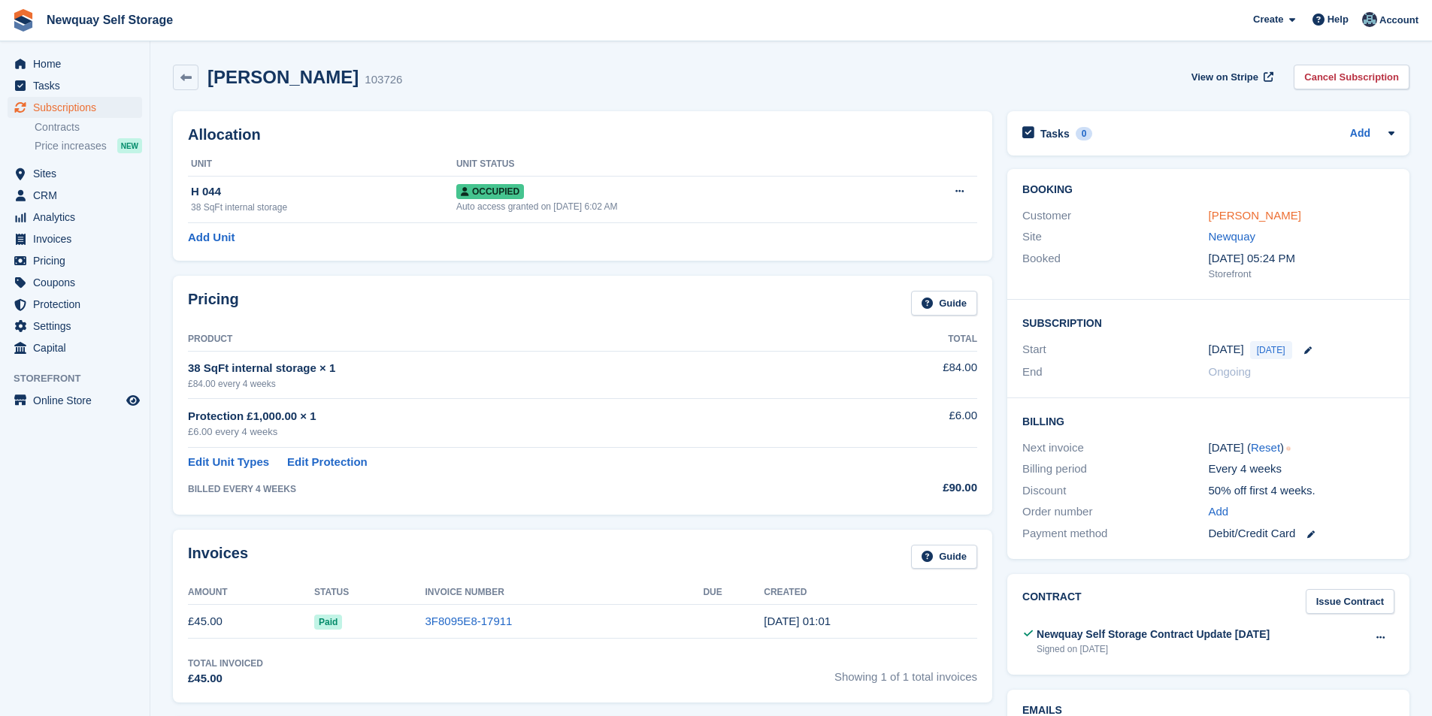
click at [1259, 210] on link "[PERSON_NAME]" at bounding box center [1255, 215] width 92 height 13
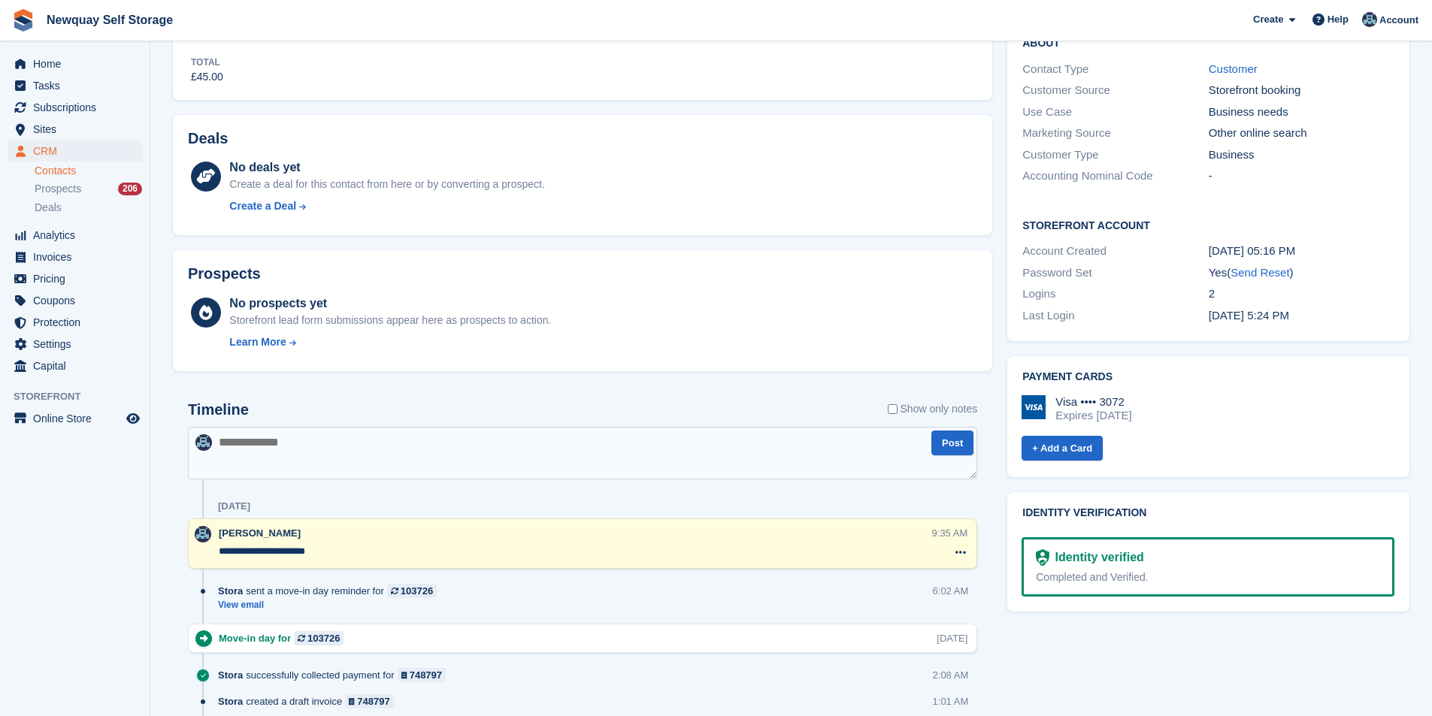
scroll to position [376, 0]
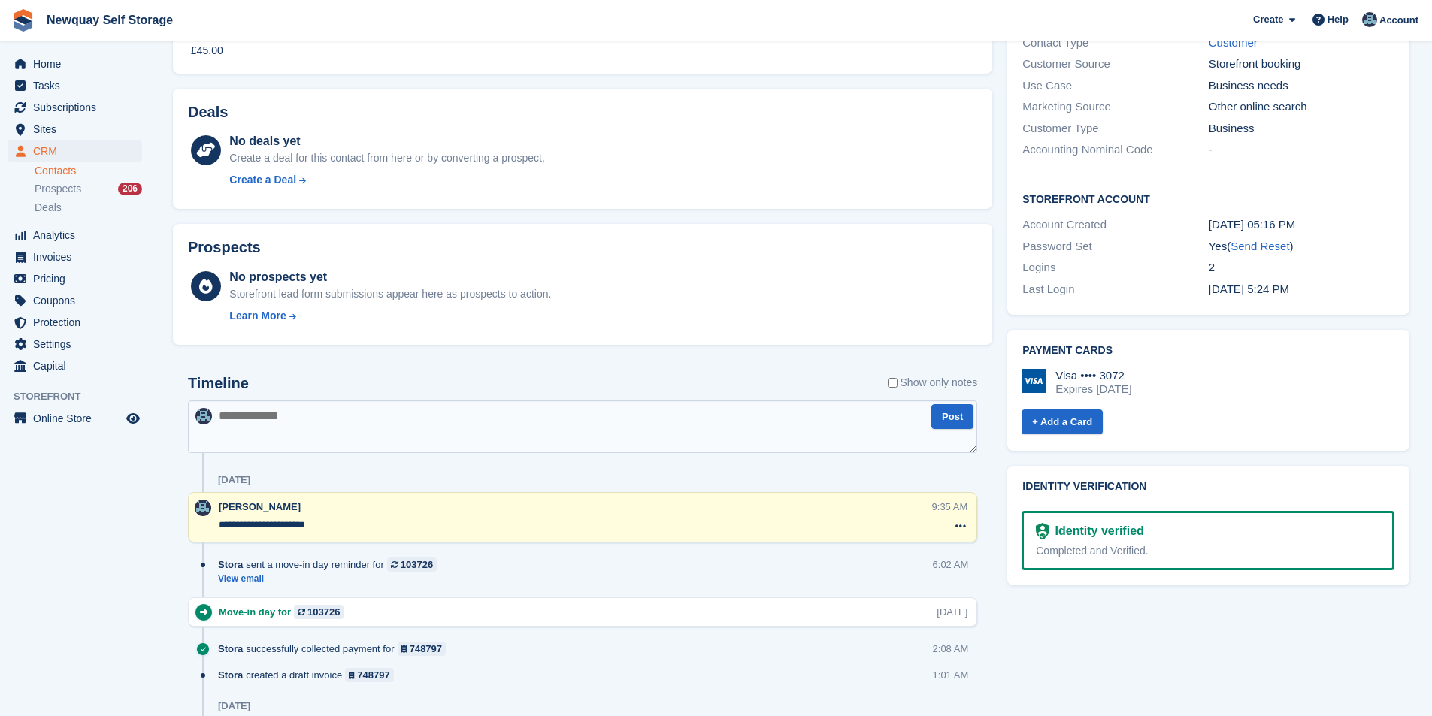
click at [318, 434] on textarea at bounding box center [582, 427] width 789 height 53
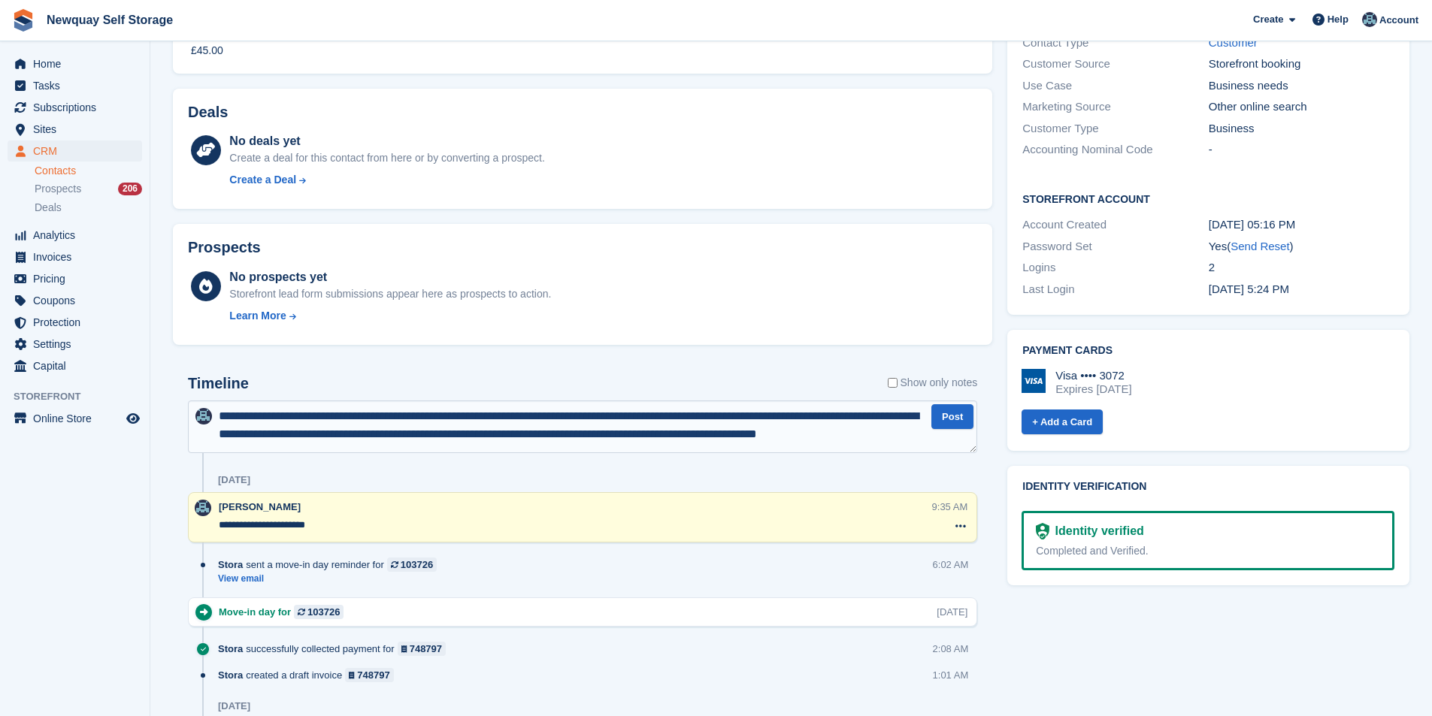
scroll to position [8, 0]
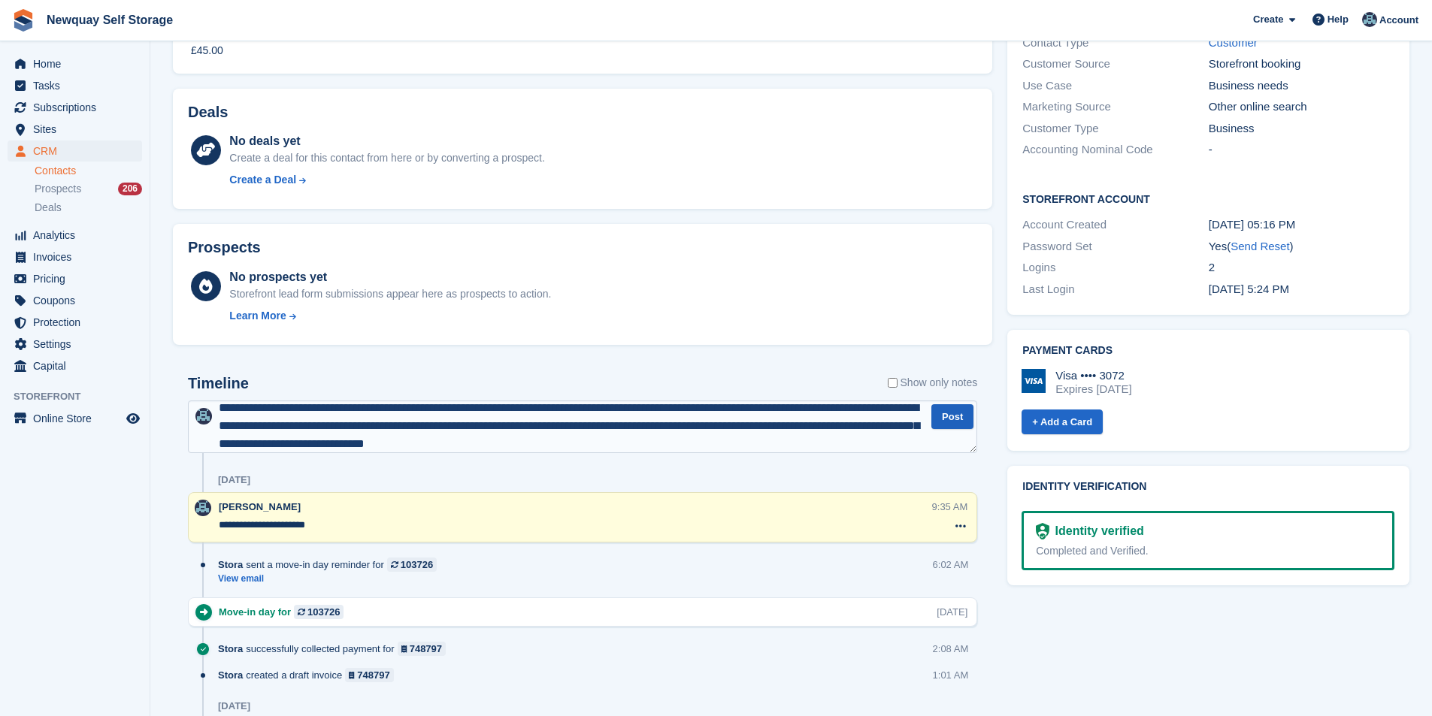
type textarea "**********"
click at [967, 418] on button "Post" at bounding box center [952, 416] width 42 height 25
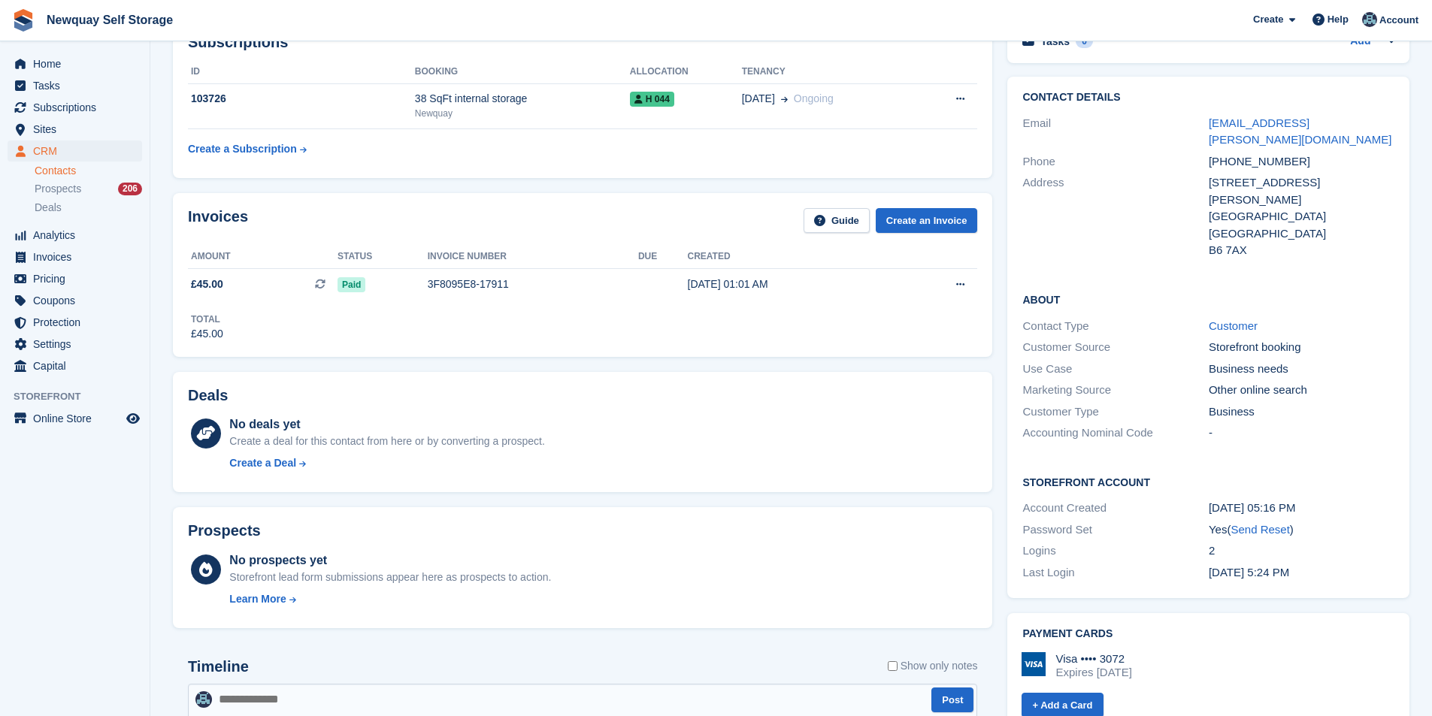
scroll to position [0, 0]
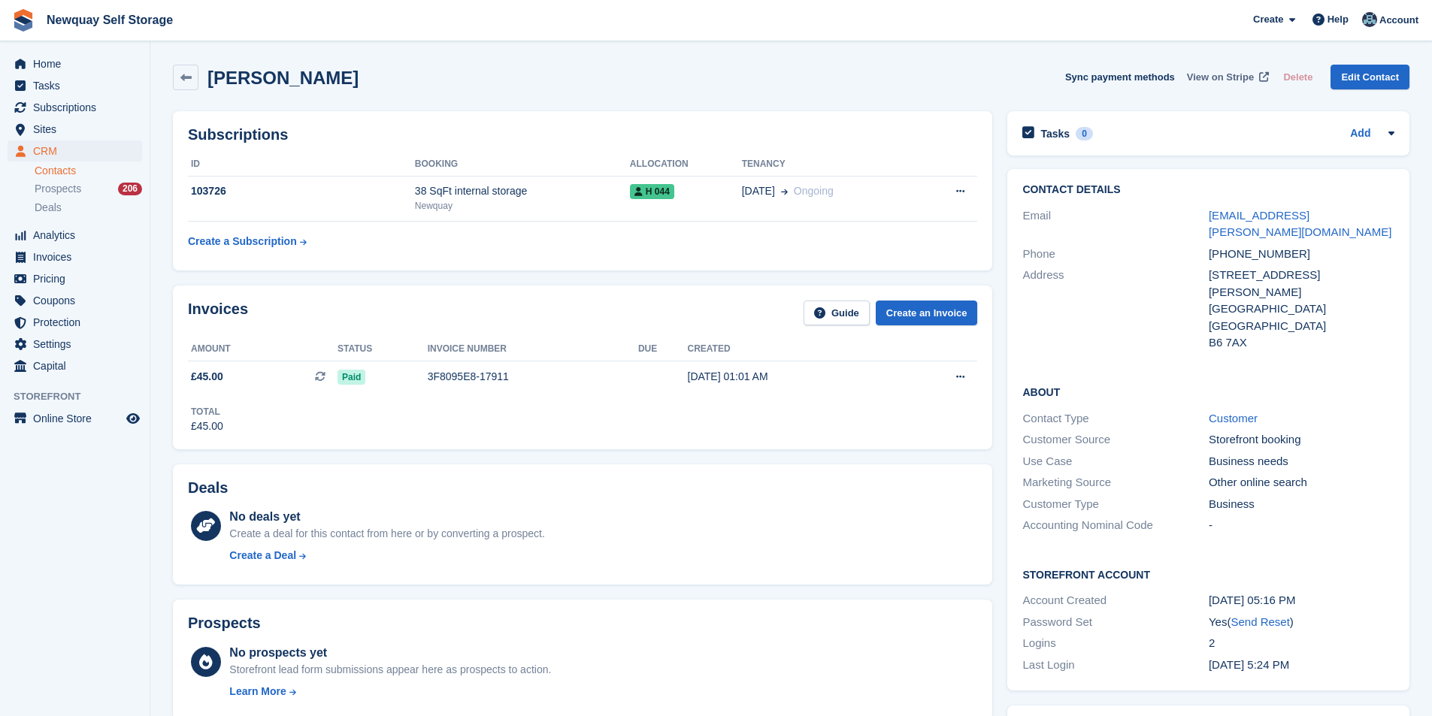
click at [1224, 80] on span "View on Stripe" at bounding box center [1220, 77] width 67 height 15
click at [452, 378] on div "3F8095E8-17911" at bounding box center [533, 377] width 210 height 16
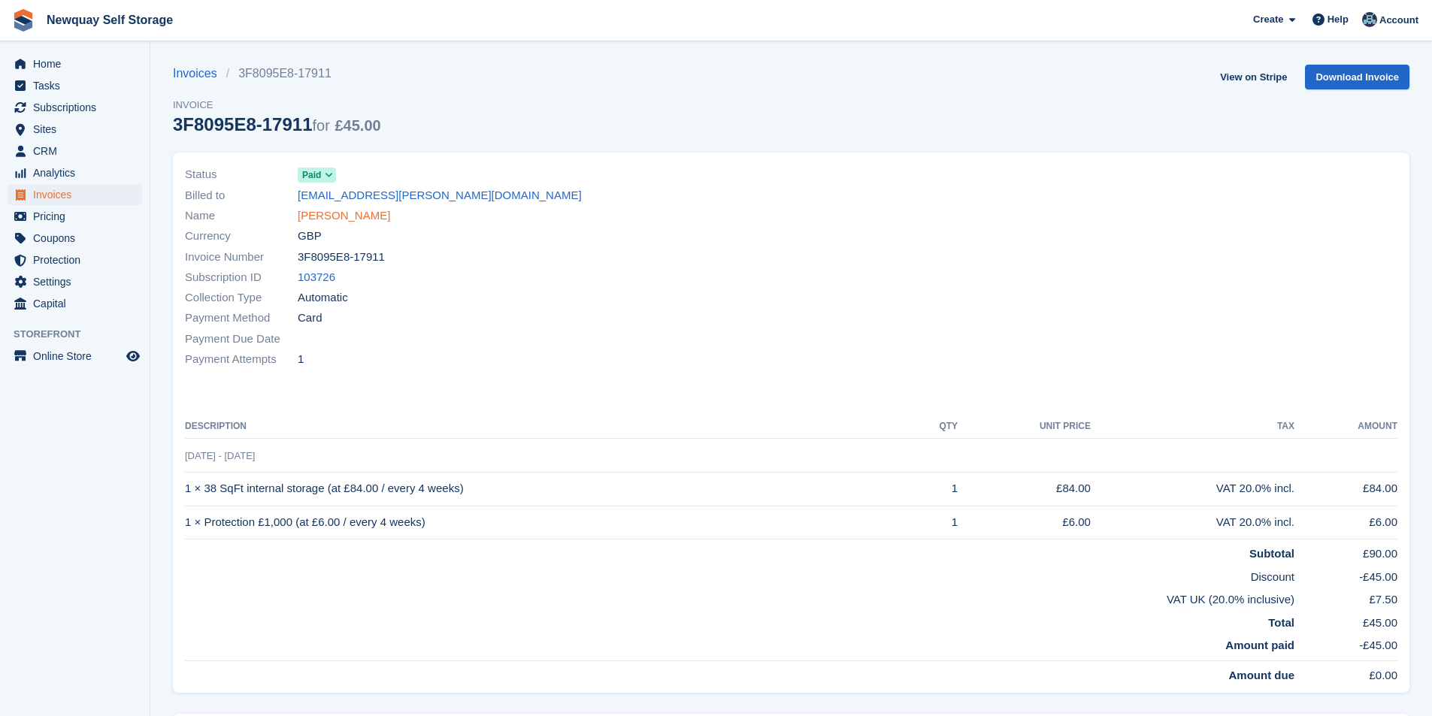
click at [357, 211] on link "[PERSON_NAME]" at bounding box center [344, 215] width 92 height 17
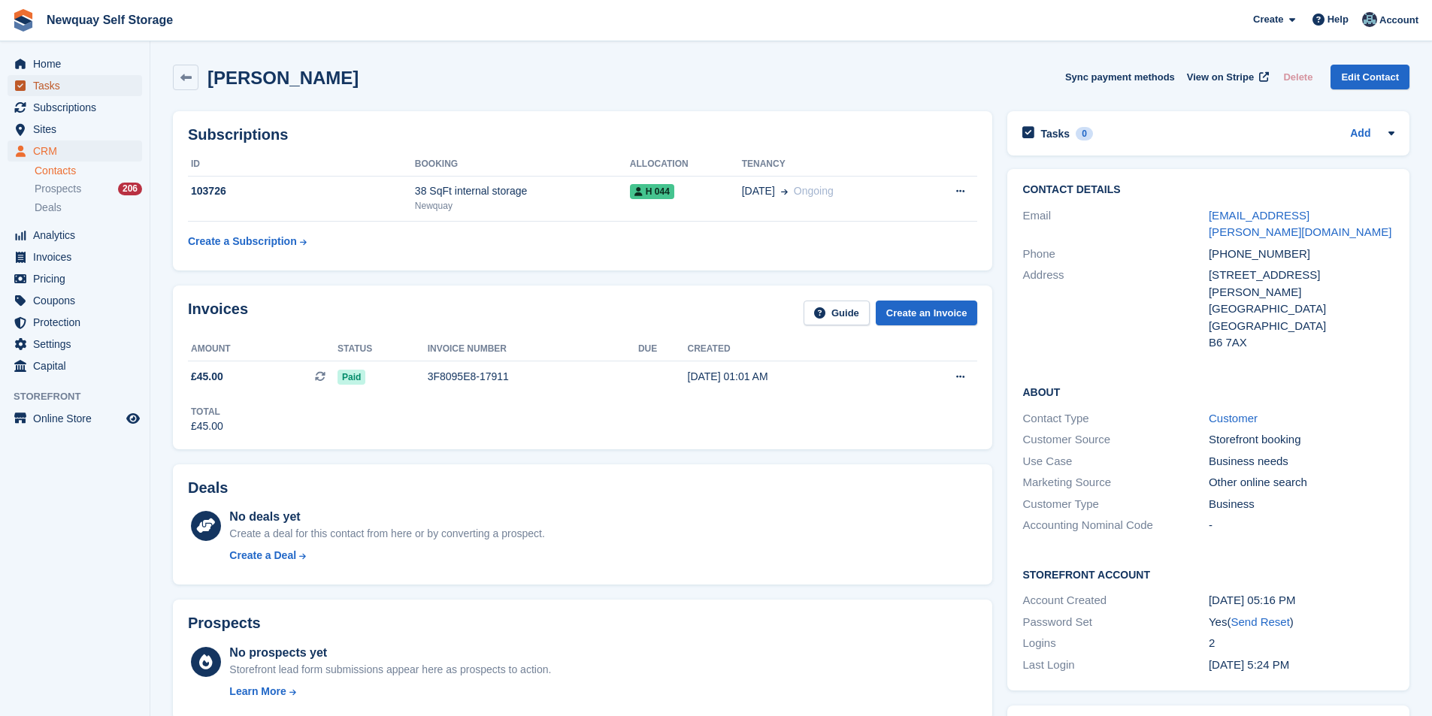
click at [59, 89] on span "Tasks" at bounding box center [78, 85] width 90 height 21
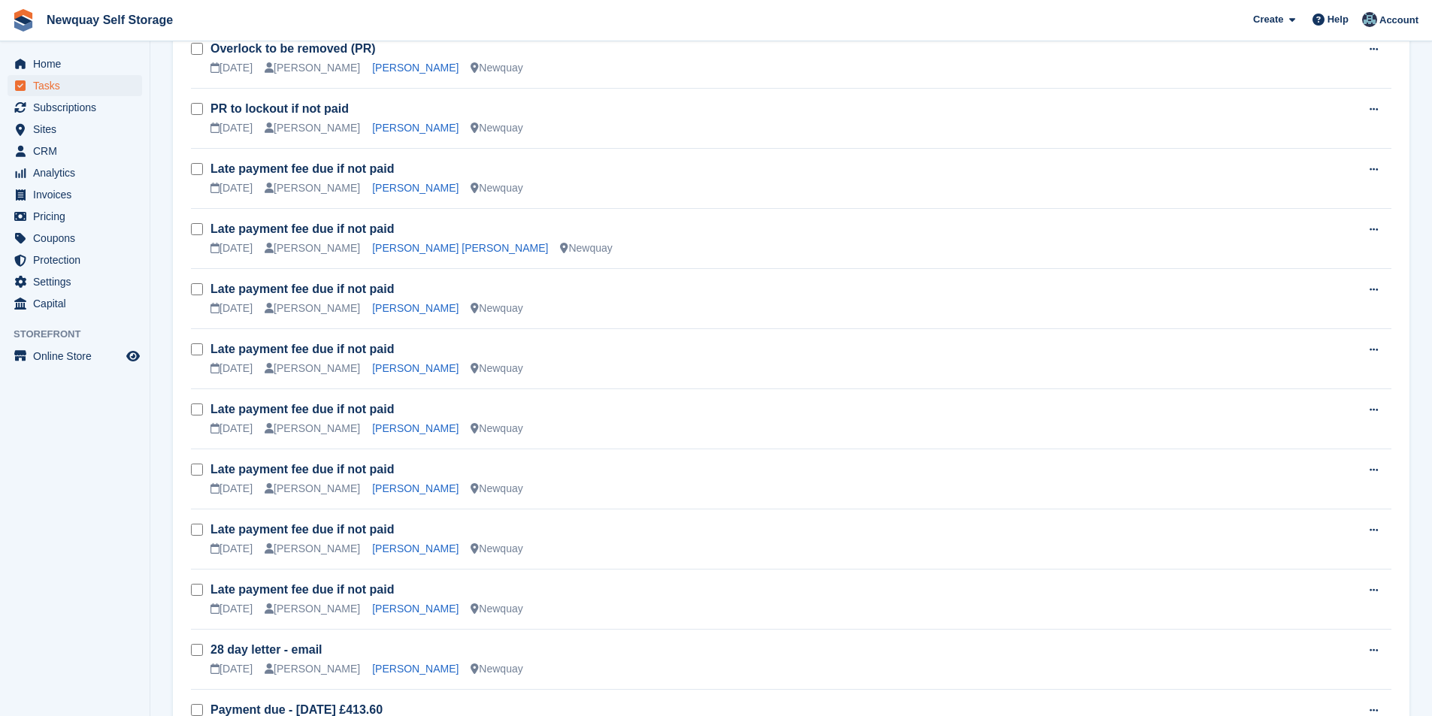
scroll to position [1069, 0]
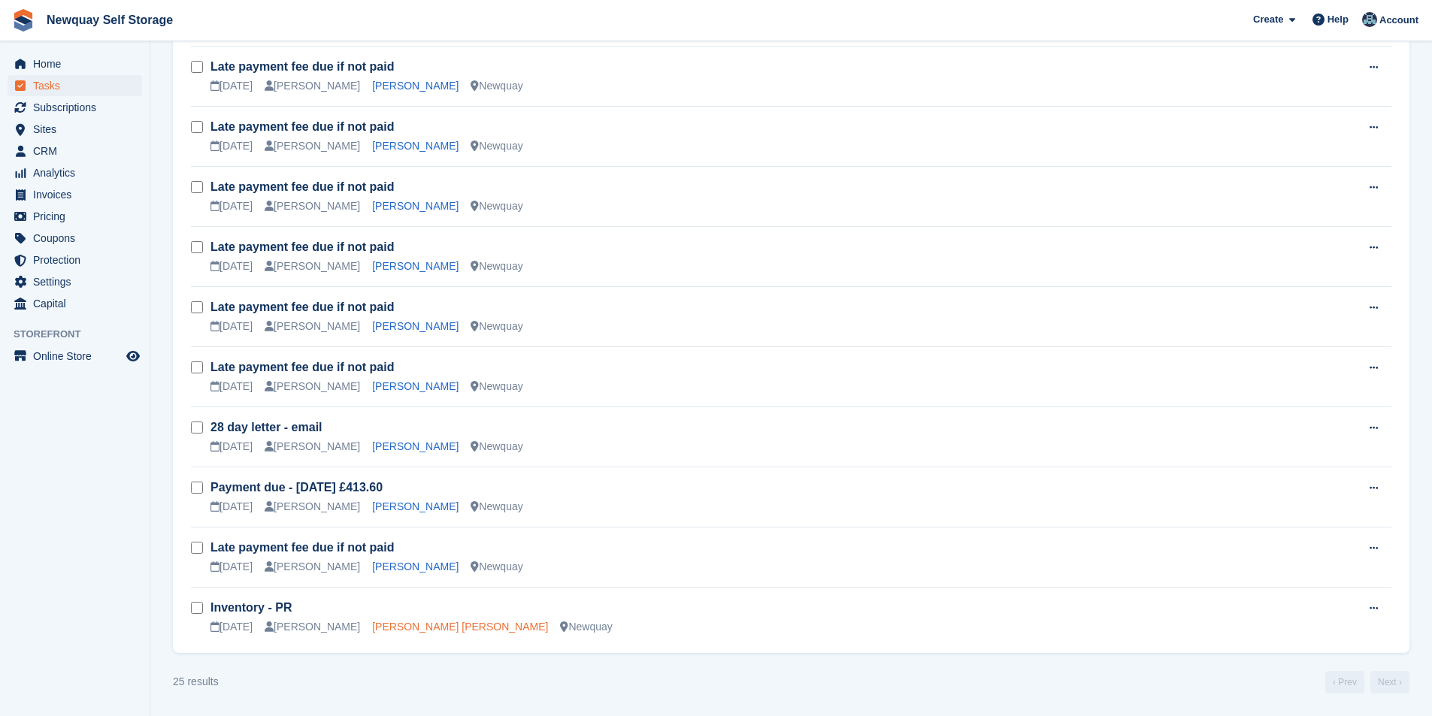
click at [397, 630] on link "[PERSON_NAME] [PERSON_NAME]" at bounding box center [460, 627] width 176 height 12
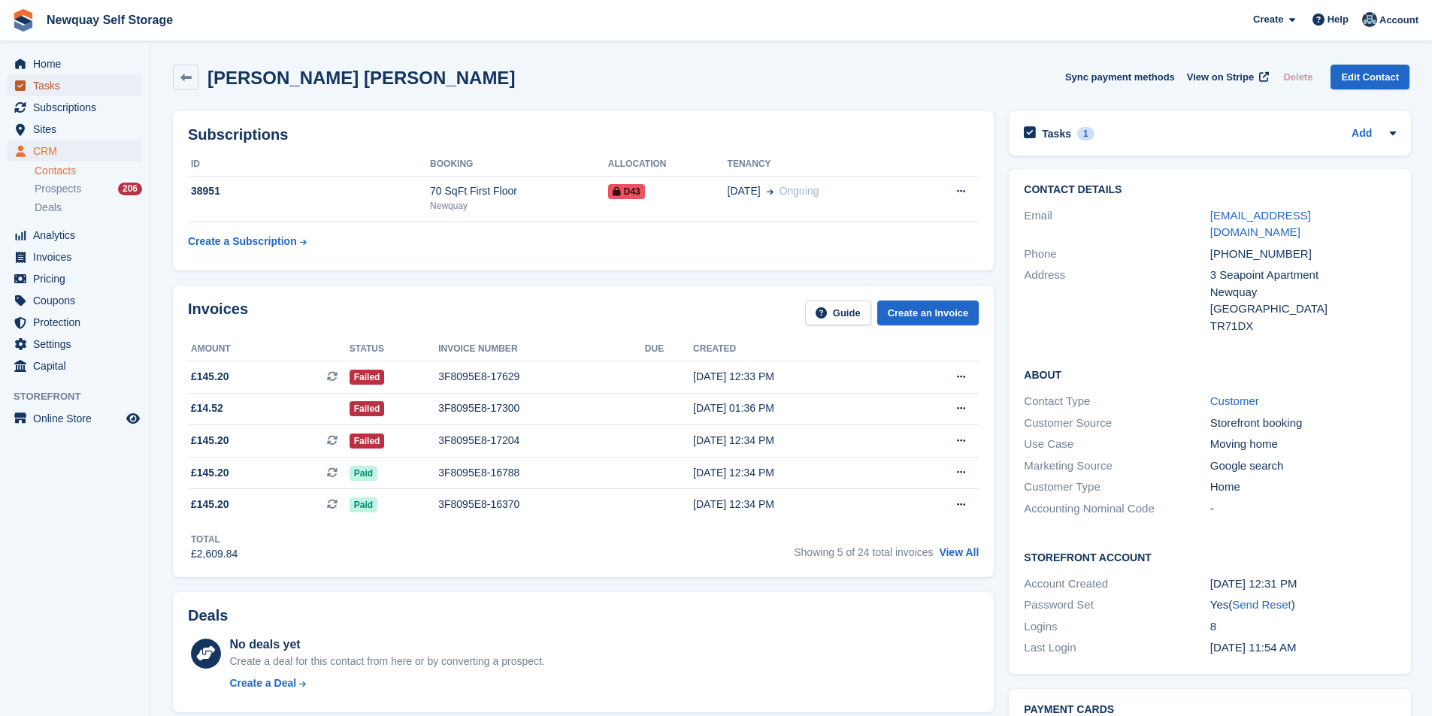
click at [58, 77] on span "Tasks" at bounding box center [78, 85] width 90 height 21
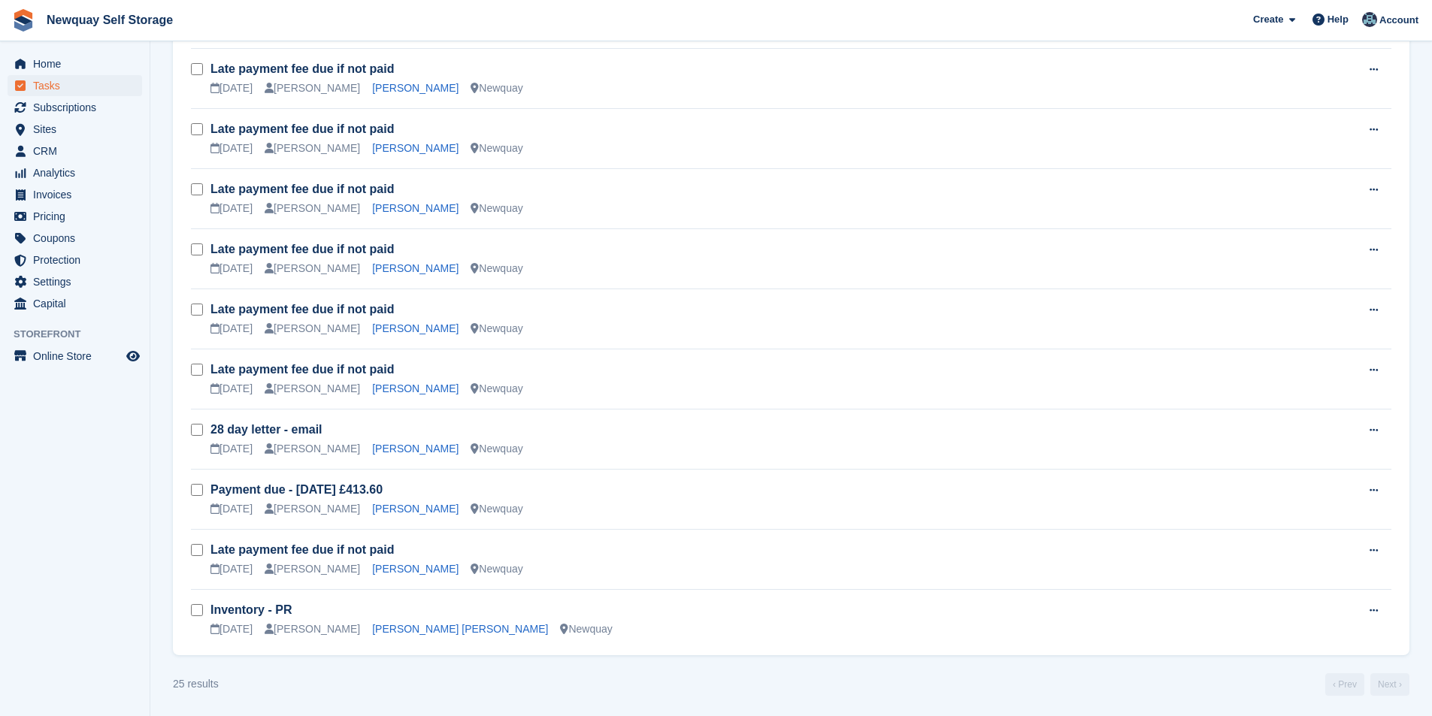
scroll to position [1069, 0]
click at [397, 569] on link "Karol Lobacz" at bounding box center [415, 567] width 86 height 12
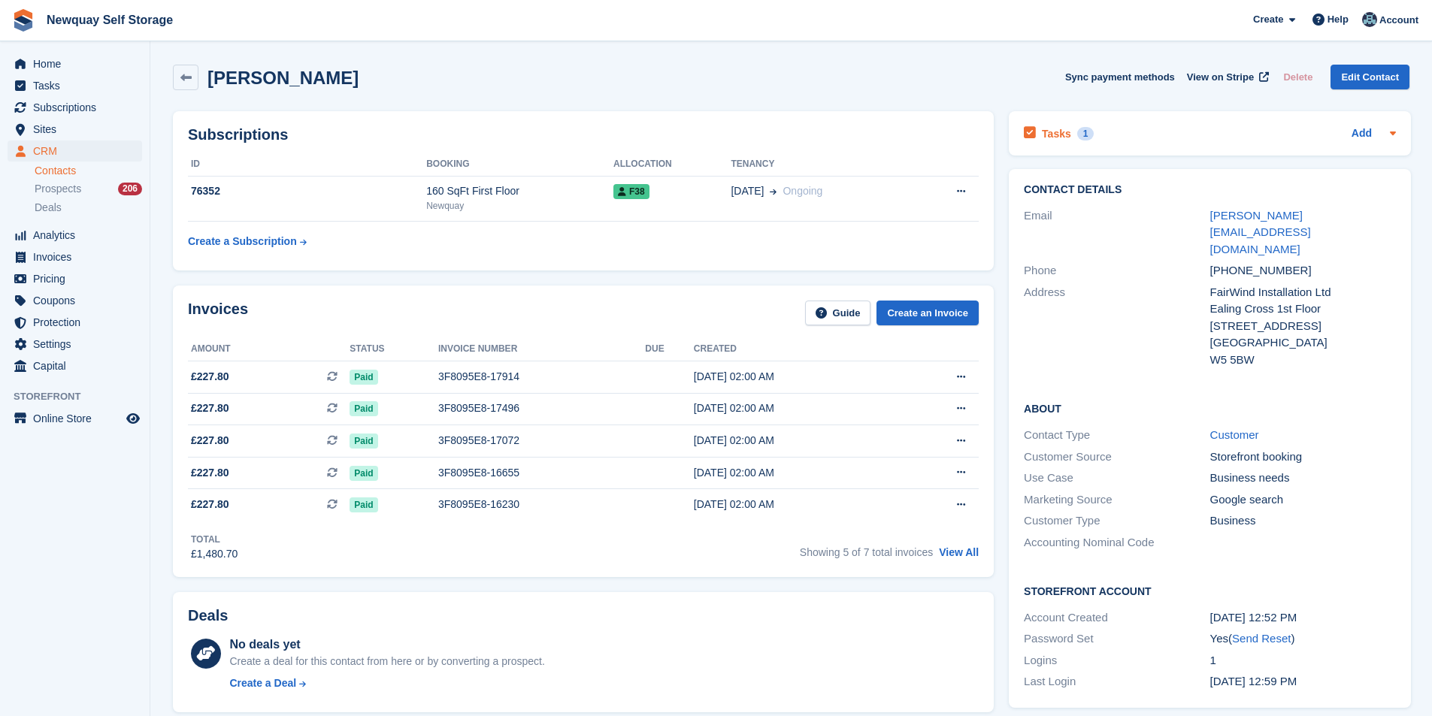
click at [1061, 129] on h2 "Tasks" at bounding box center [1056, 134] width 29 height 14
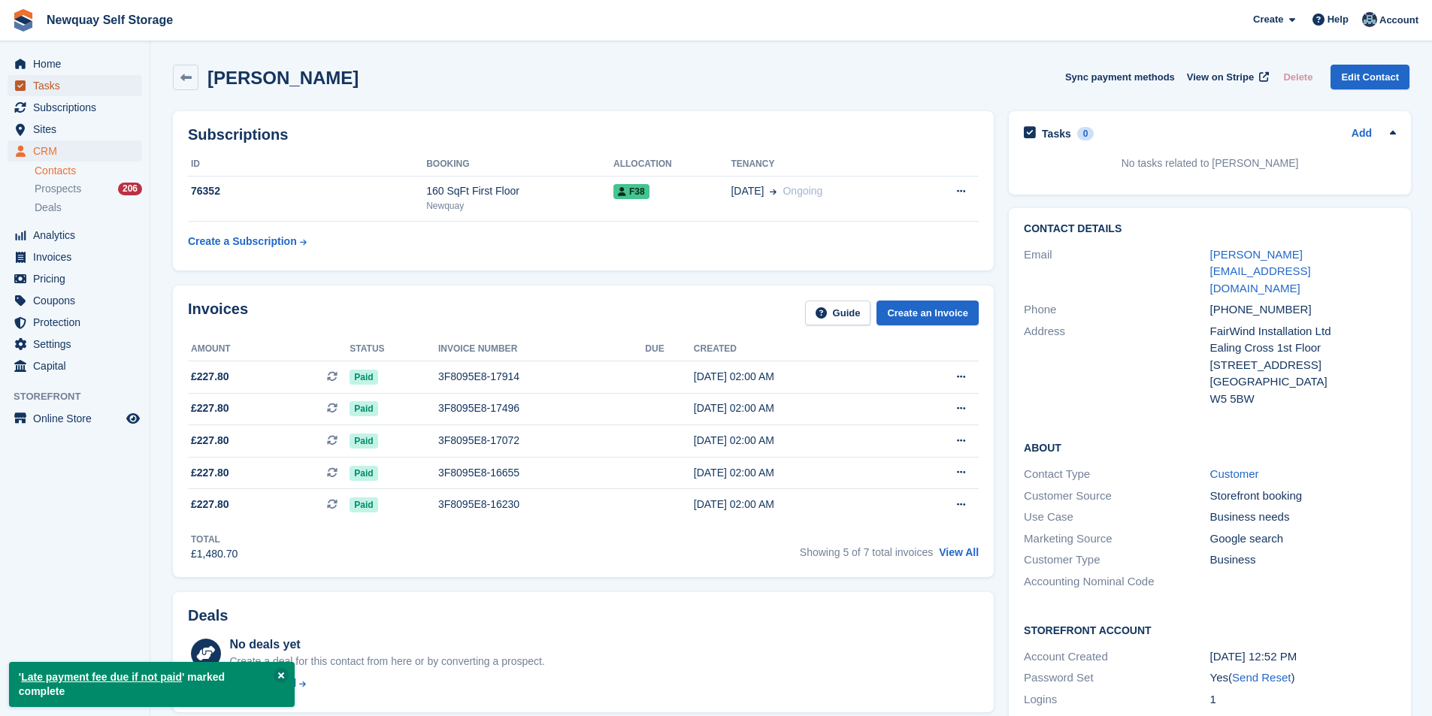
click at [24, 86] on icon "menu" at bounding box center [20, 85] width 11 height 11
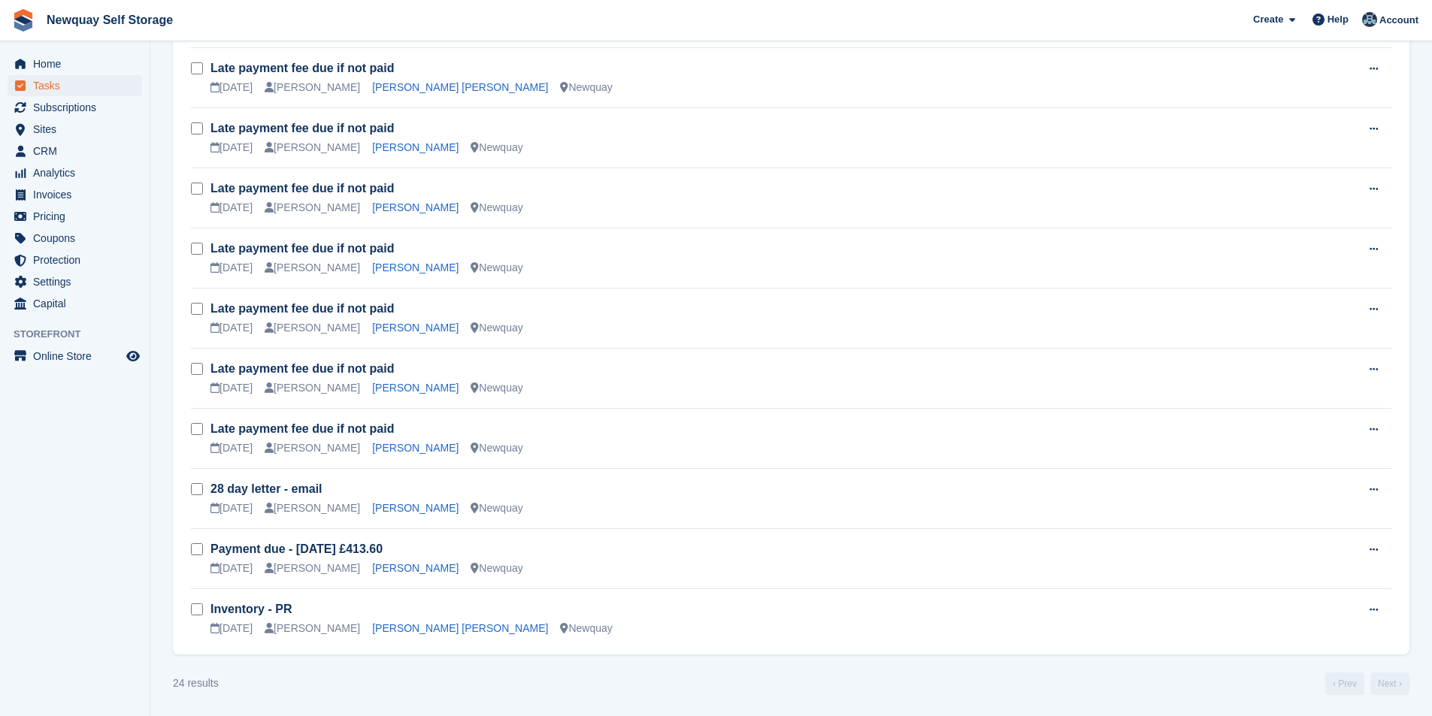
scroll to position [1009, 0]
click at [401, 503] on link "Rebecca Graham" at bounding box center [415, 507] width 86 height 12
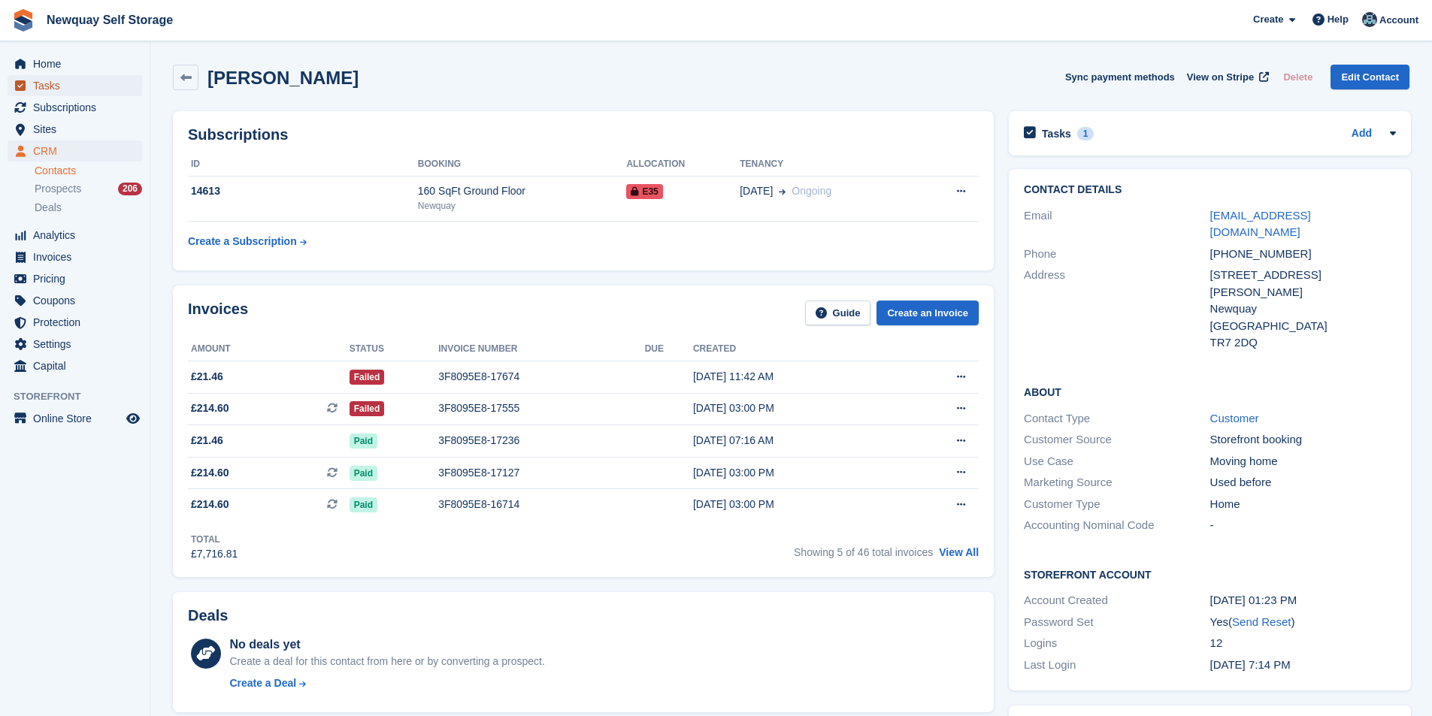
click at [74, 83] on span "Tasks" at bounding box center [78, 85] width 90 height 21
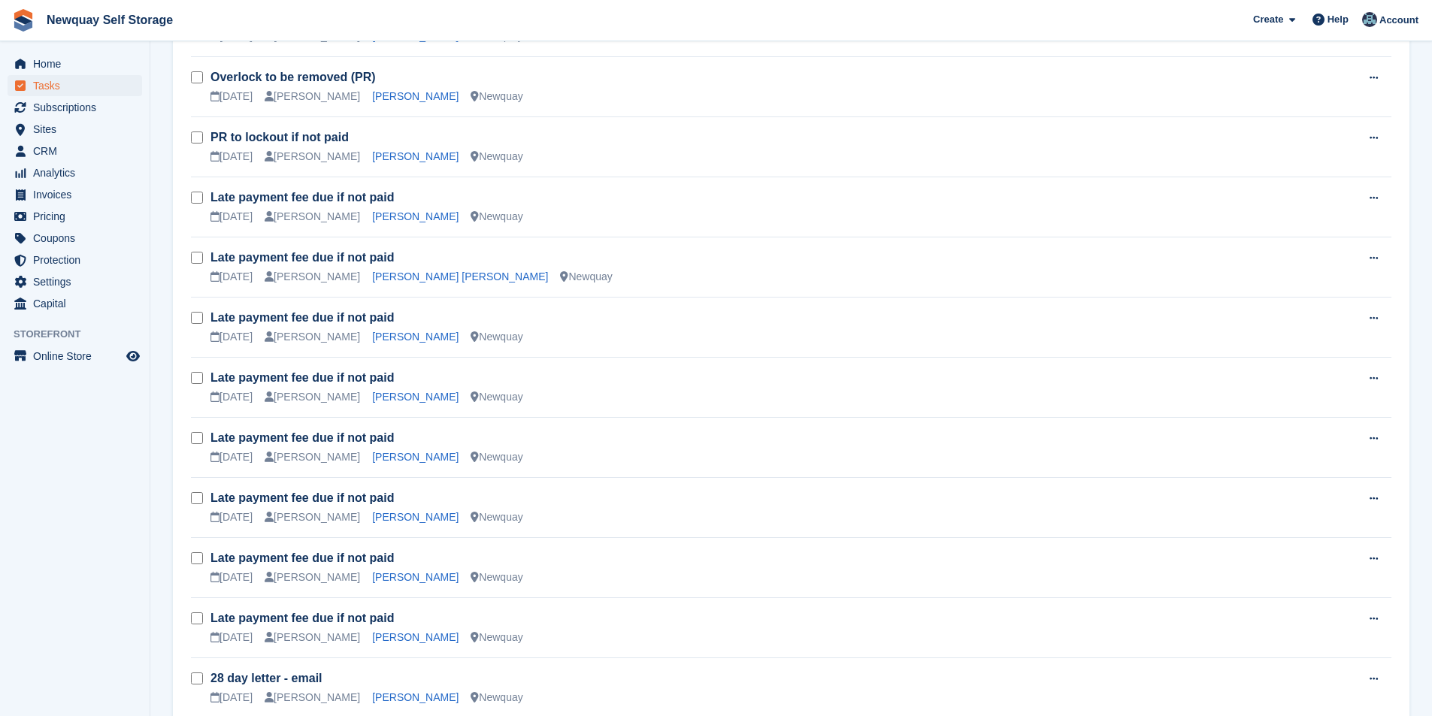
scroll to position [977, 0]
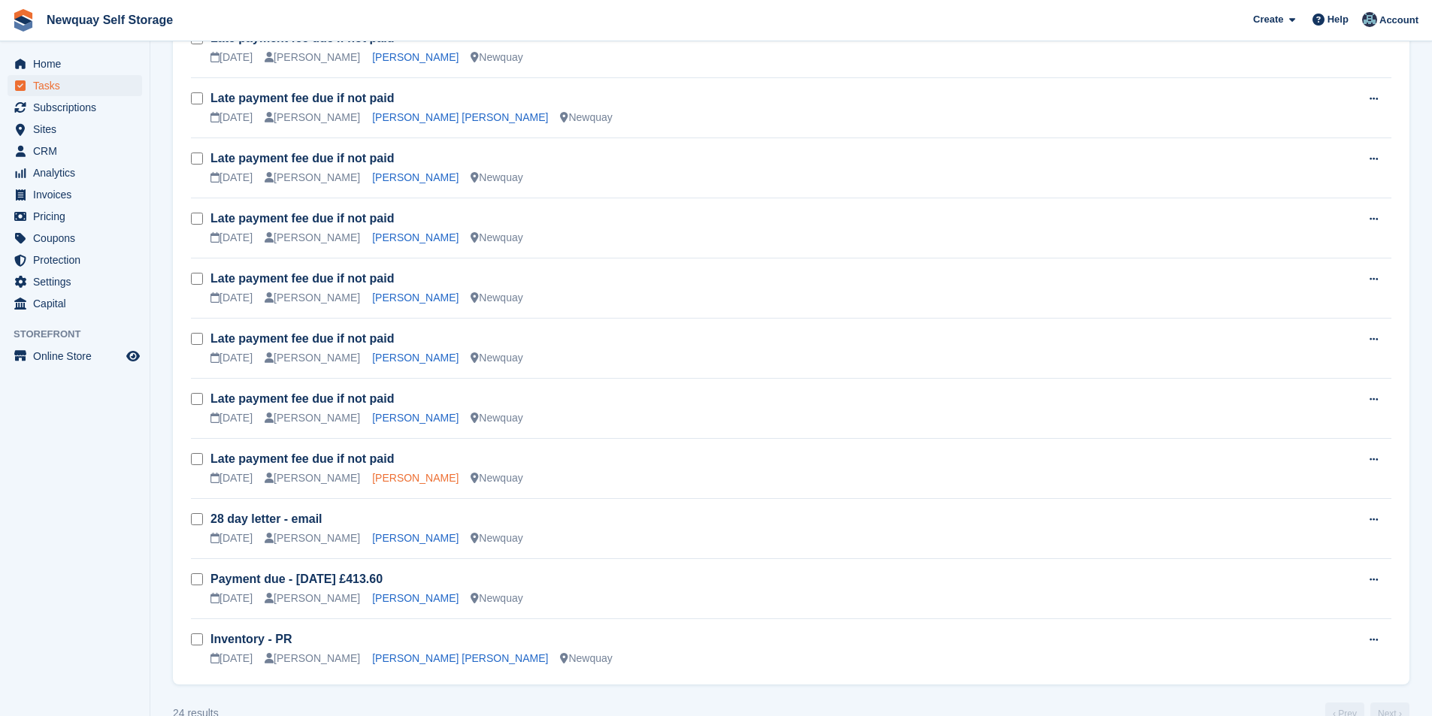
click at [390, 478] on link "John Watt" at bounding box center [415, 478] width 86 height 12
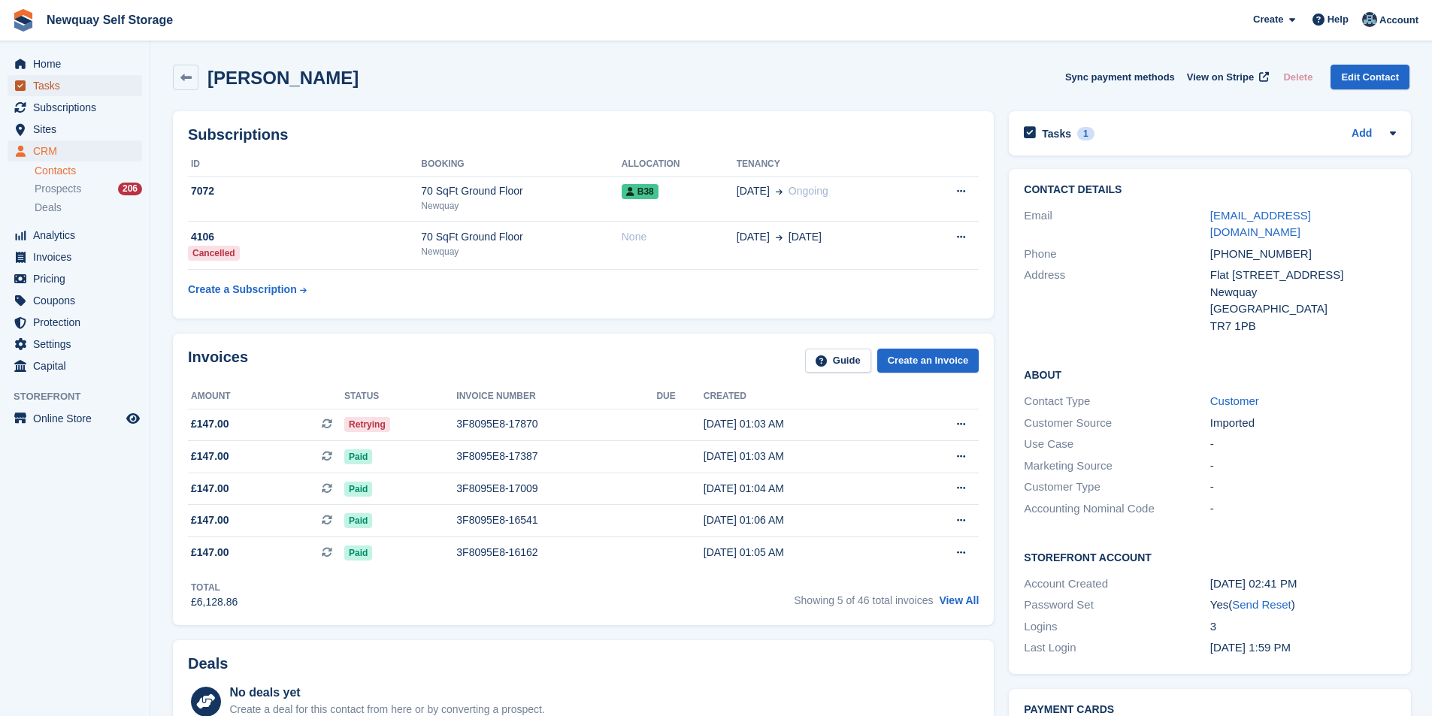
click at [64, 86] on span "Tasks" at bounding box center [78, 85] width 90 height 21
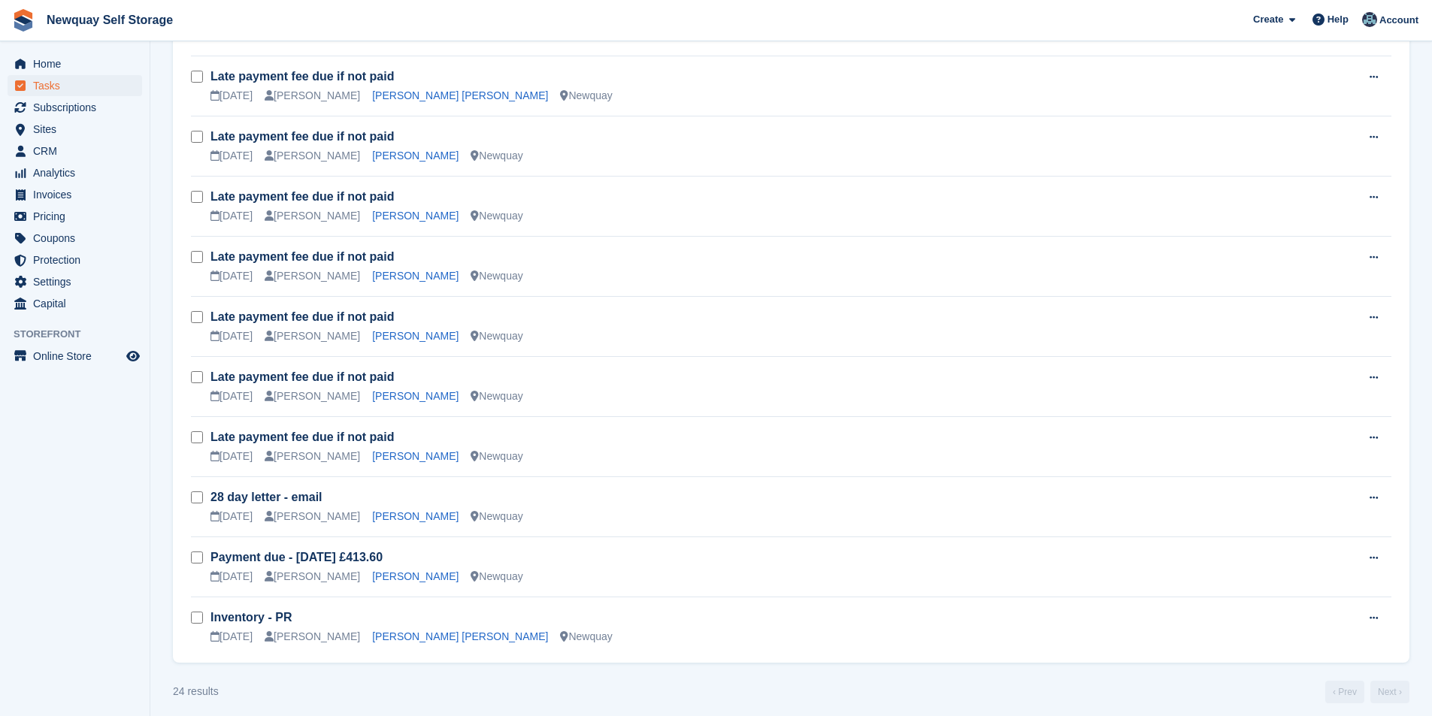
scroll to position [1009, 0]
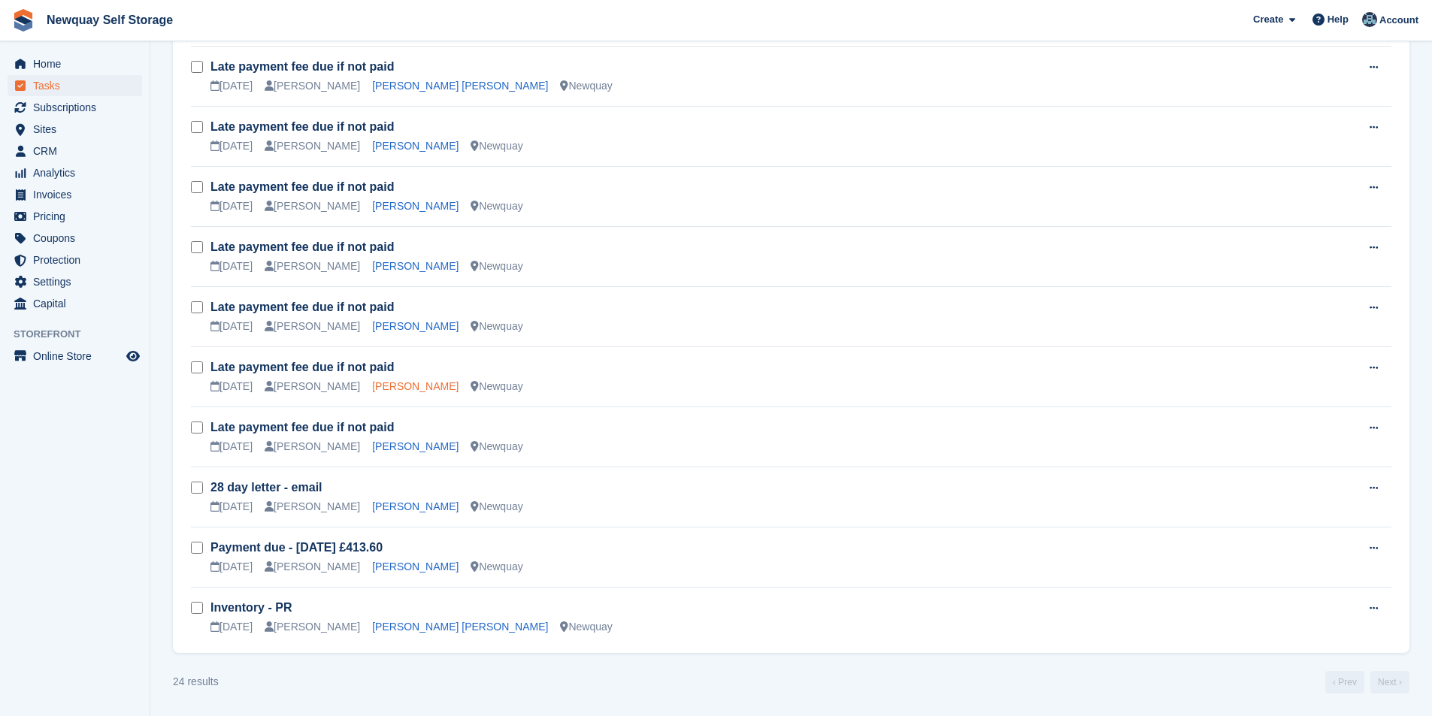
click at [376, 388] on link "Tracy King" at bounding box center [415, 386] width 86 height 12
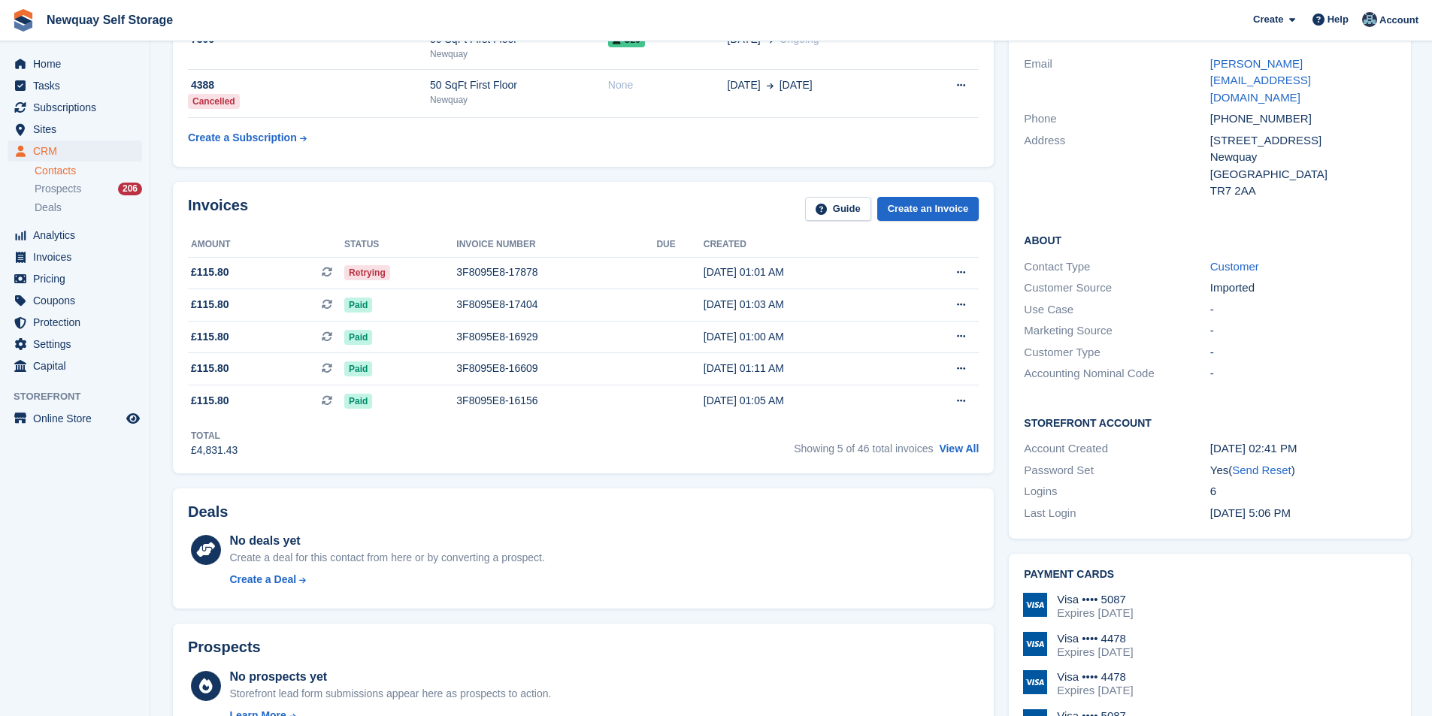
scroll to position [150, 0]
click at [38, 80] on span "Tasks" at bounding box center [78, 85] width 90 height 21
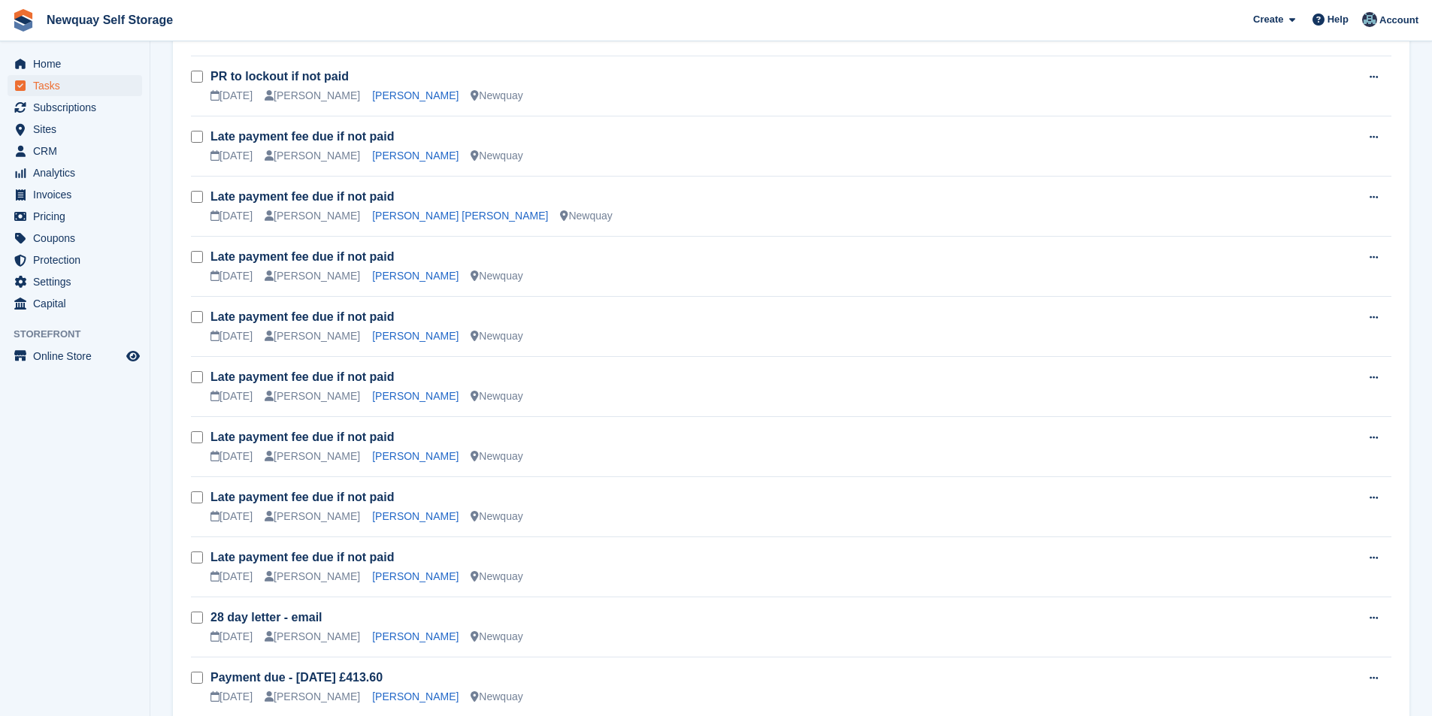
scroll to position [902, 0]
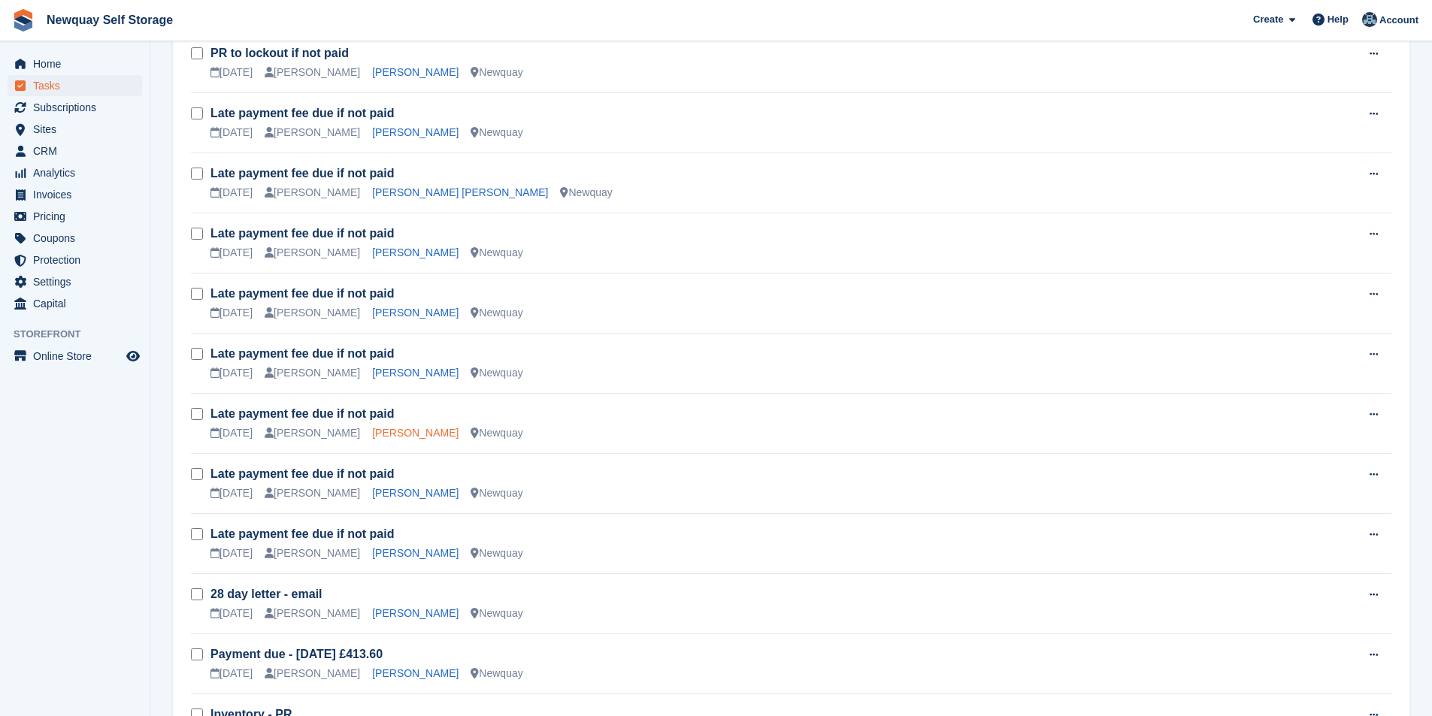
click at [410, 431] on link "Dario Menezes" at bounding box center [415, 433] width 86 height 12
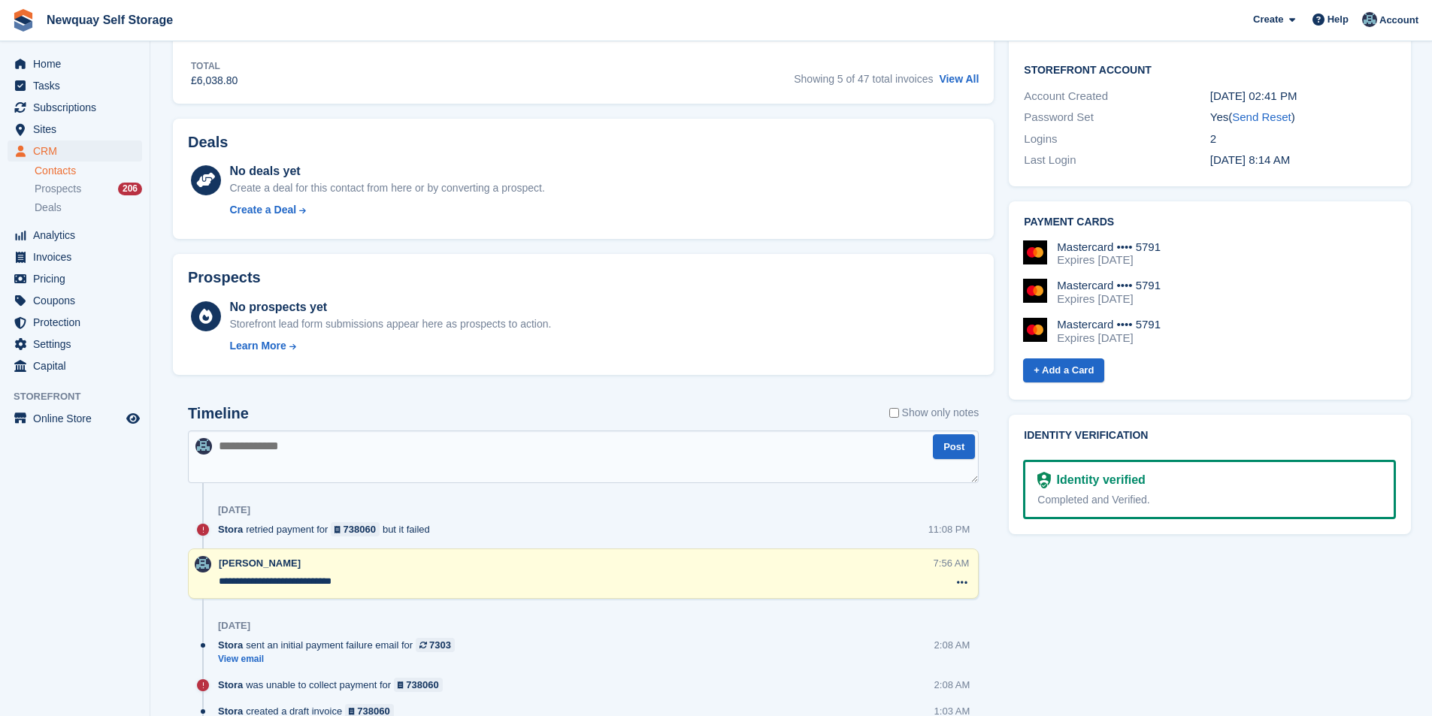
scroll to position [676, 0]
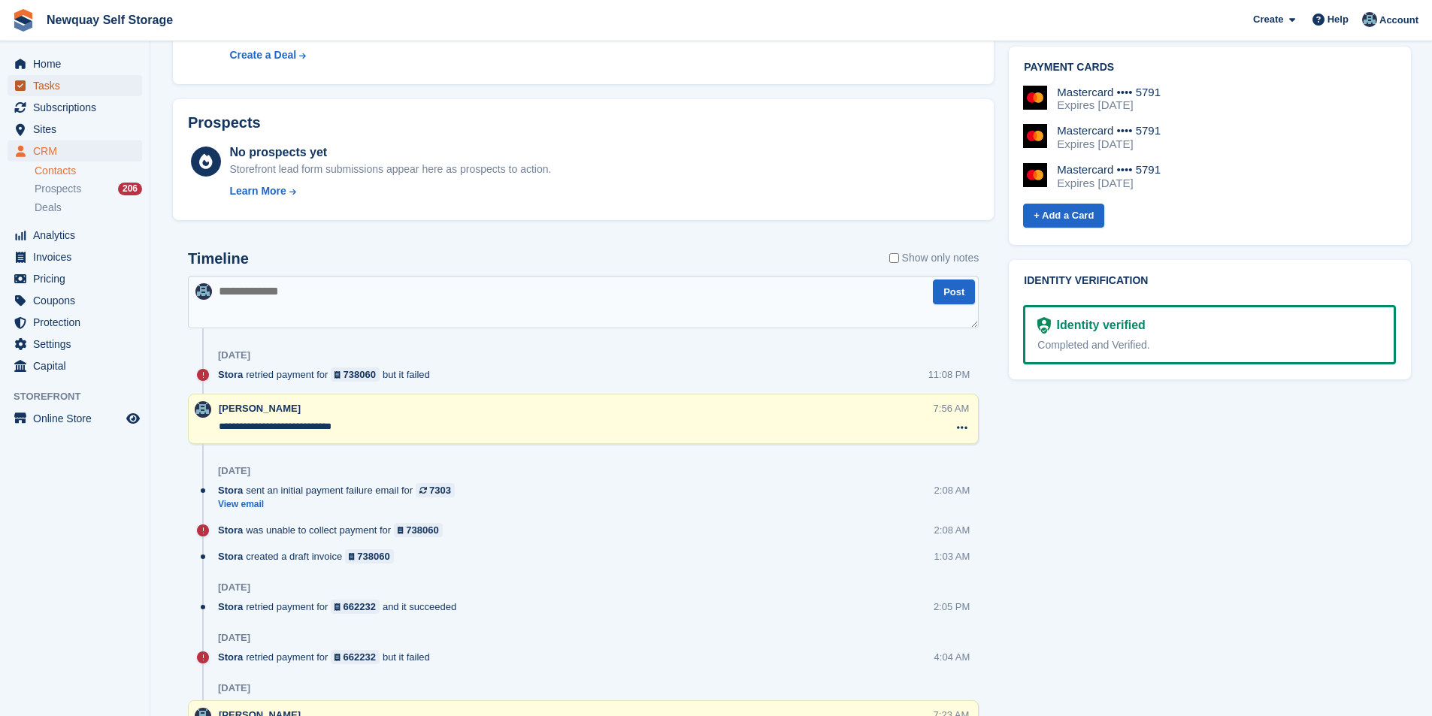
click at [71, 85] on span "Tasks" at bounding box center [78, 85] width 90 height 21
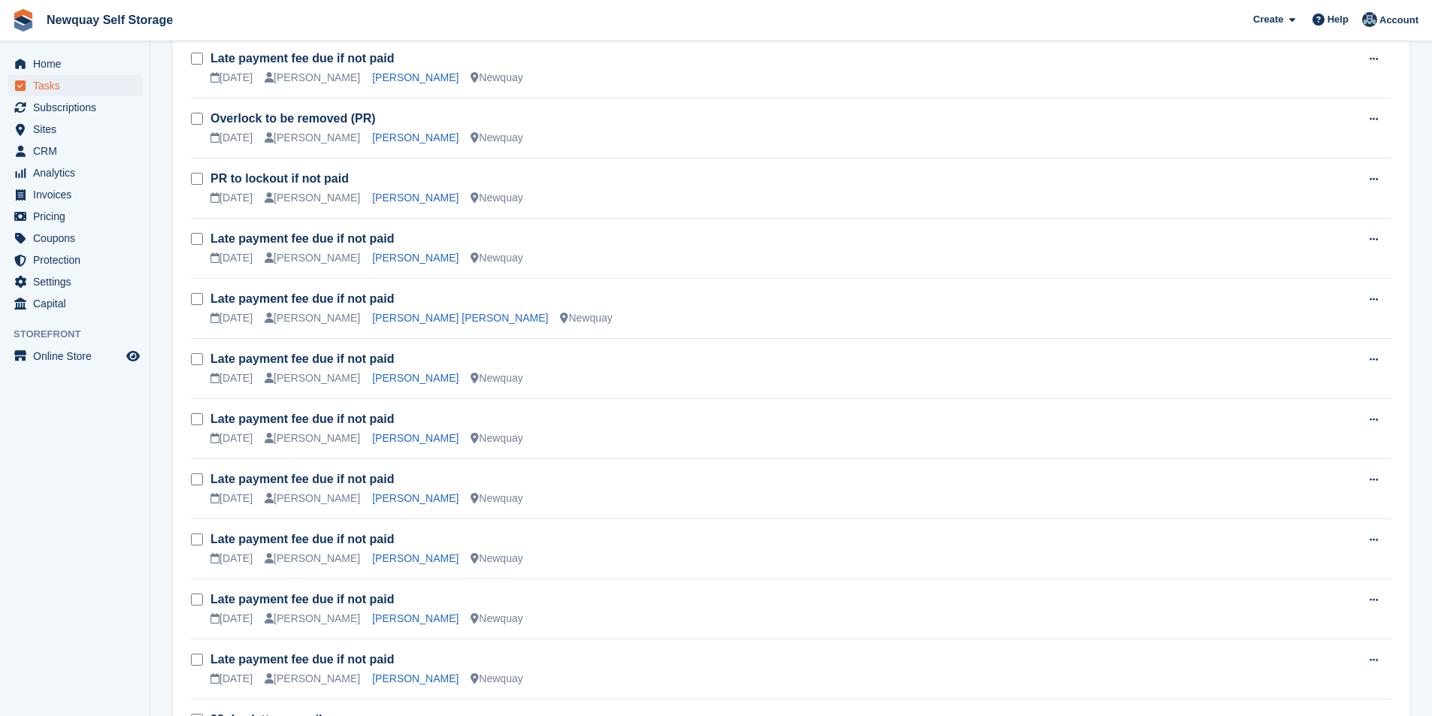
scroll to position [902, 0]
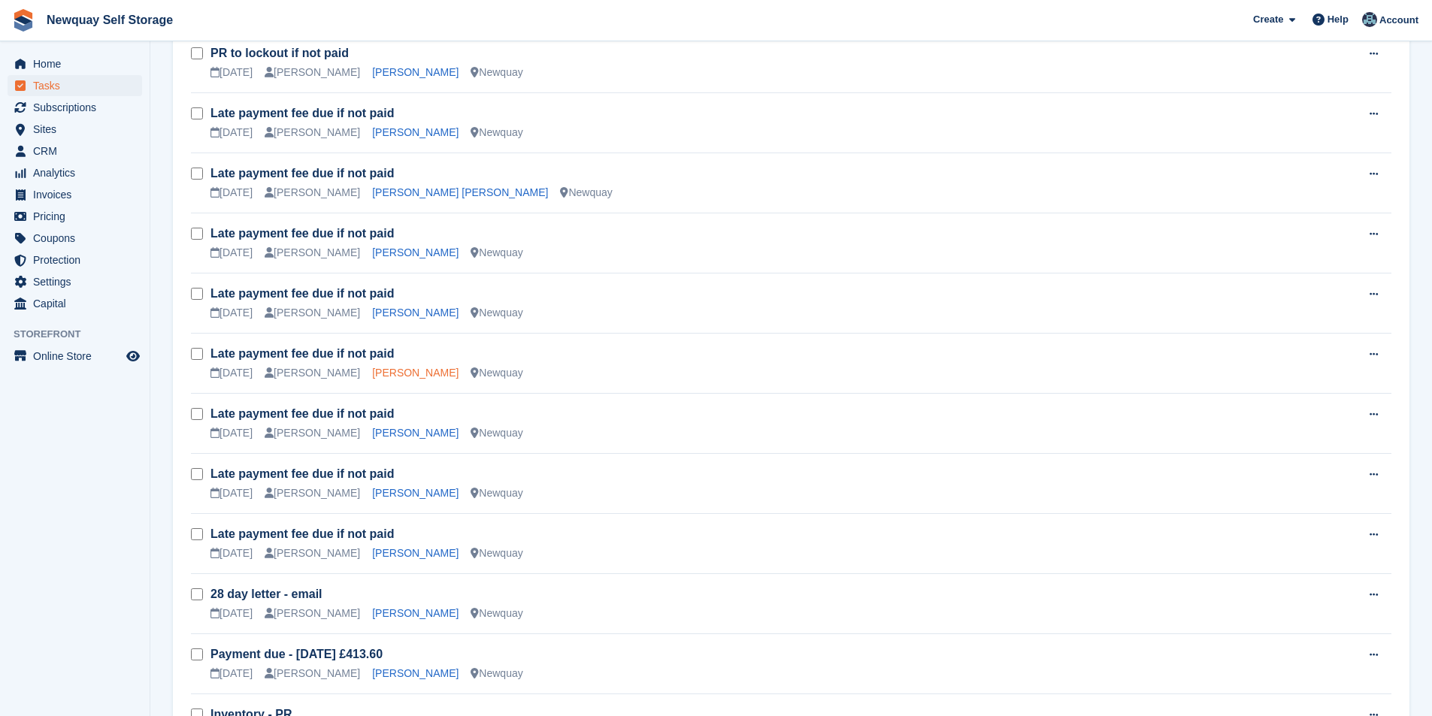
click at [410, 372] on link "Barbara Morgan" at bounding box center [415, 373] width 86 height 12
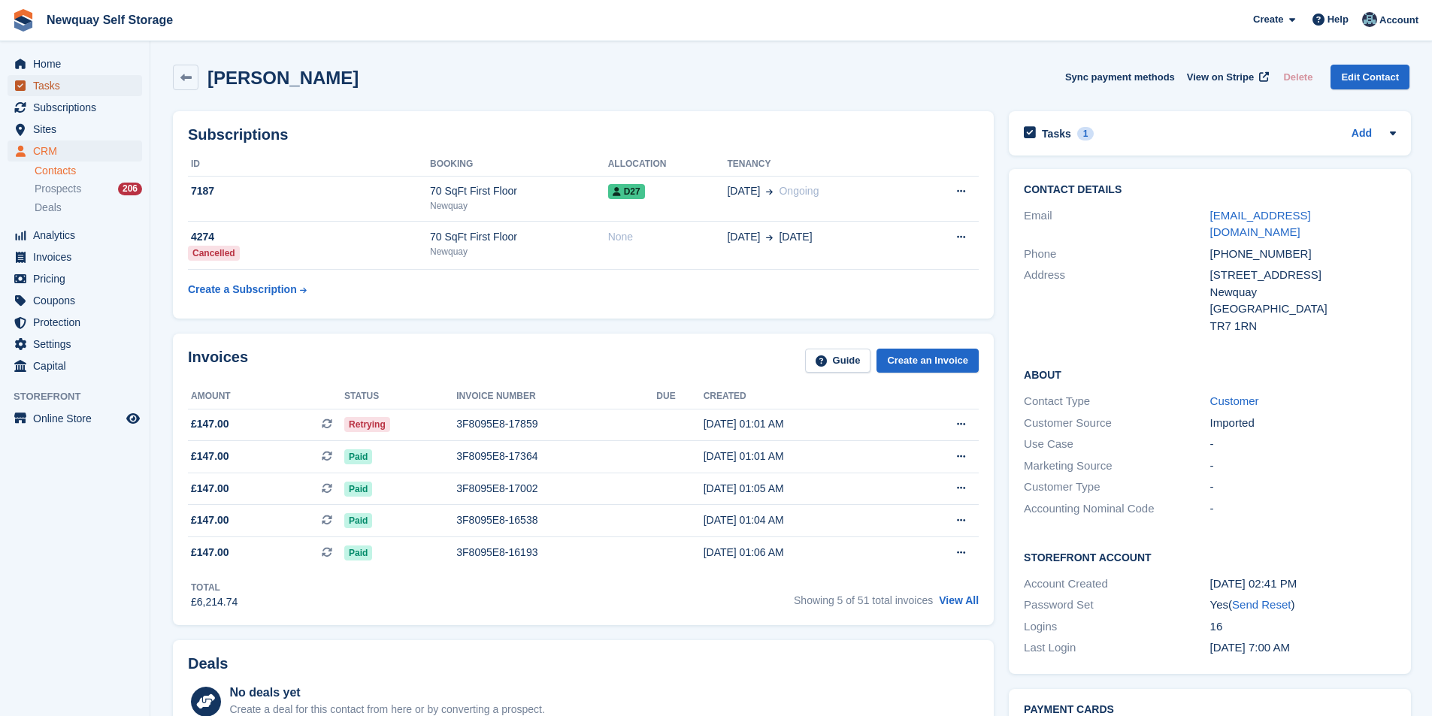
click at [71, 79] on span "Tasks" at bounding box center [78, 85] width 90 height 21
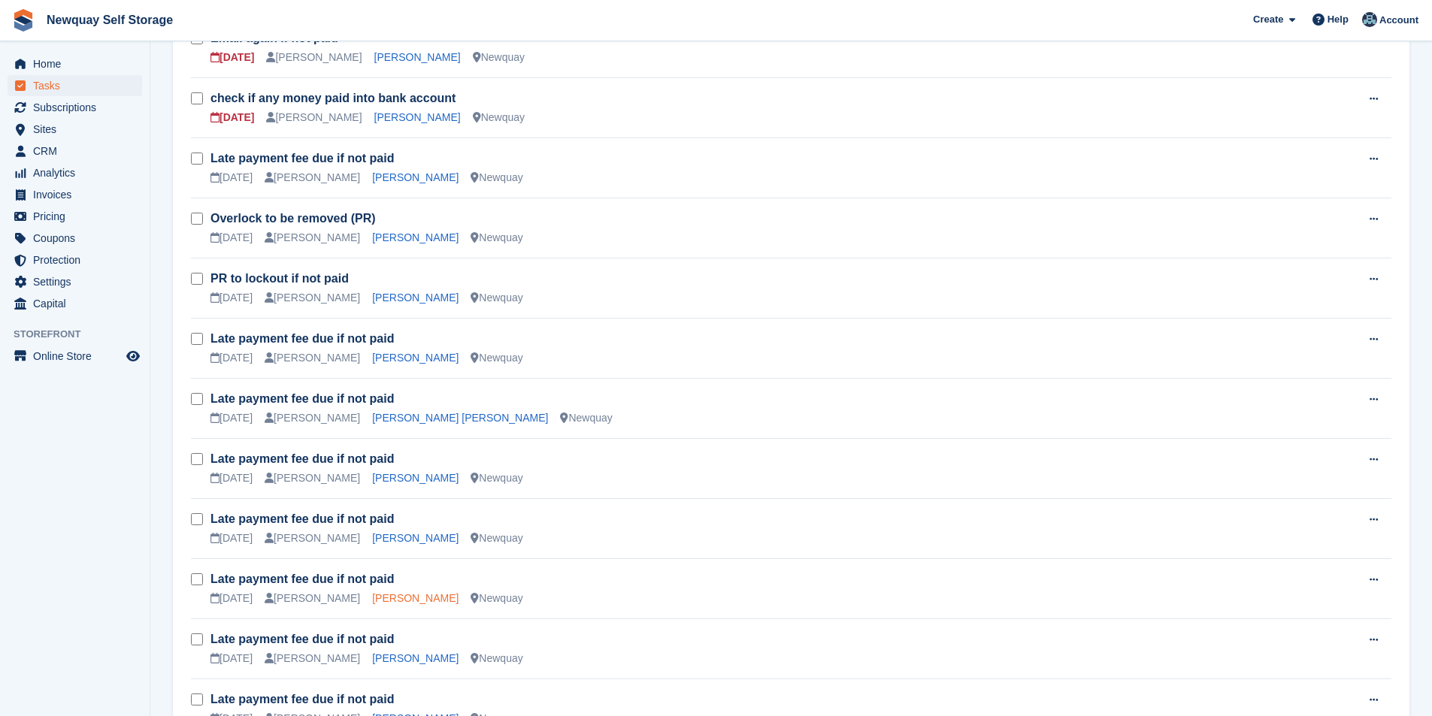
scroll to position [752, 0]
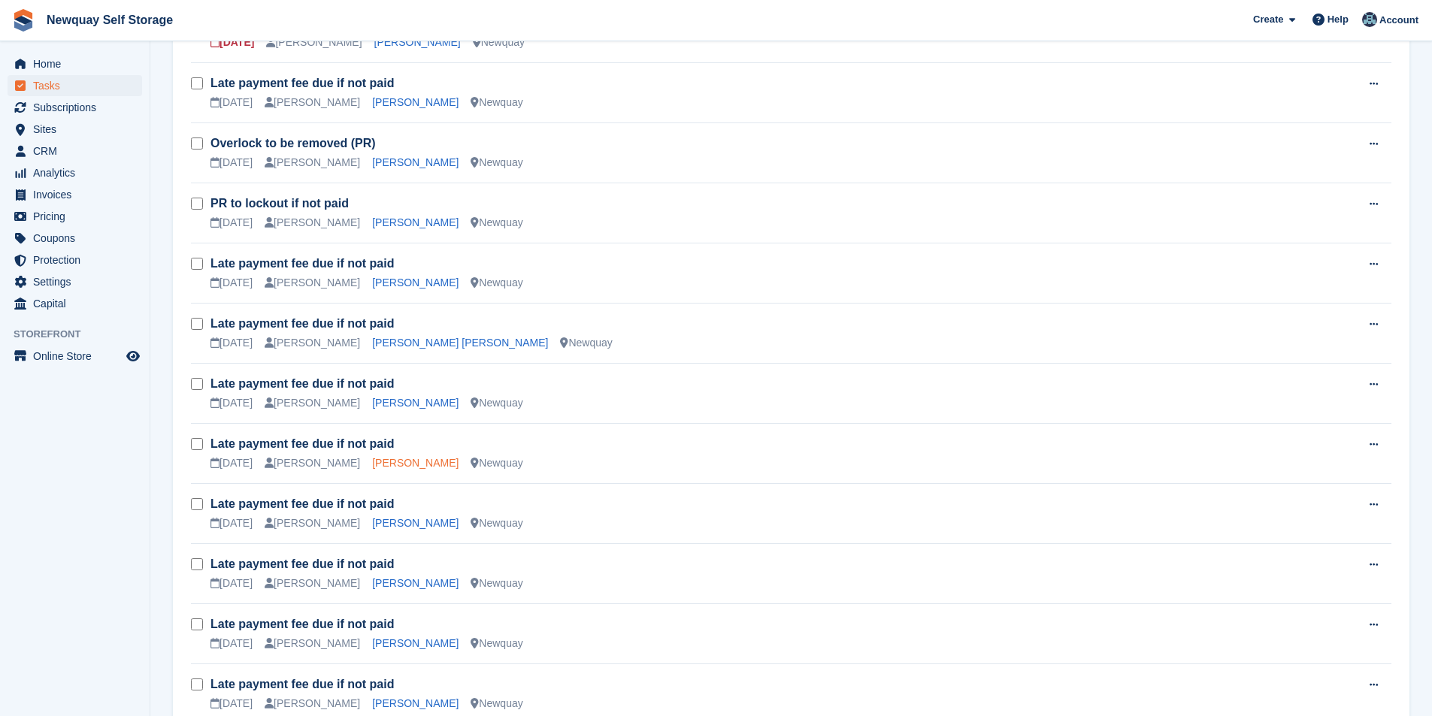
click at [407, 469] on link "Andrew Beard" at bounding box center [415, 463] width 86 height 12
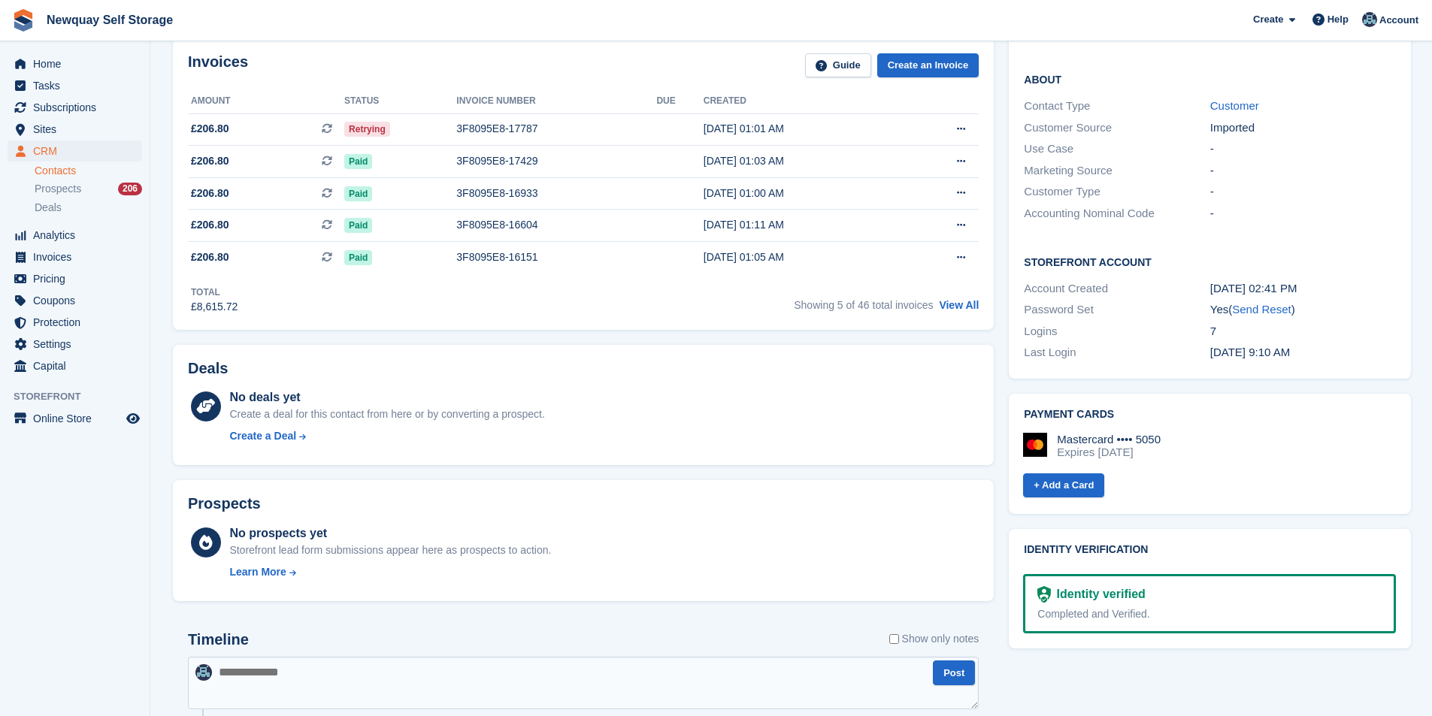
scroll to position [75, 0]
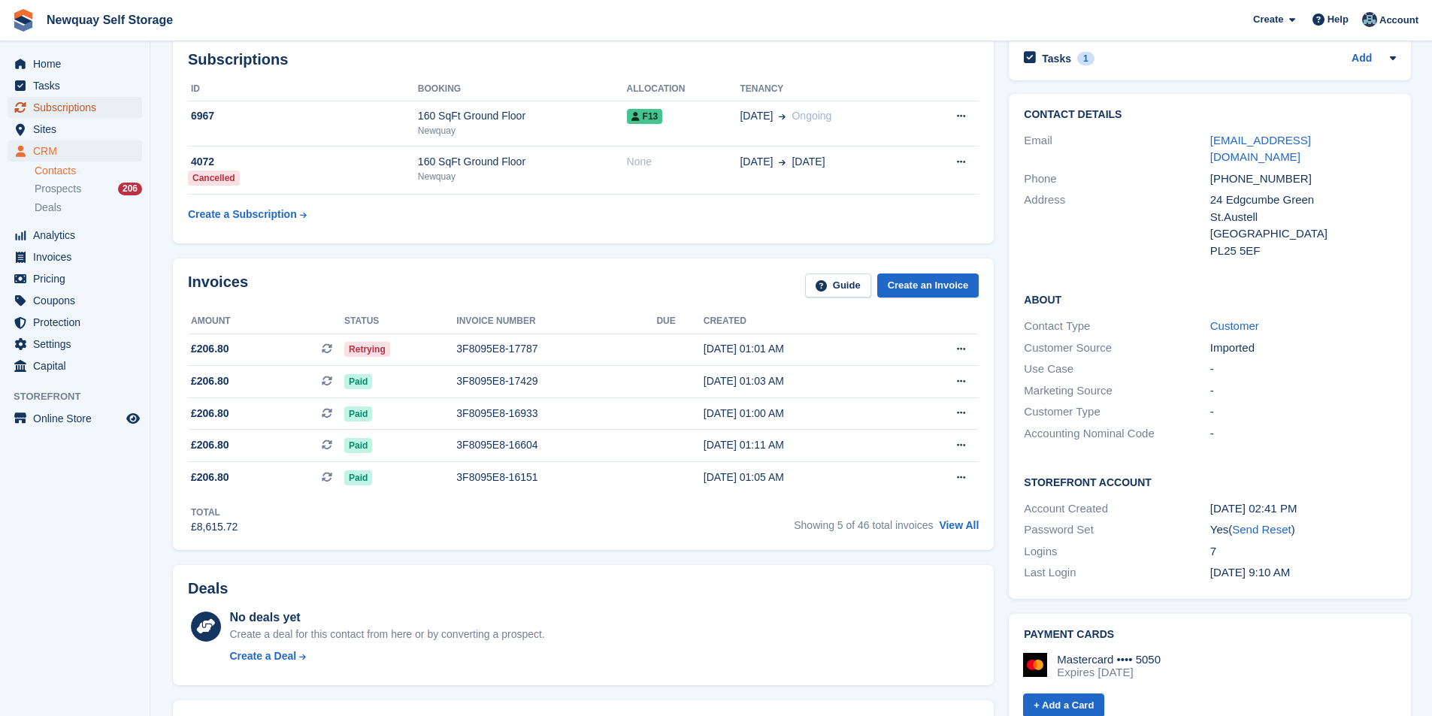
click at [65, 107] on span "Subscriptions" at bounding box center [78, 107] width 90 height 21
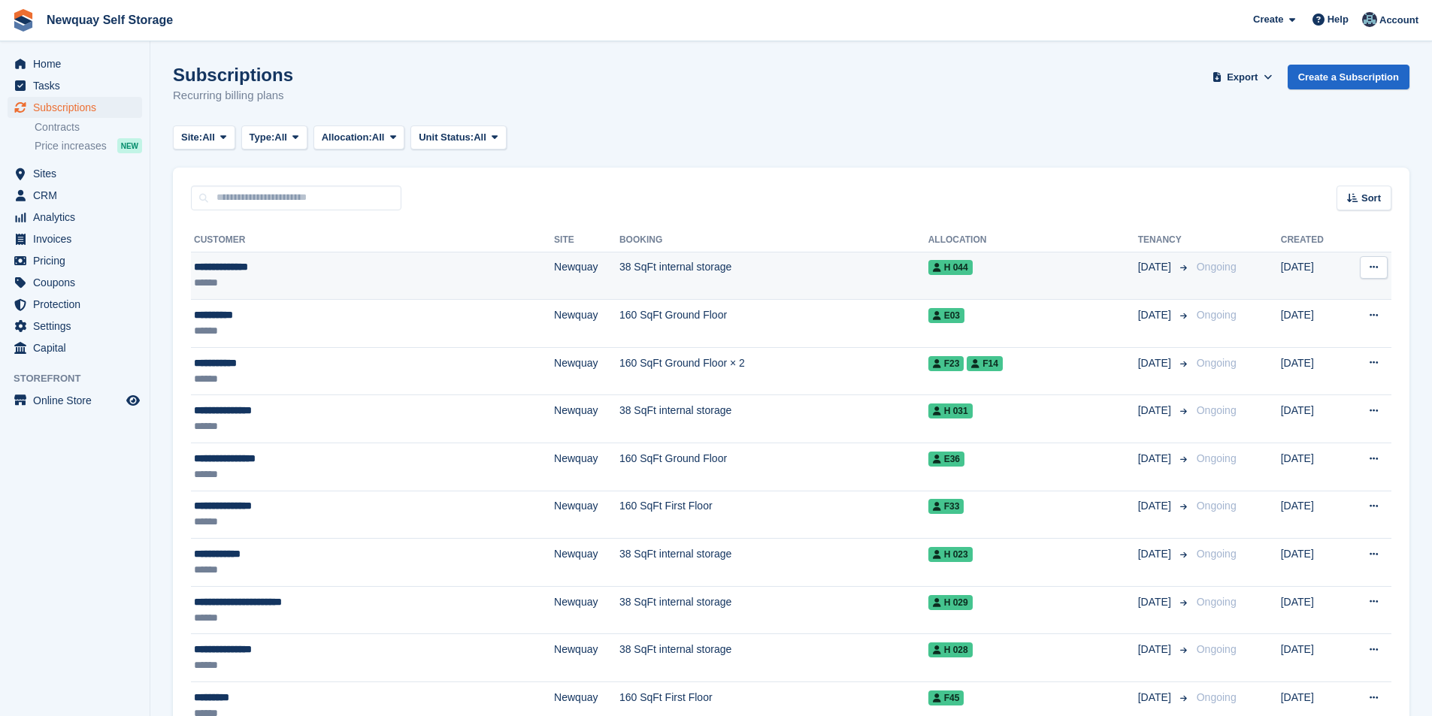
click at [236, 270] on div "**********" at bounding box center [314, 267] width 241 height 16
